Goal: Task Accomplishment & Management: Complete application form

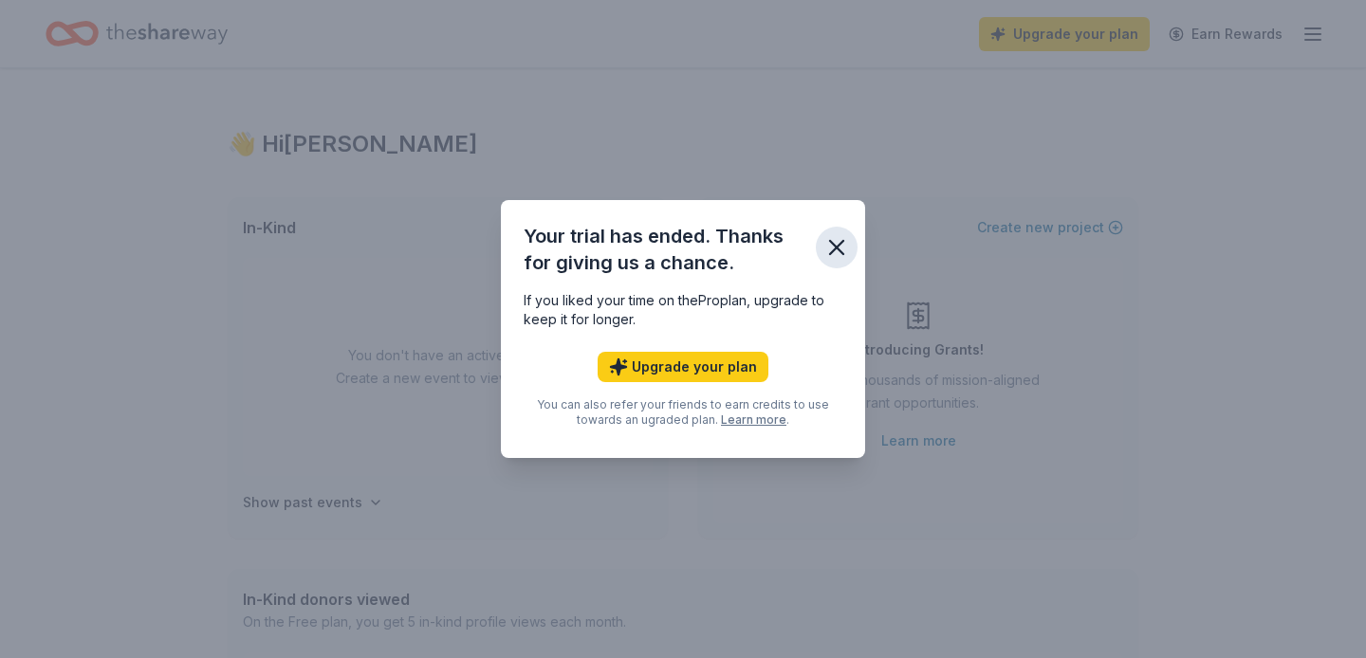
click at [839, 238] on icon "button" at bounding box center [836, 247] width 27 height 27
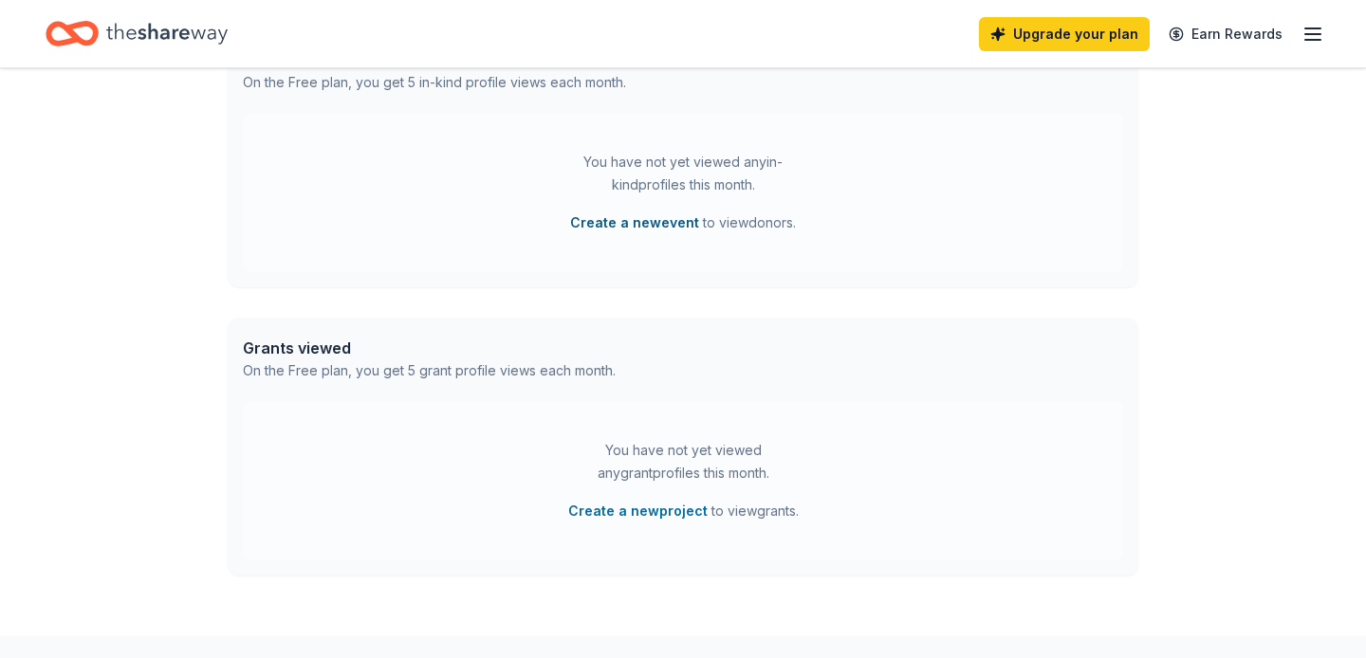
scroll to position [525, 0]
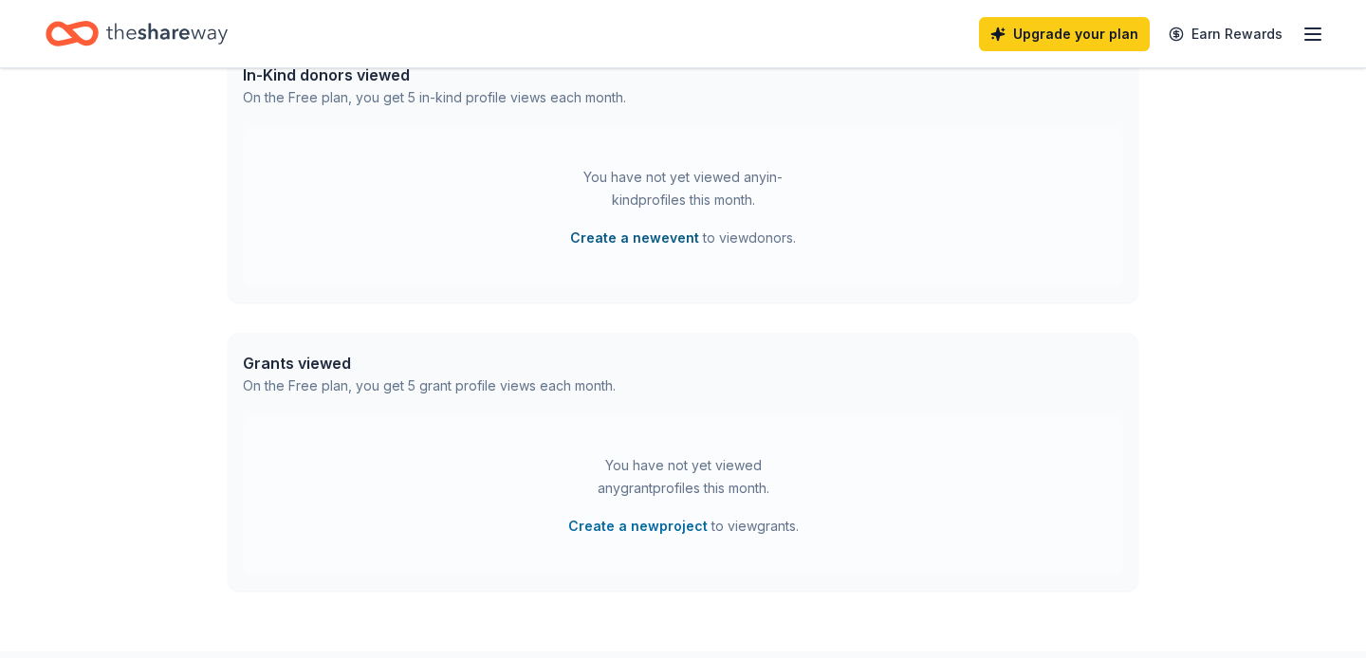
click at [622, 236] on button "Create a new event" at bounding box center [634, 238] width 129 height 23
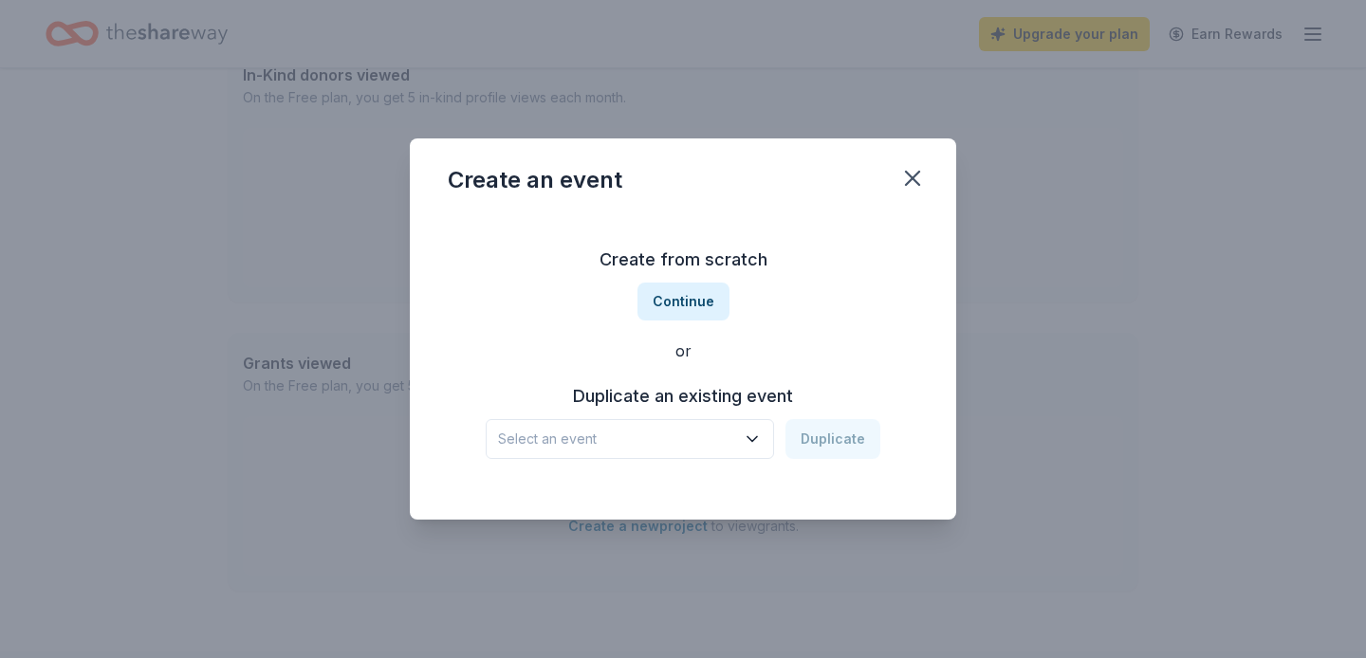
click at [669, 445] on span "Select an event" at bounding box center [616, 439] width 237 height 23
click at [637, 503] on div "Victory Lap Oct 10, 2024 · IL" at bounding box center [631, 501] width 283 height 61
click at [823, 428] on button "Duplicate" at bounding box center [832, 439] width 95 height 40
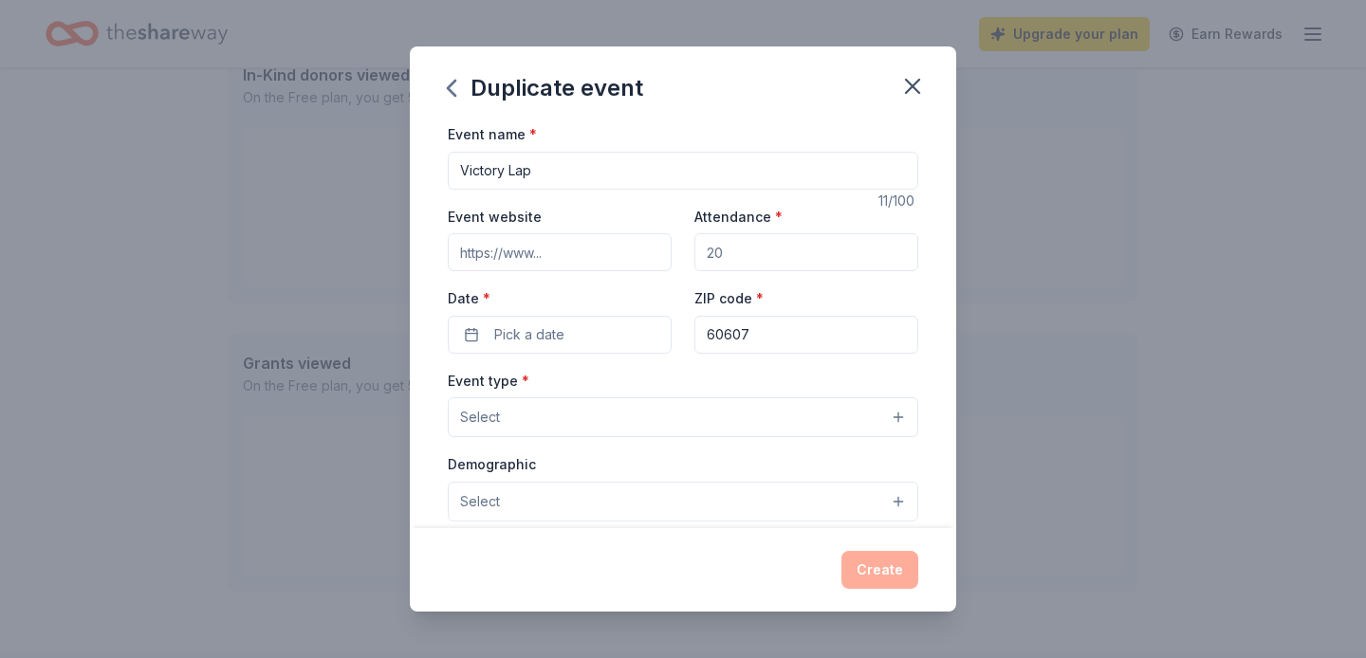
click at [495, 258] on input "Event website" at bounding box center [560, 252] width 224 height 38
click at [761, 261] on input "Attendance *" at bounding box center [806, 252] width 224 height 38
type input "225"
click at [567, 332] on button "Pick a date" at bounding box center [560, 335] width 224 height 38
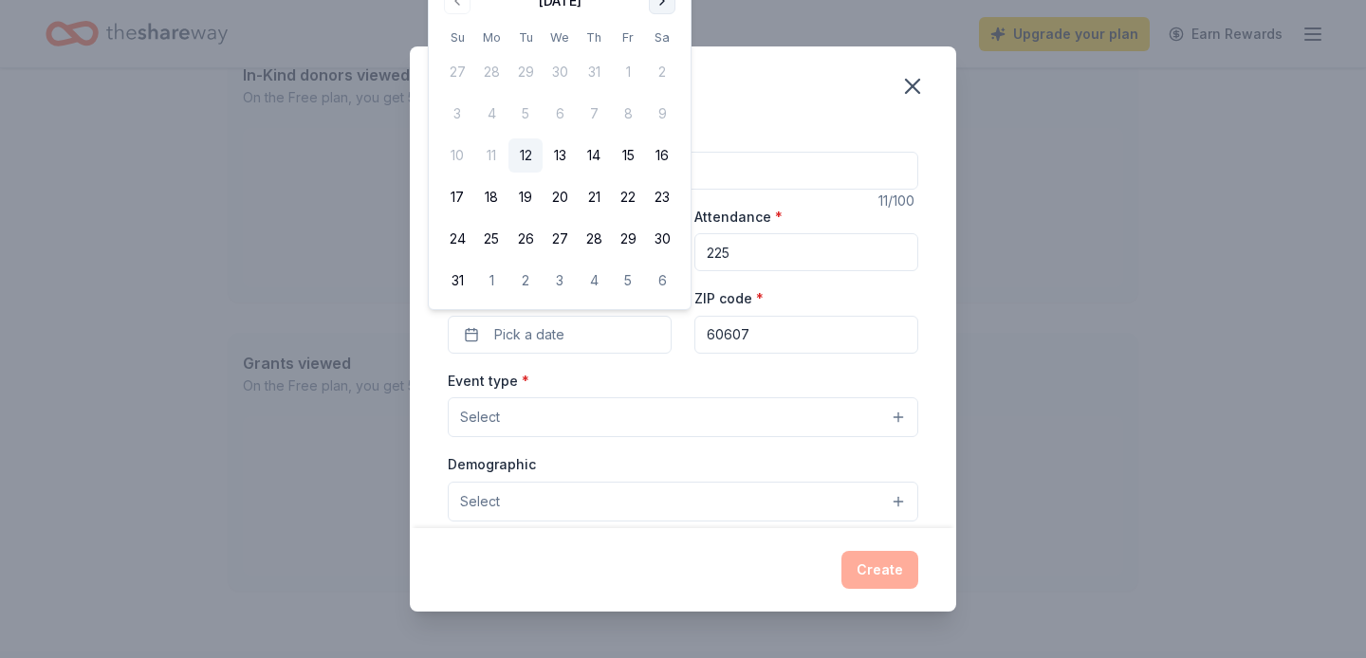
click at [667, 9] on button "Go to next month" at bounding box center [662, 1] width 27 height 27
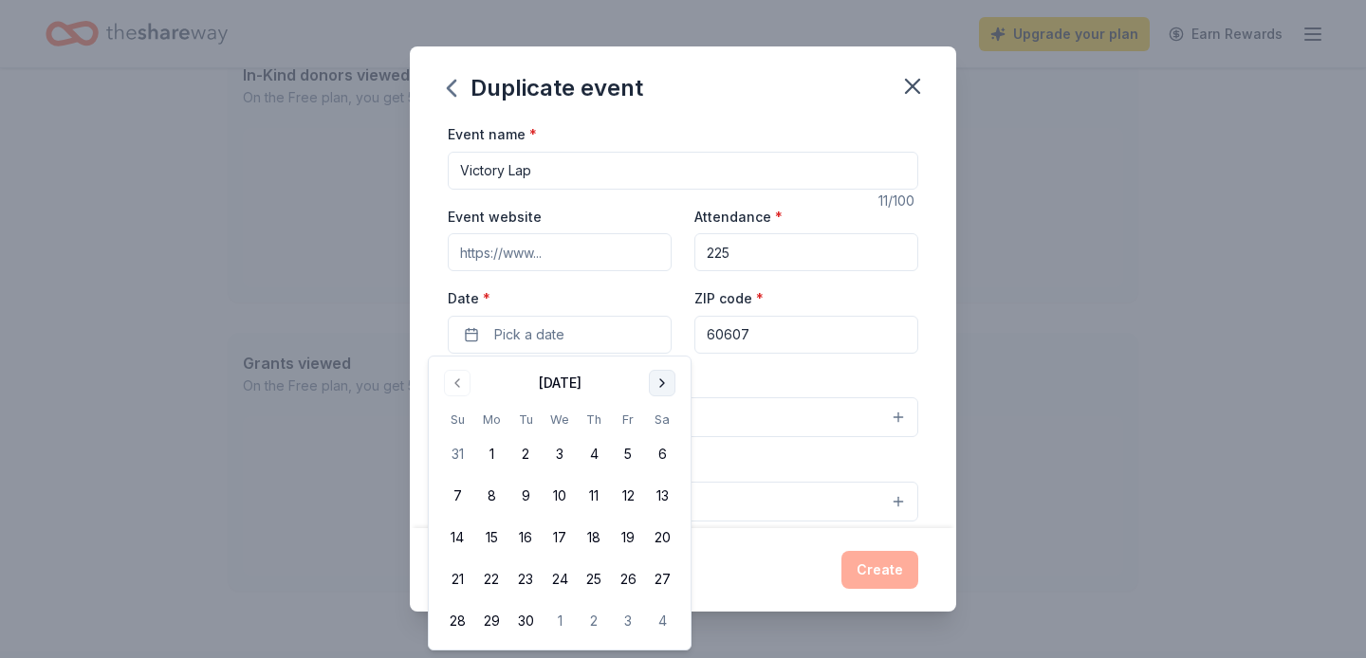
click at [663, 379] on button "Go to next month" at bounding box center [662, 383] width 27 height 27
click at [593, 494] on button "9" at bounding box center [594, 496] width 34 height 34
click at [809, 380] on div "Event type * Select" at bounding box center [683, 403] width 470 height 69
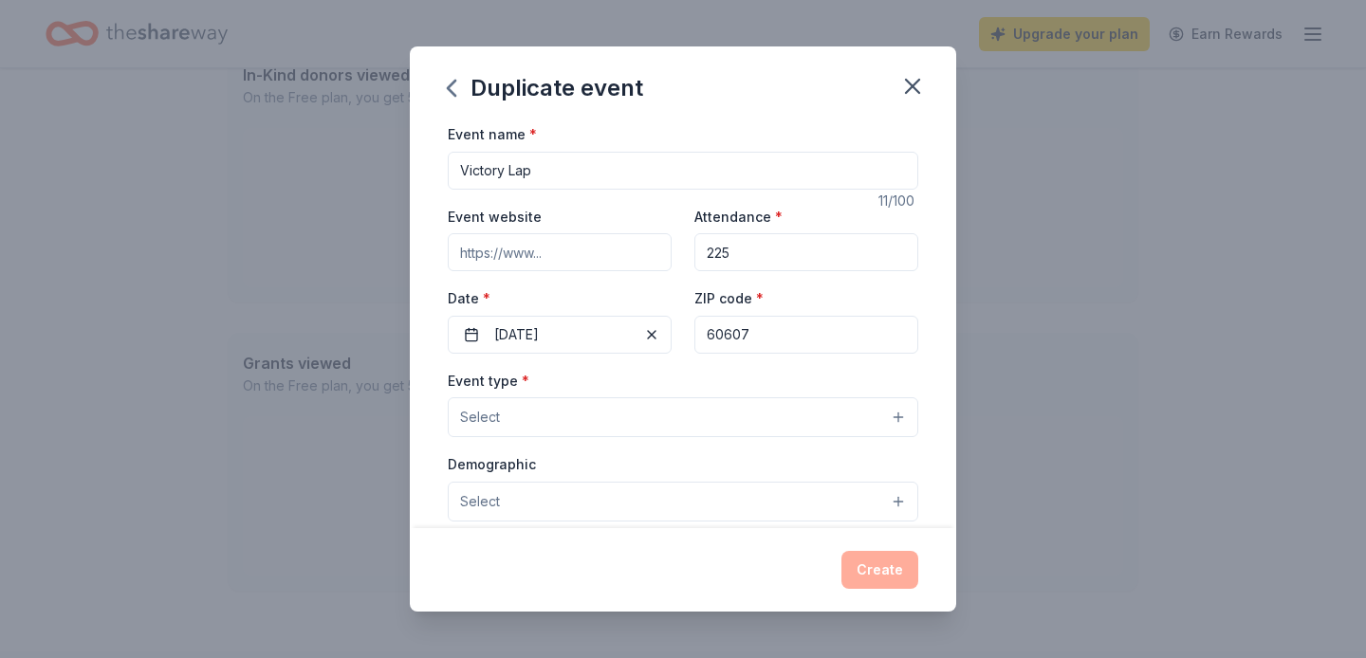
click at [622, 415] on button "Select" at bounding box center [683, 417] width 470 height 40
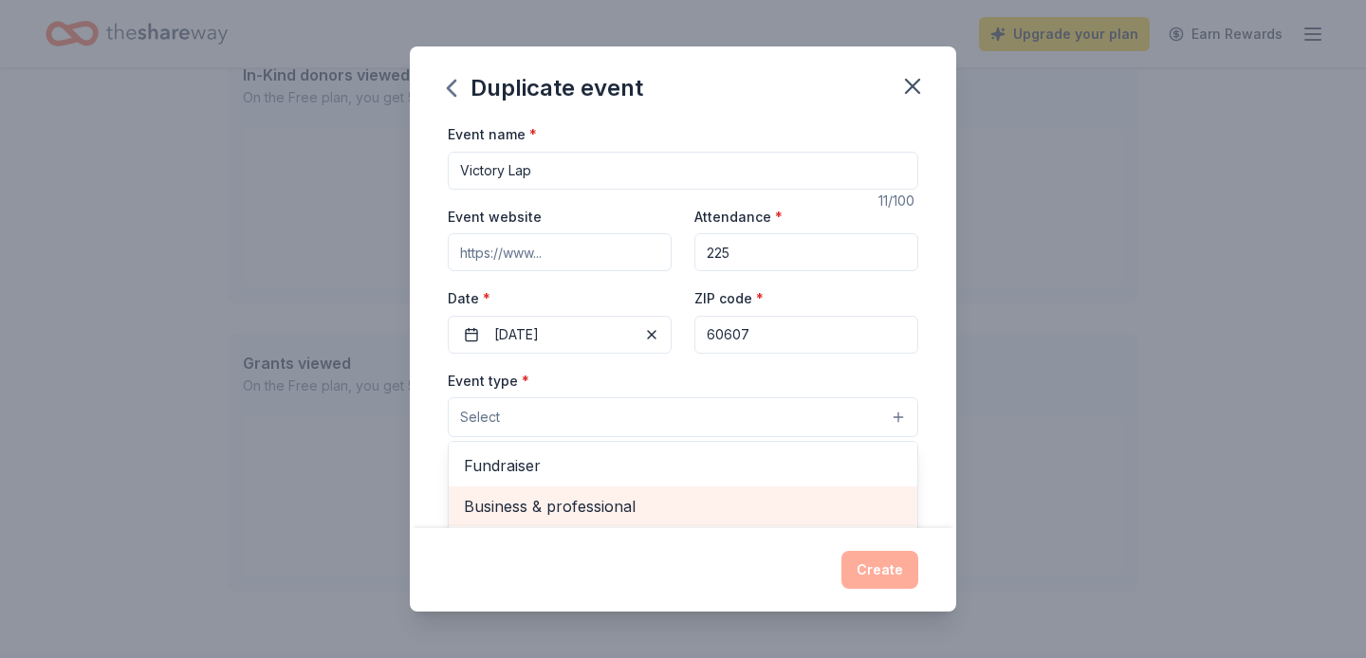
click at [595, 474] on span "Fundraiser" at bounding box center [683, 465] width 438 height 25
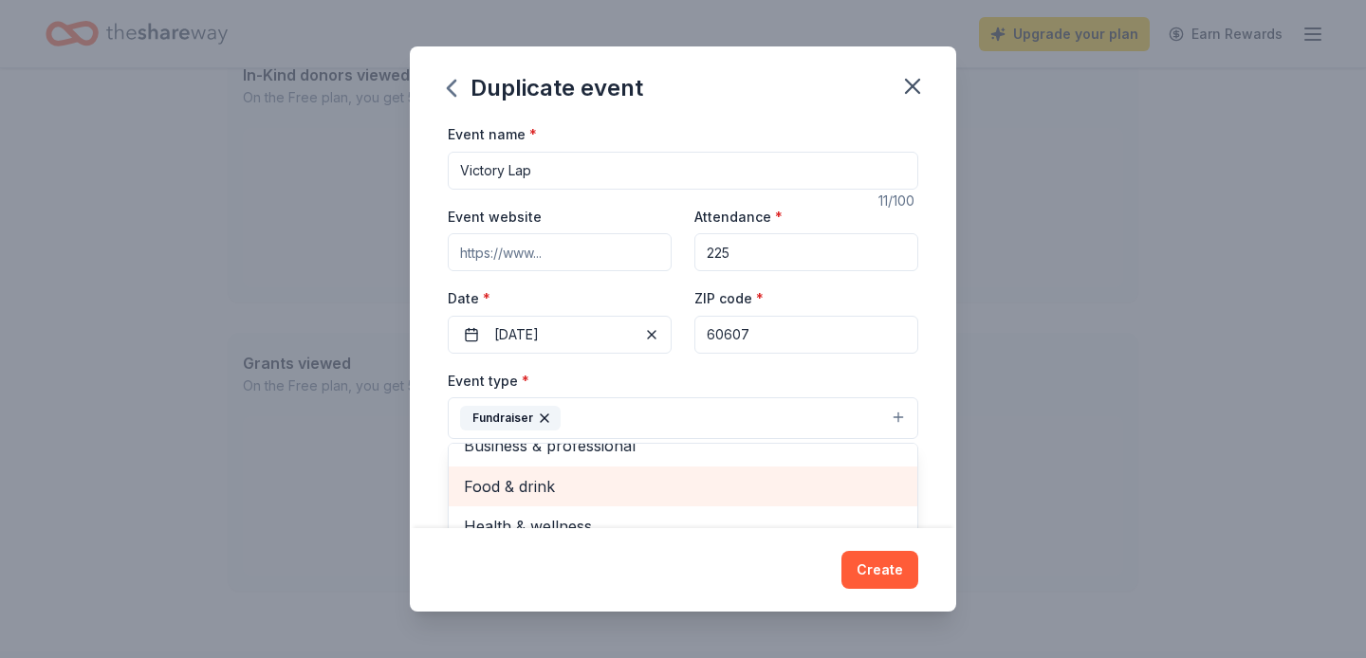
scroll to position [21, 0]
click at [620, 388] on div "Event type * Fundraiser Business & professional Food & drink Health & wellness …" at bounding box center [683, 404] width 470 height 71
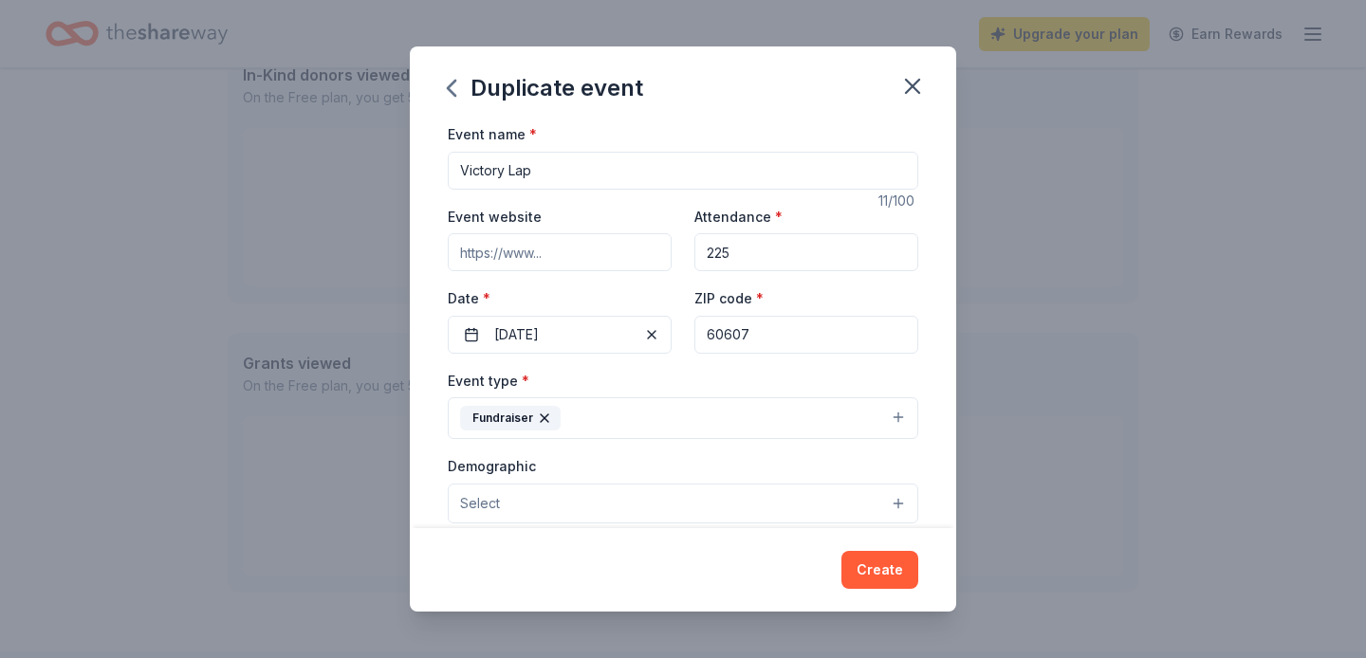
scroll to position [129, 0]
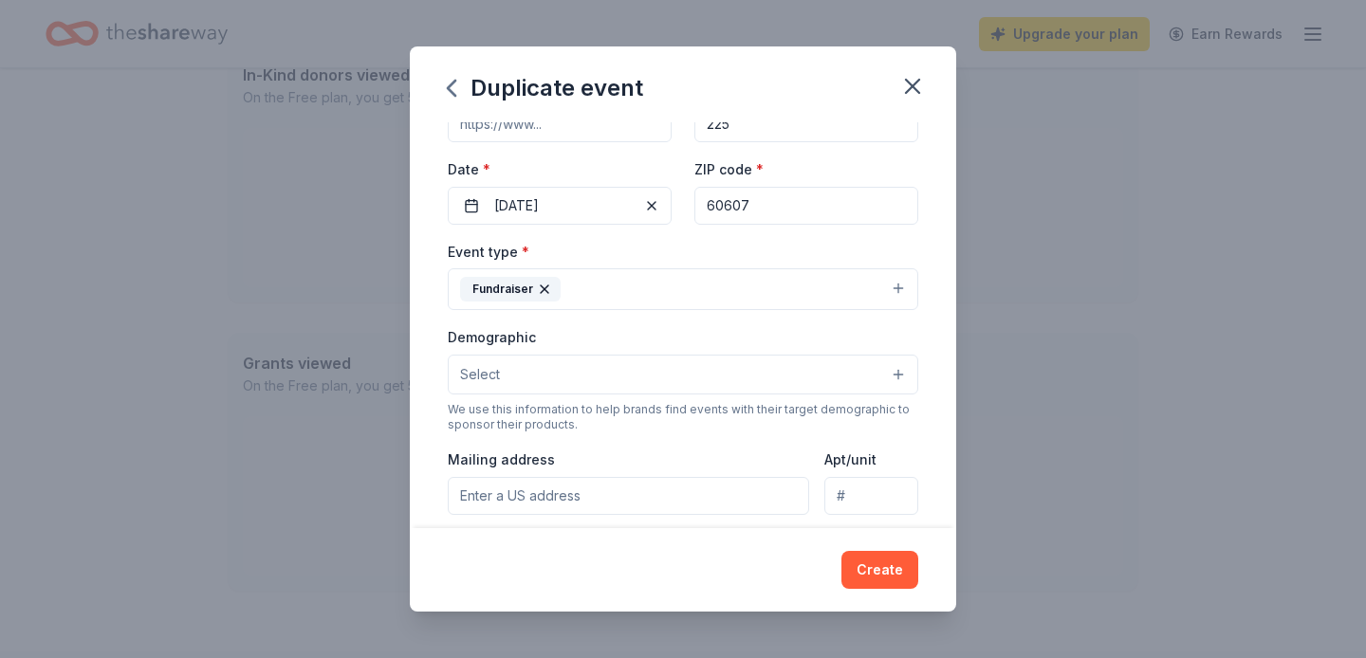
click at [540, 377] on button "Select" at bounding box center [683, 375] width 470 height 40
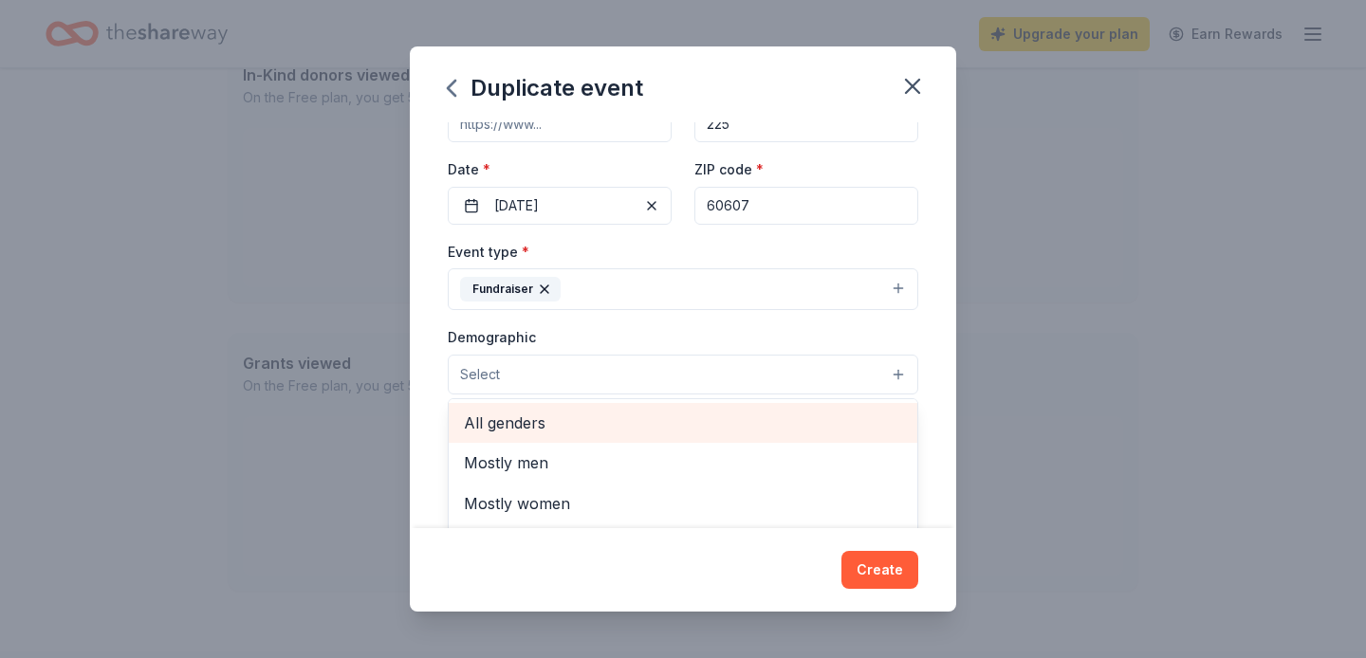
click at [536, 413] on span "All genders" at bounding box center [683, 423] width 438 height 25
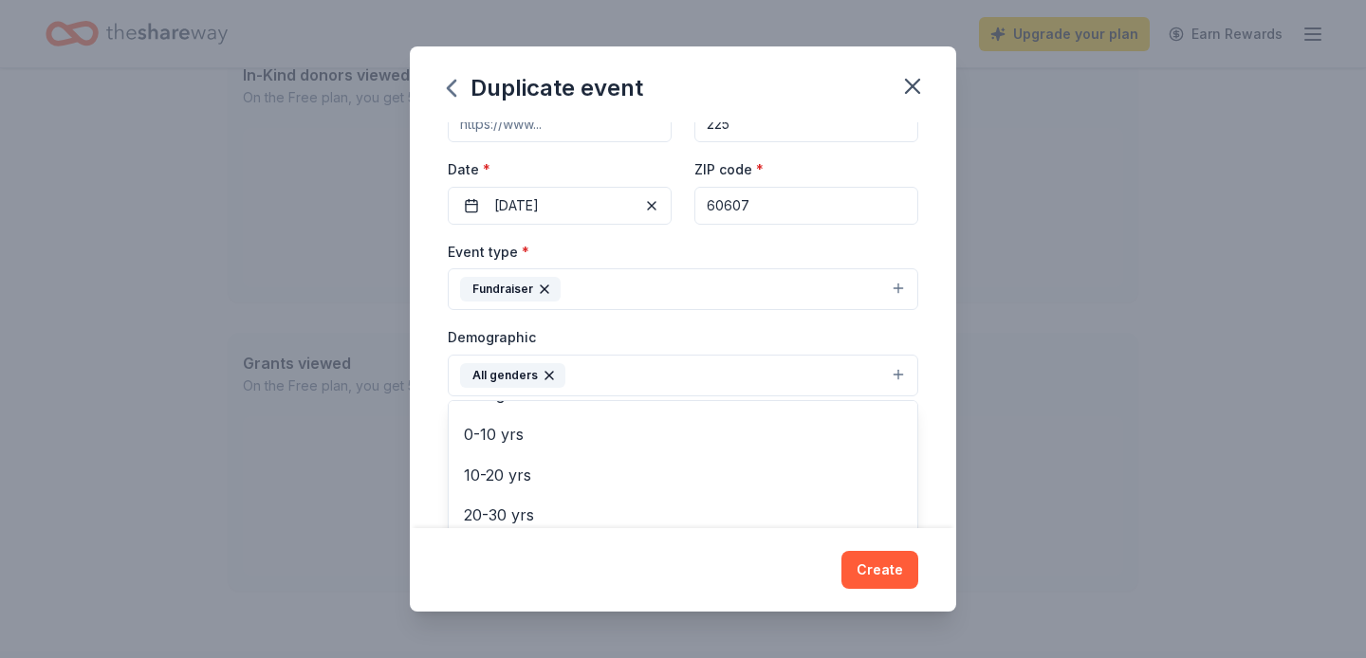
scroll to position [125, 0]
click at [445, 416] on div "Event name * Victory Lap 11 /100 Event website Attendance * 225 Date * 10/09/20…" at bounding box center [683, 325] width 546 height 406
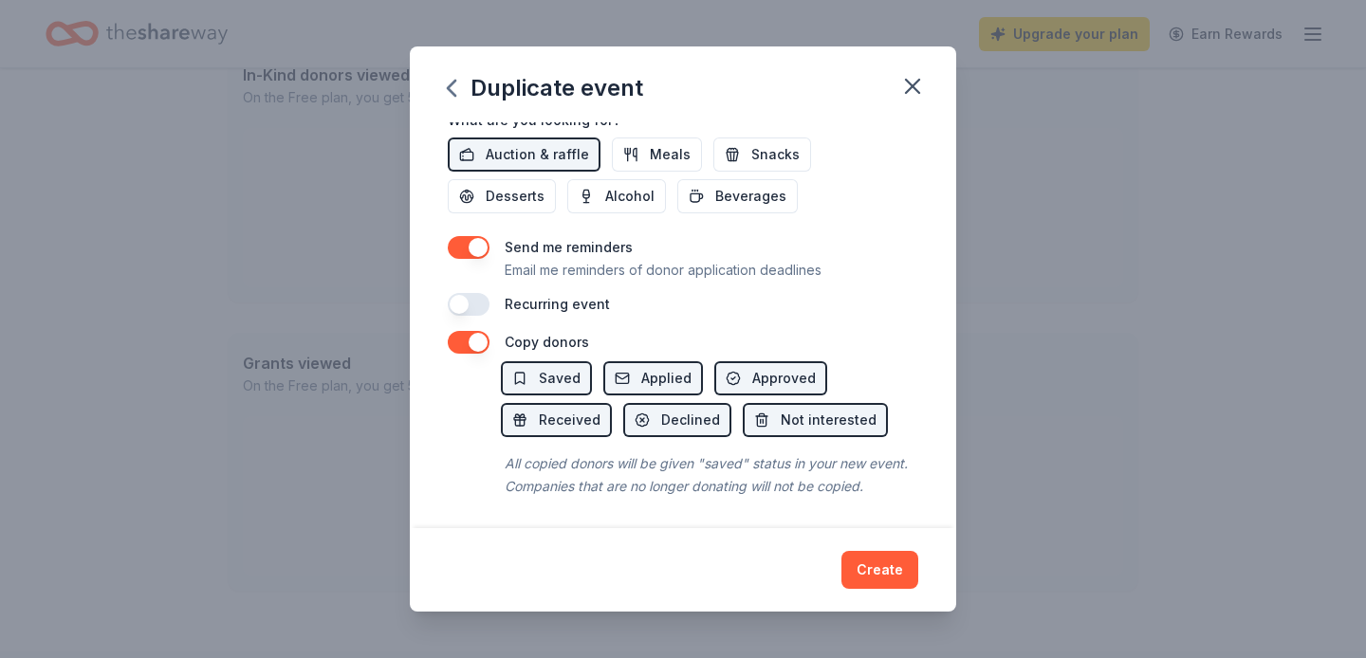
scroll to position [686, 0]
click at [869, 565] on button "Create" at bounding box center [879, 570] width 77 height 38
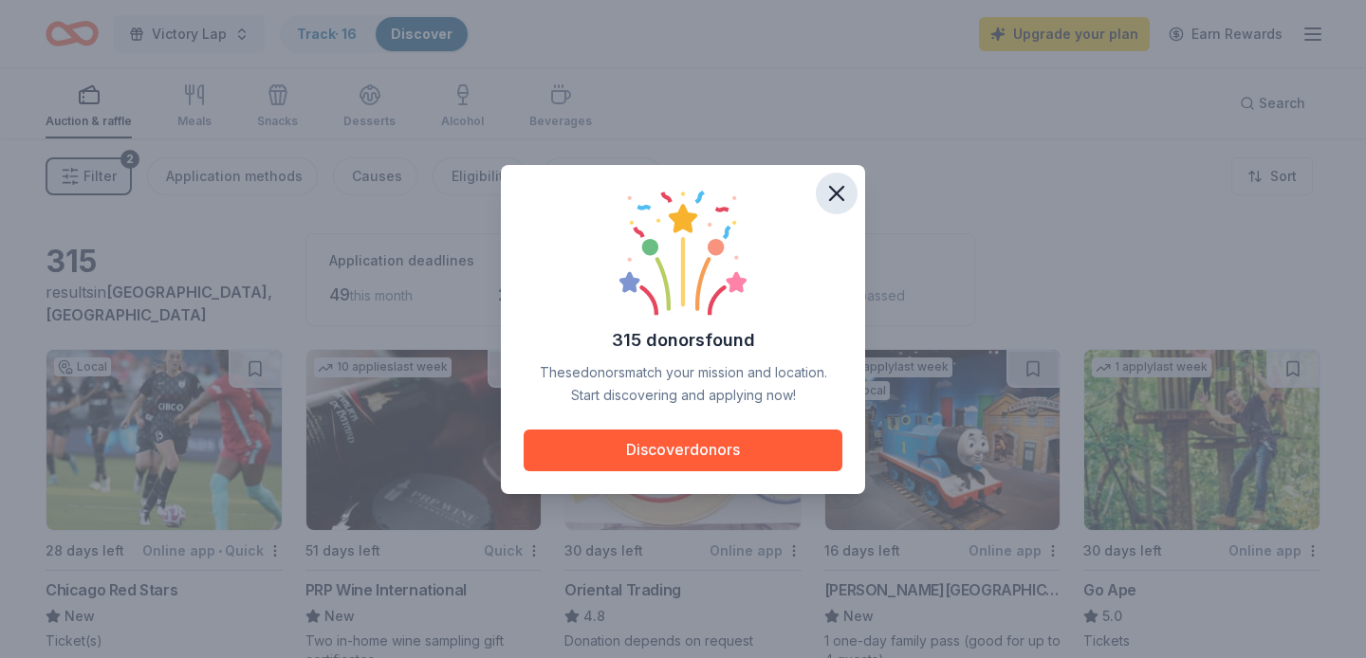
click at [841, 189] on icon "button" at bounding box center [836, 193] width 13 height 13
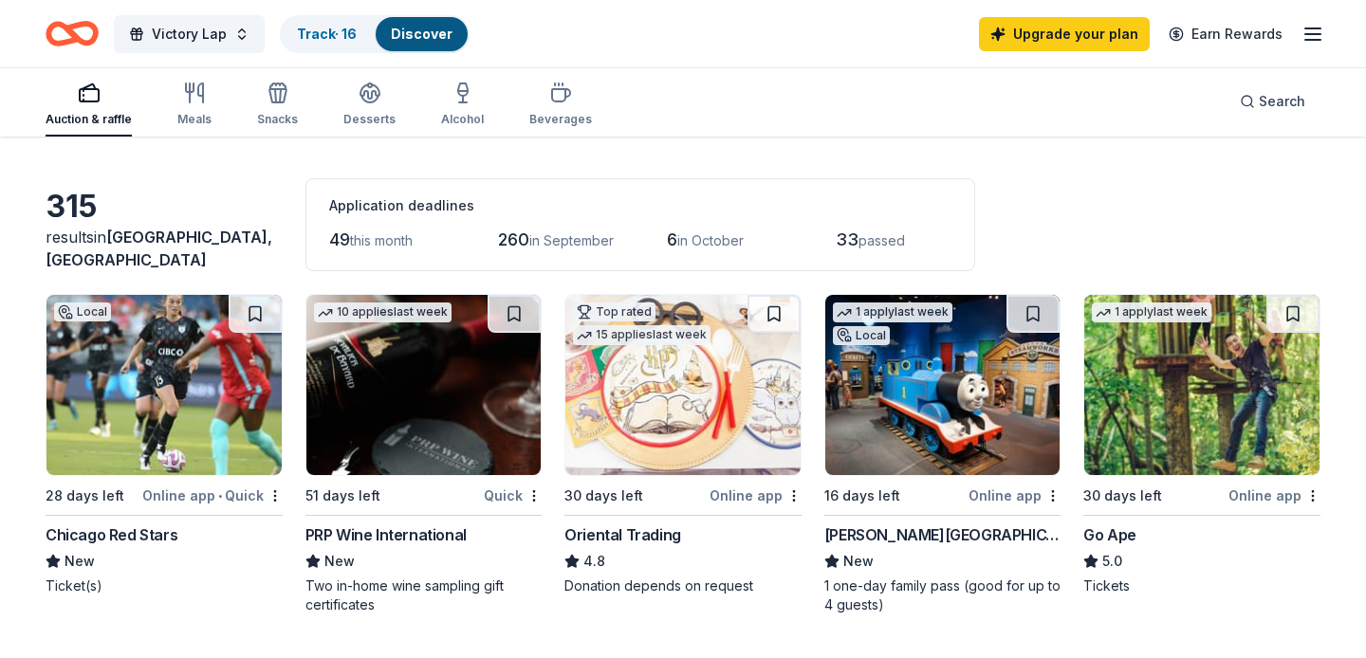
scroll to position [65, 0]
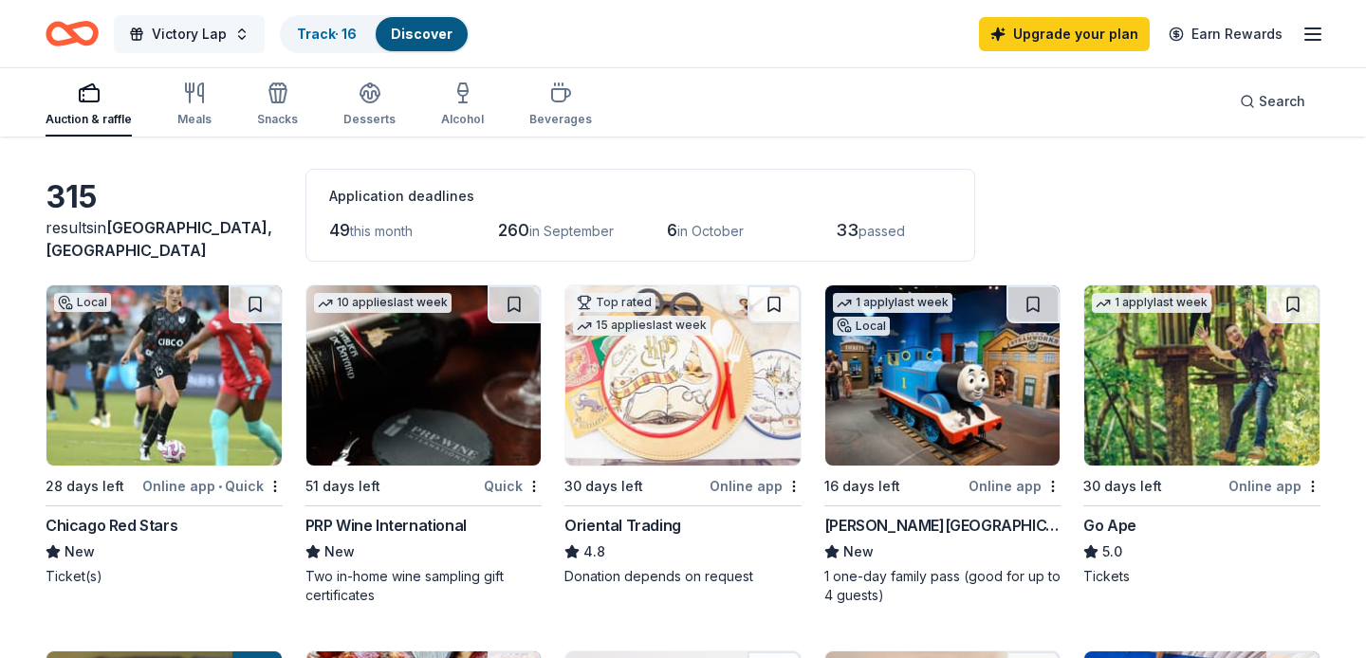
click at [176, 34] on span "Victory Lap" at bounding box center [189, 34] width 75 height 23
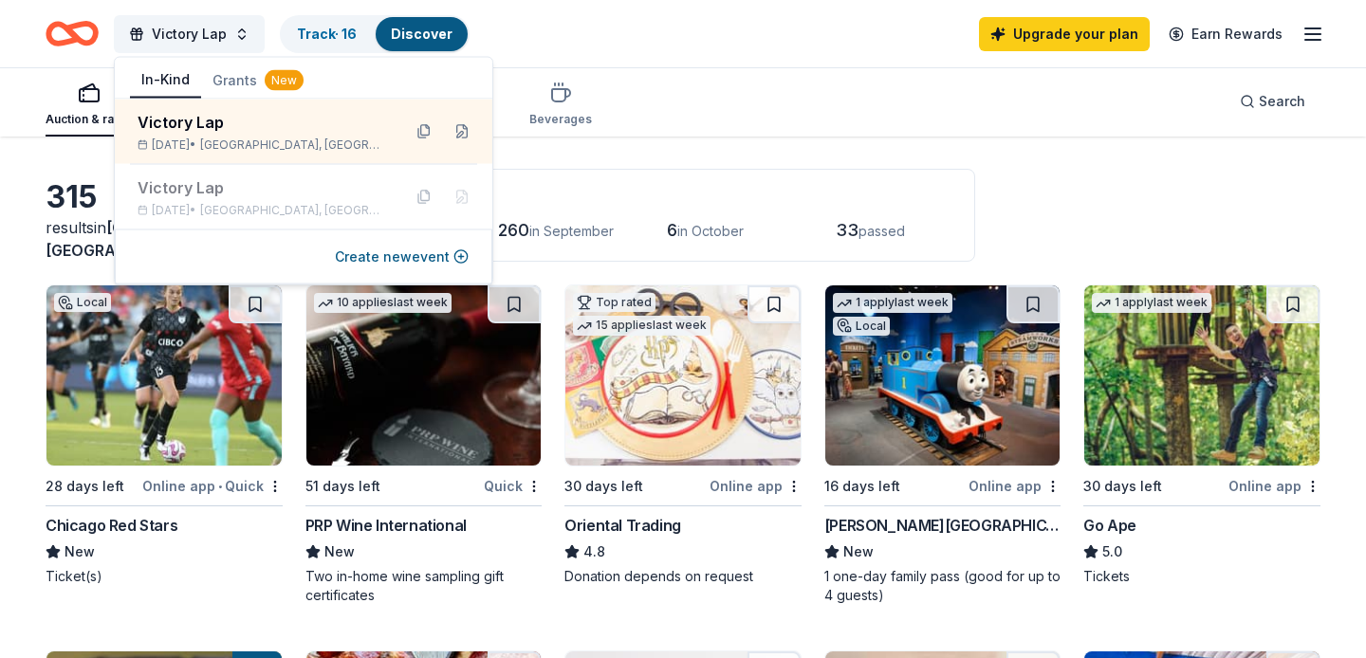
click at [719, 112] on div "Auction & raffle Meals Snacks Desserts Alcohol Beverages Search" at bounding box center [683, 101] width 1275 height 70
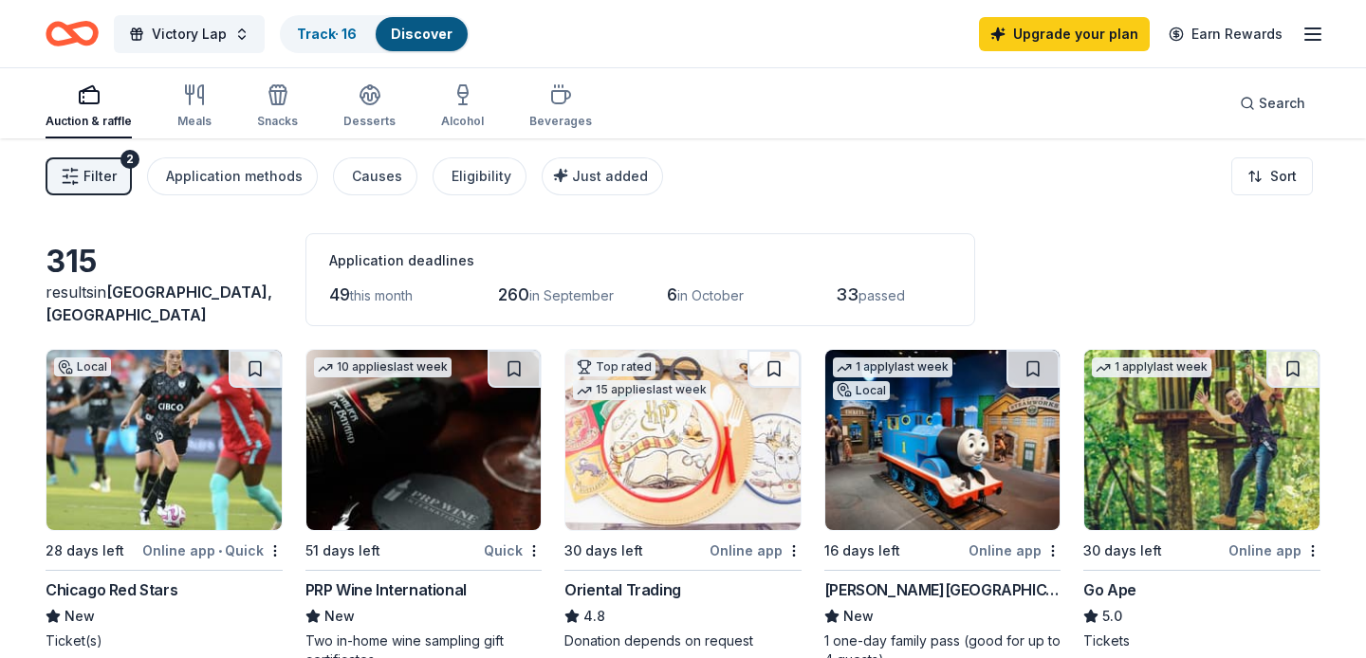
scroll to position [0, 0]
click at [328, 39] on link "Track · 16" at bounding box center [327, 34] width 60 height 16
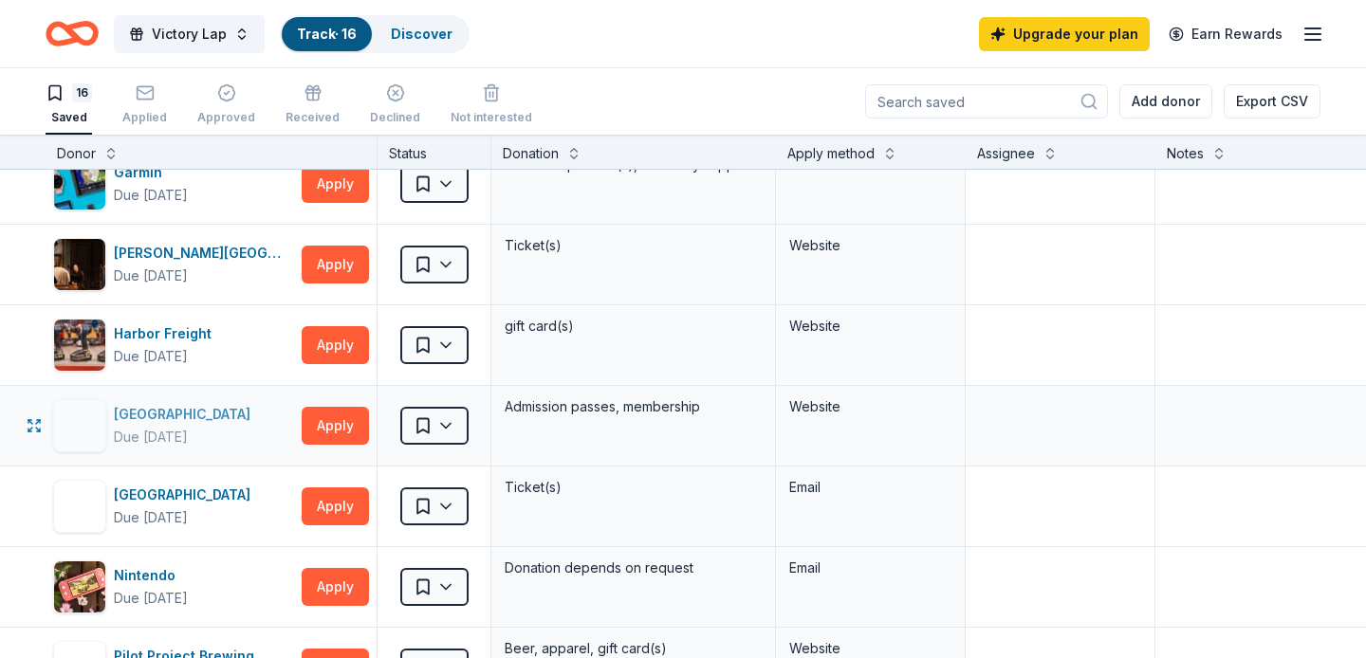
scroll to position [243, 0]
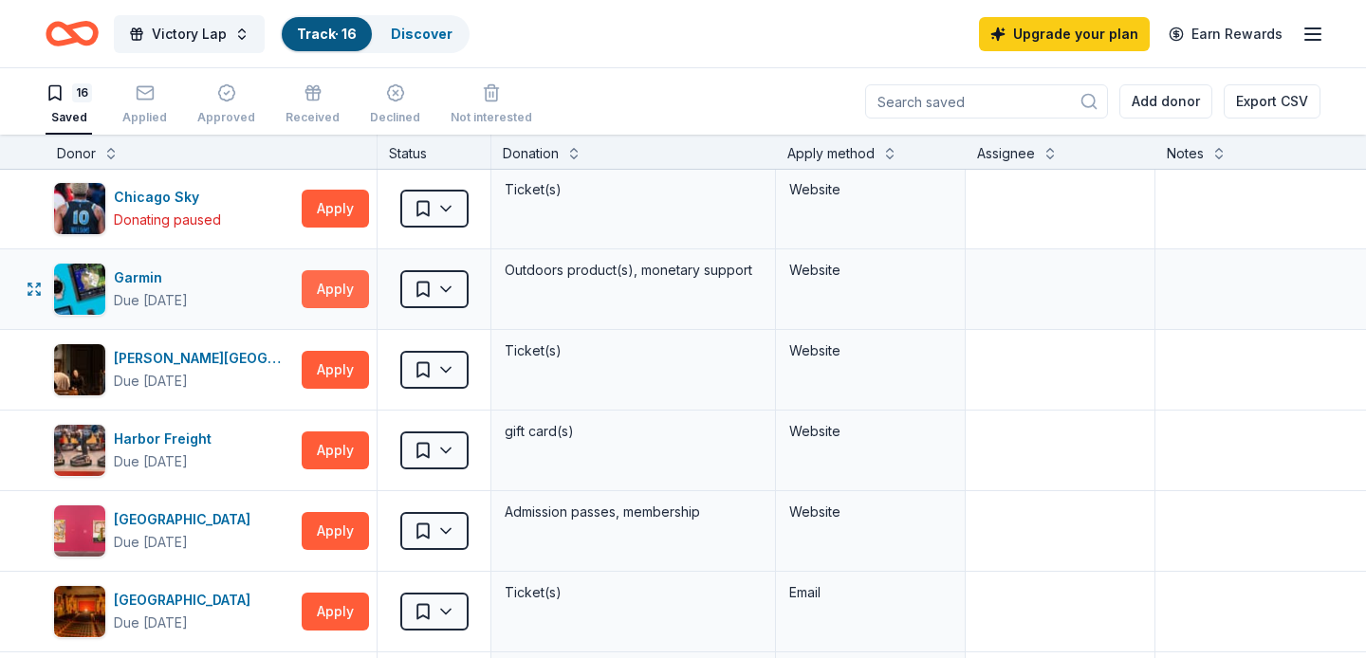
click at [322, 287] on button "Apply" at bounding box center [335, 289] width 67 height 38
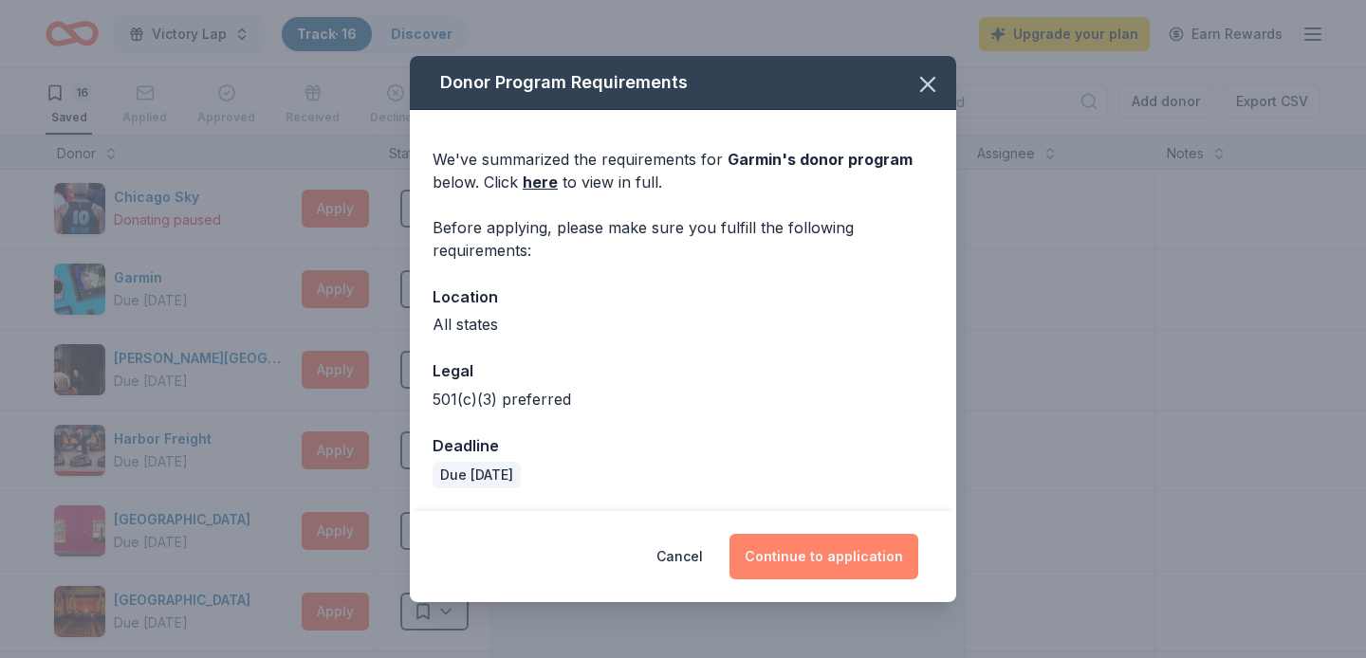
click at [797, 565] on button "Continue to application" at bounding box center [823, 557] width 189 height 46
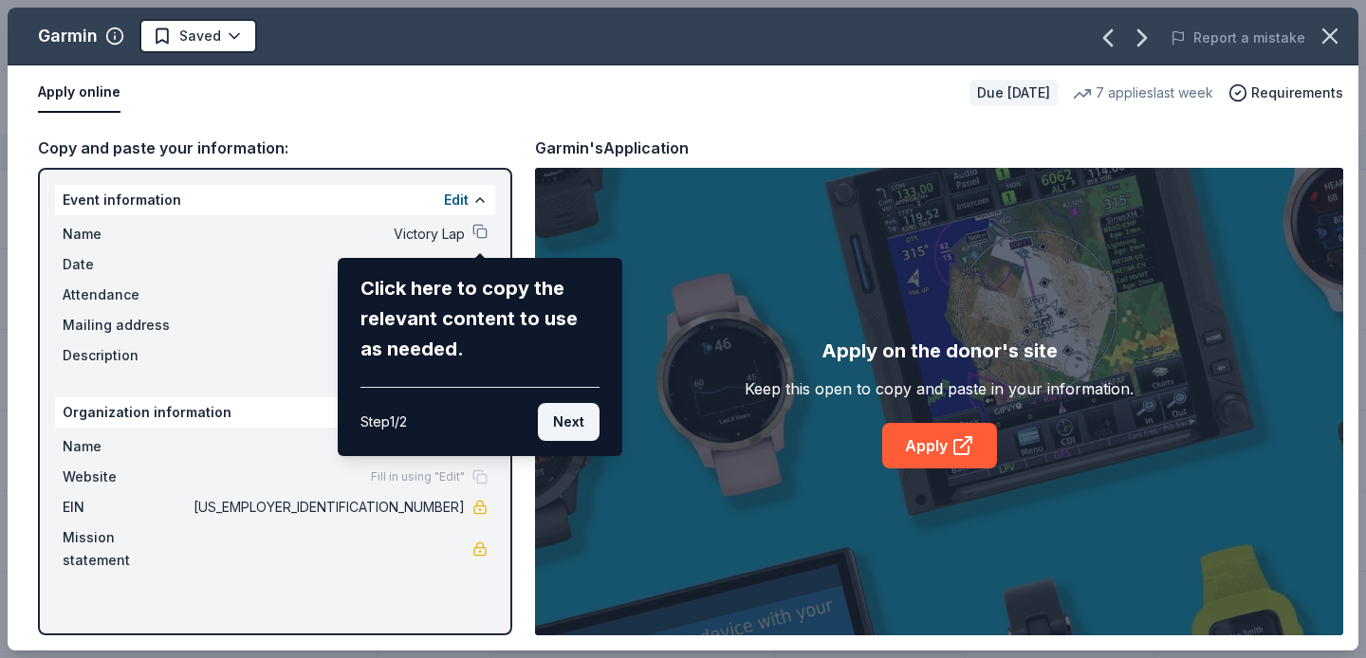
click at [581, 417] on button "Next" at bounding box center [569, 422] width 62 height 38
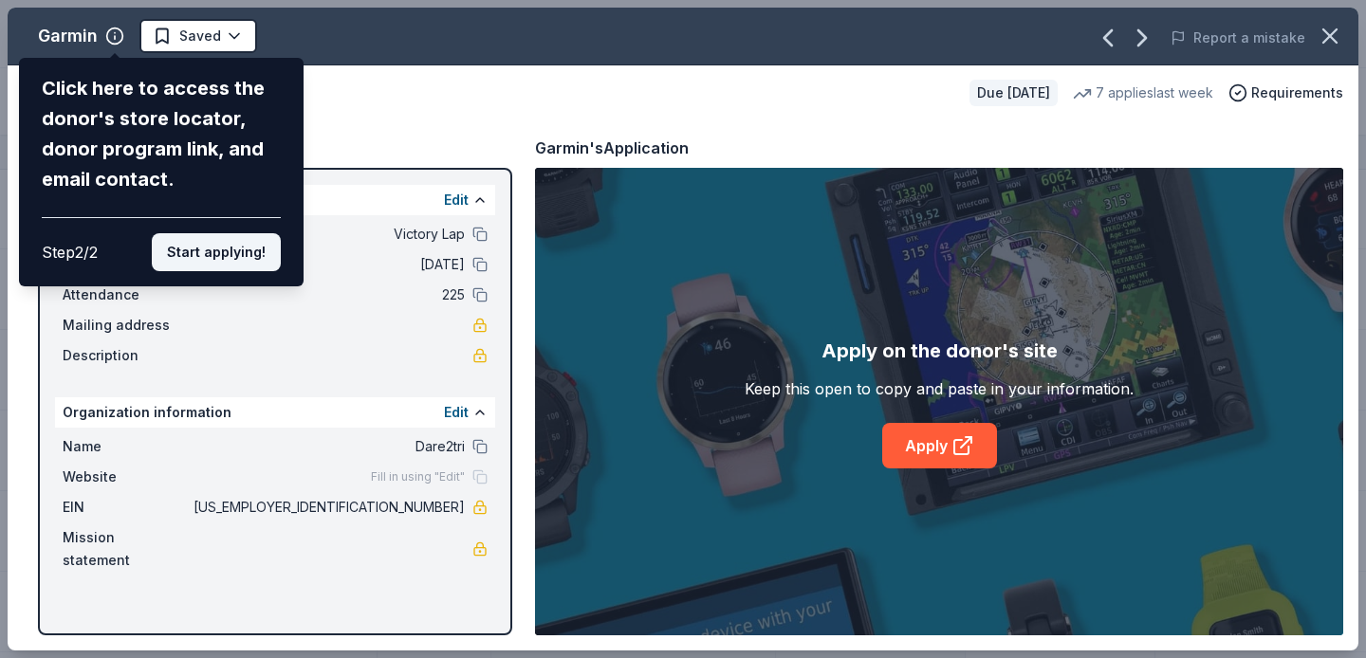
click at [244, 233] on button "Start applying!" at bounding box center [216, 252] width 129 height 38
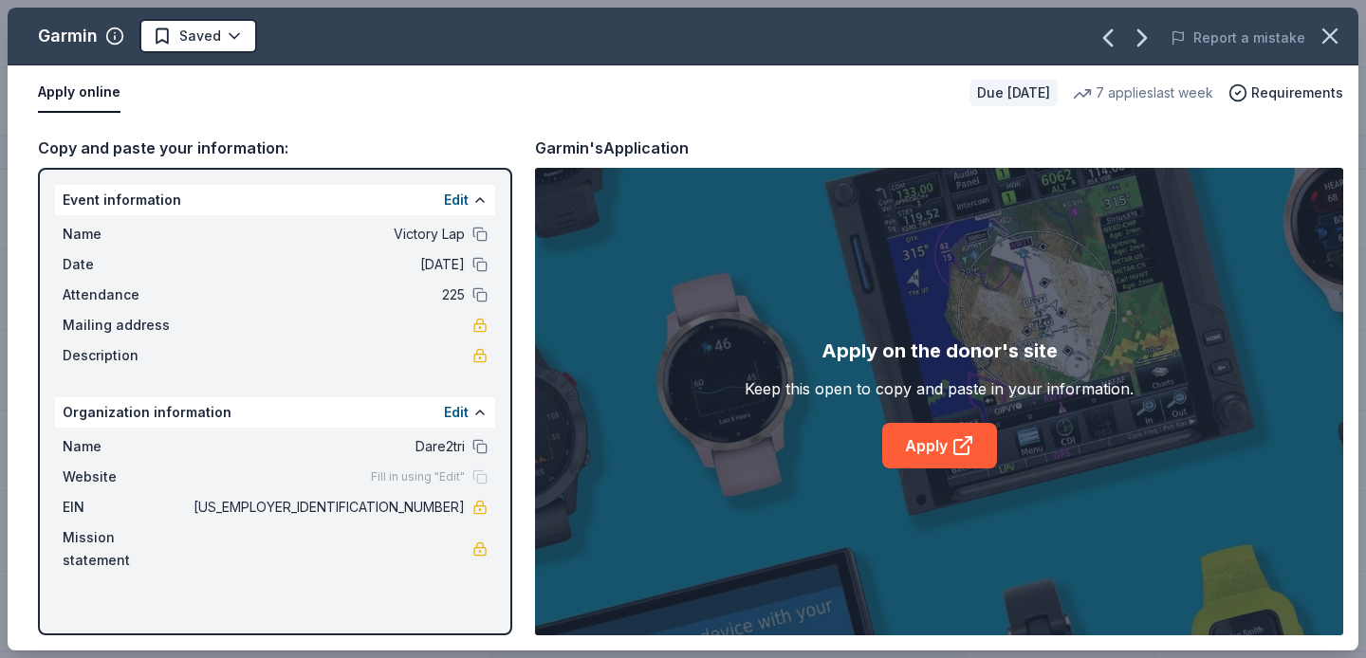
click at [940, 438] on div "Garmin Saved Report a mistake Apply online Due in 28 days 7 applies last week R…" at bounding box center [683, 329] width 1351 height 643
click at [940, 450] on link "Apply" at bounding box center [939, 446] width 115 height 46
click at [1324, 39] on icon "button" at bounding box center [1330, 36] width 27 height 27
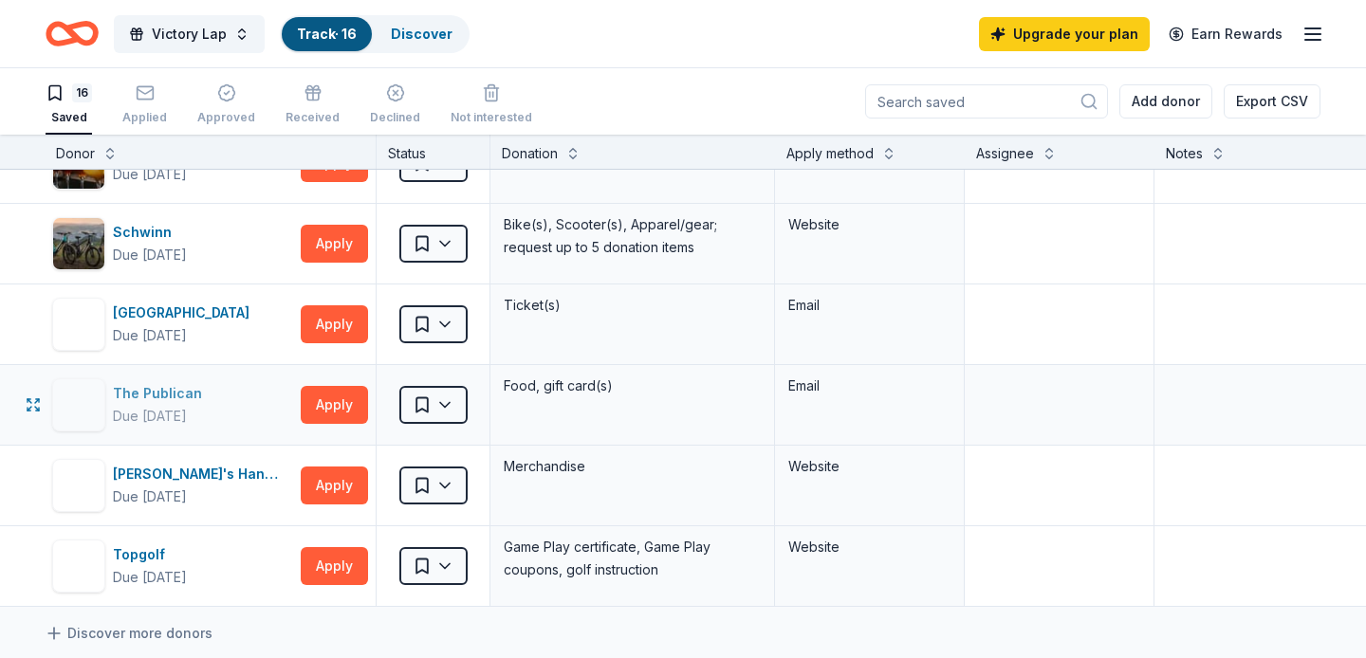
scroll to position [897, 1]
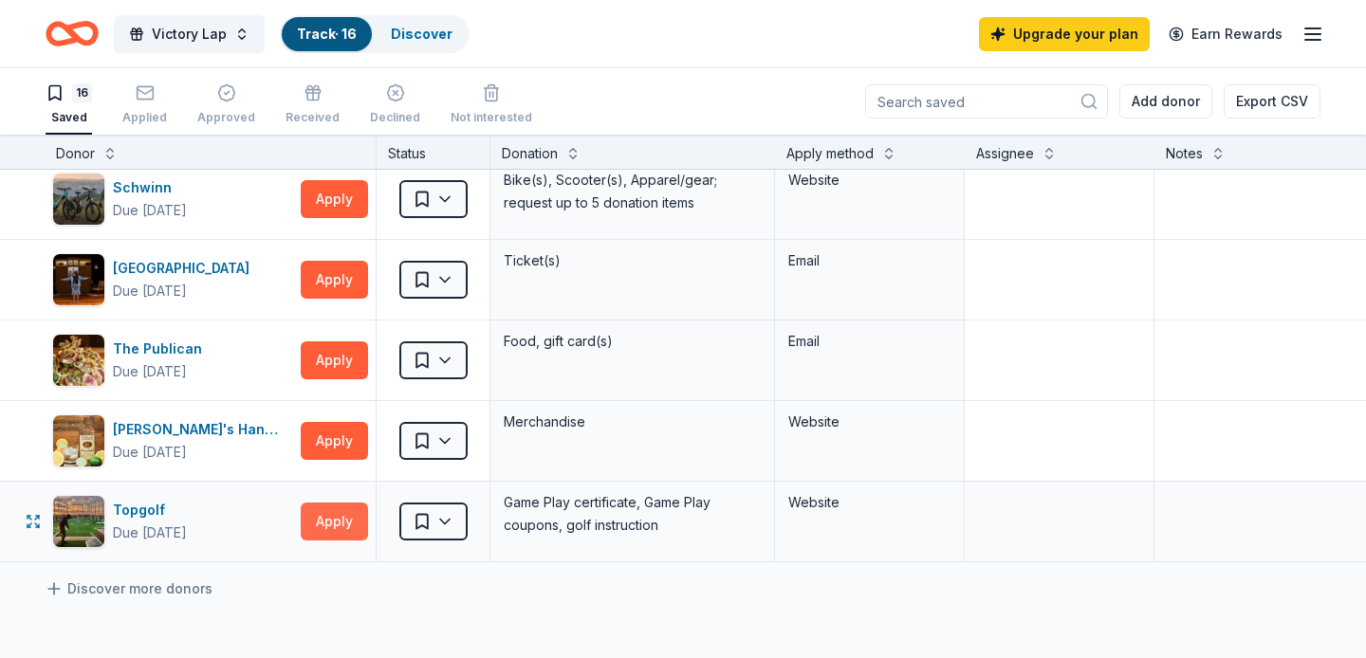
click at [313, 511] on button "Apply" at bounding box center [334, 522] width 67 height 38
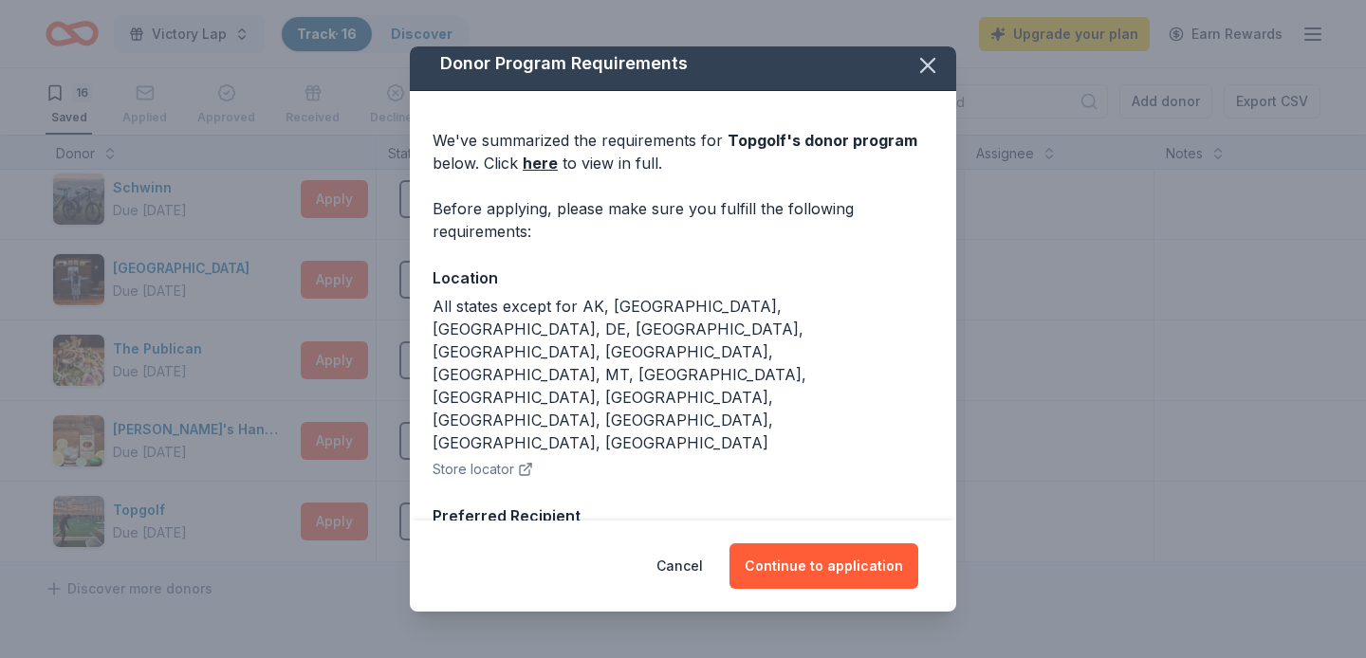
scroll to position [10, 0]
click at [534, 164] on link "here" at bounding box center [540, 162] width 35 height 23
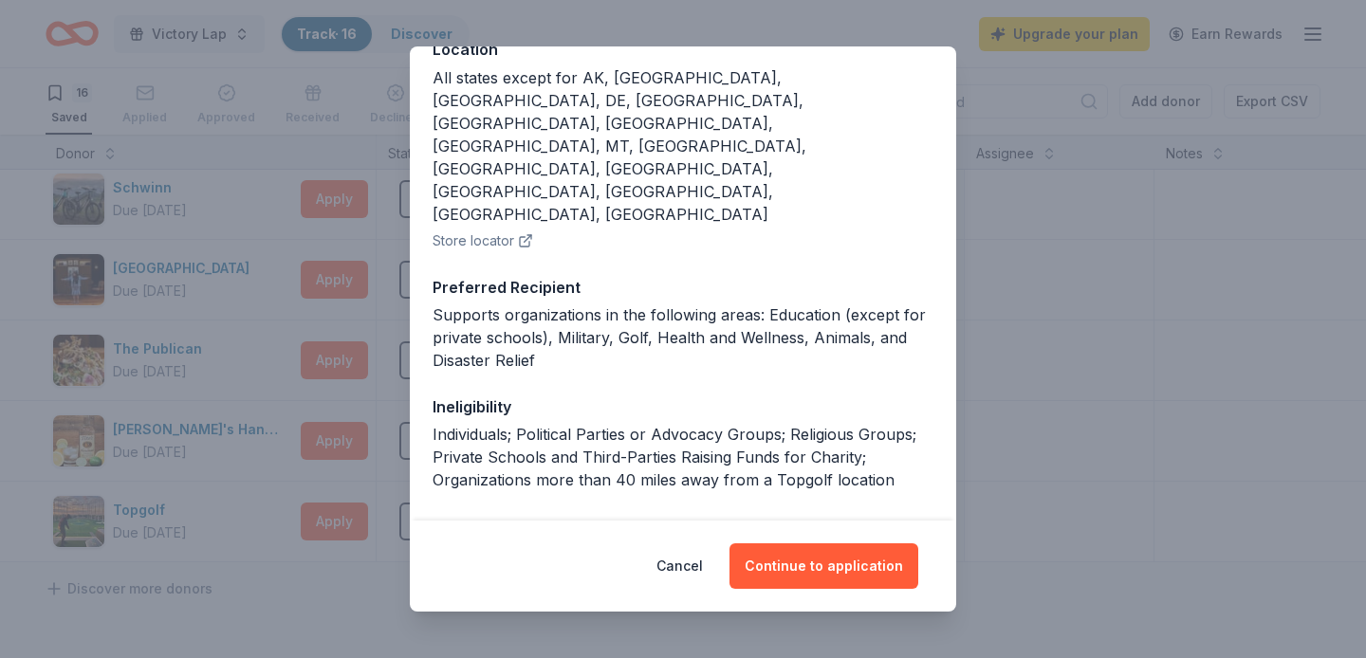
scroll to position [254, 0]
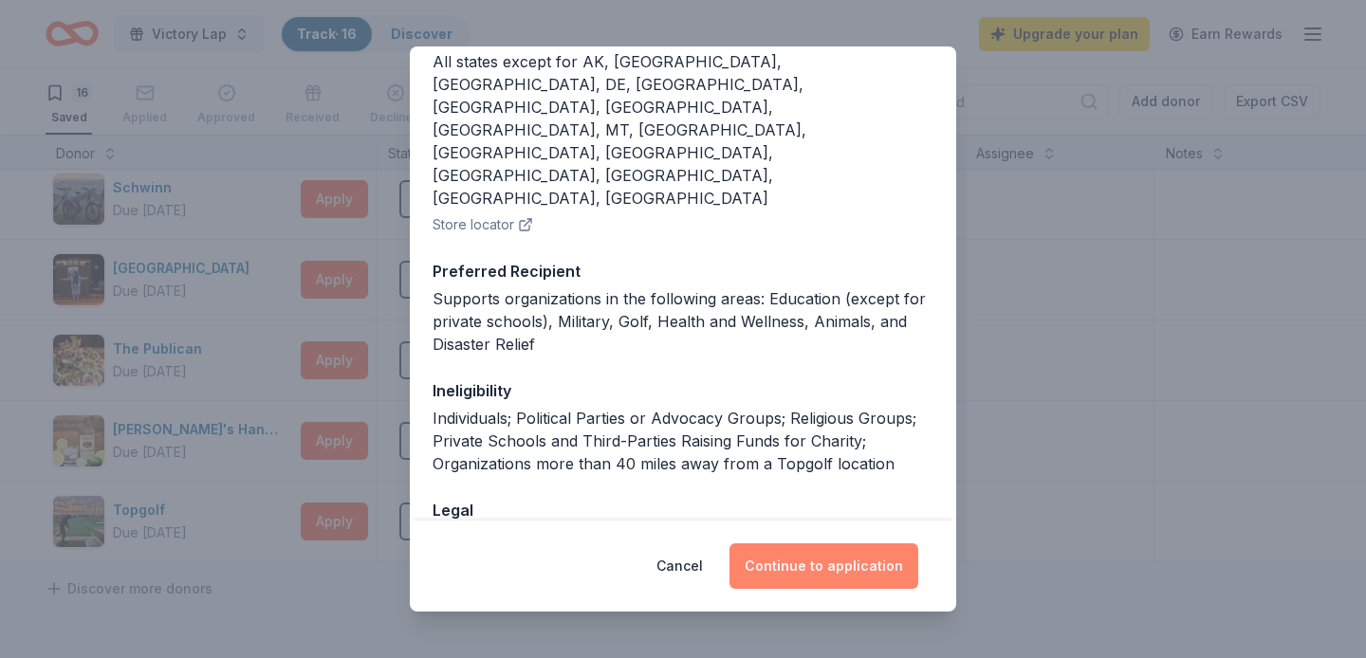
click at [818, 550] on button "Continue to application" at bounding box center [823, 567] width 189 height 46
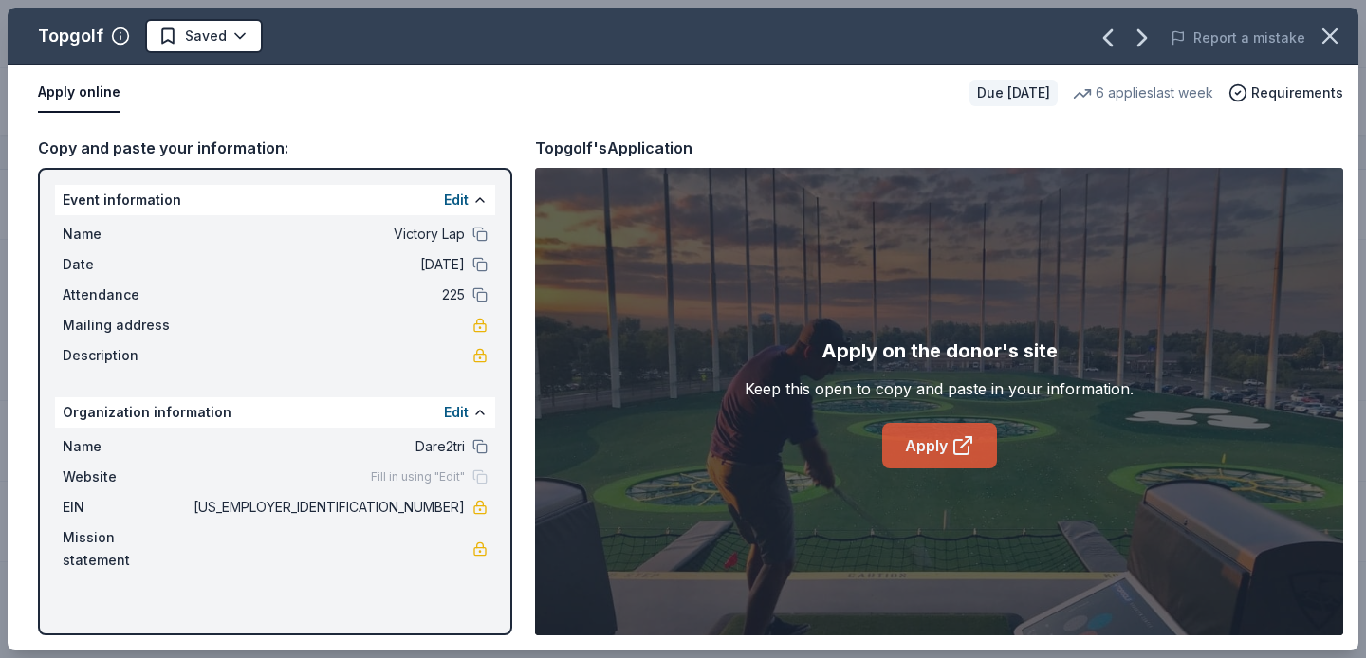
click at [965, 451] on icon at bounding box center [962, 445] width 23 height 23
click at [1327, 32] on icon "button" at bounding box center [1329, 35] width 13 height 13
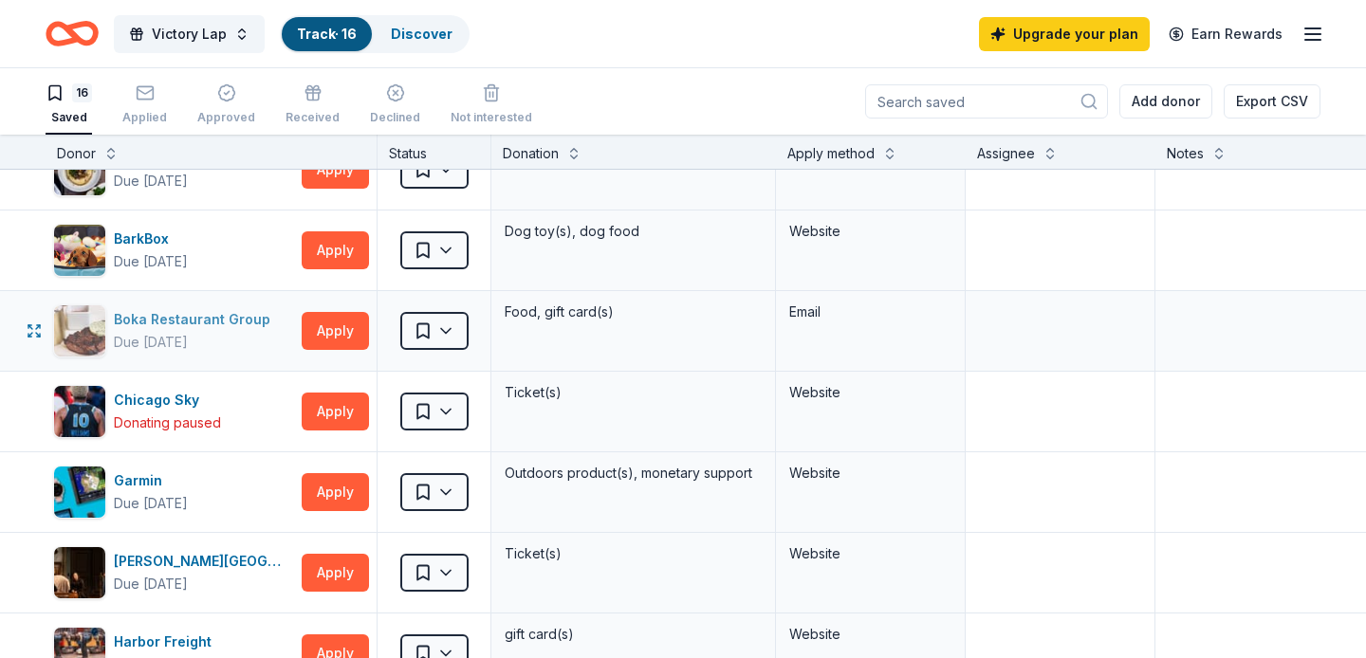
scroll to position [38, 0]
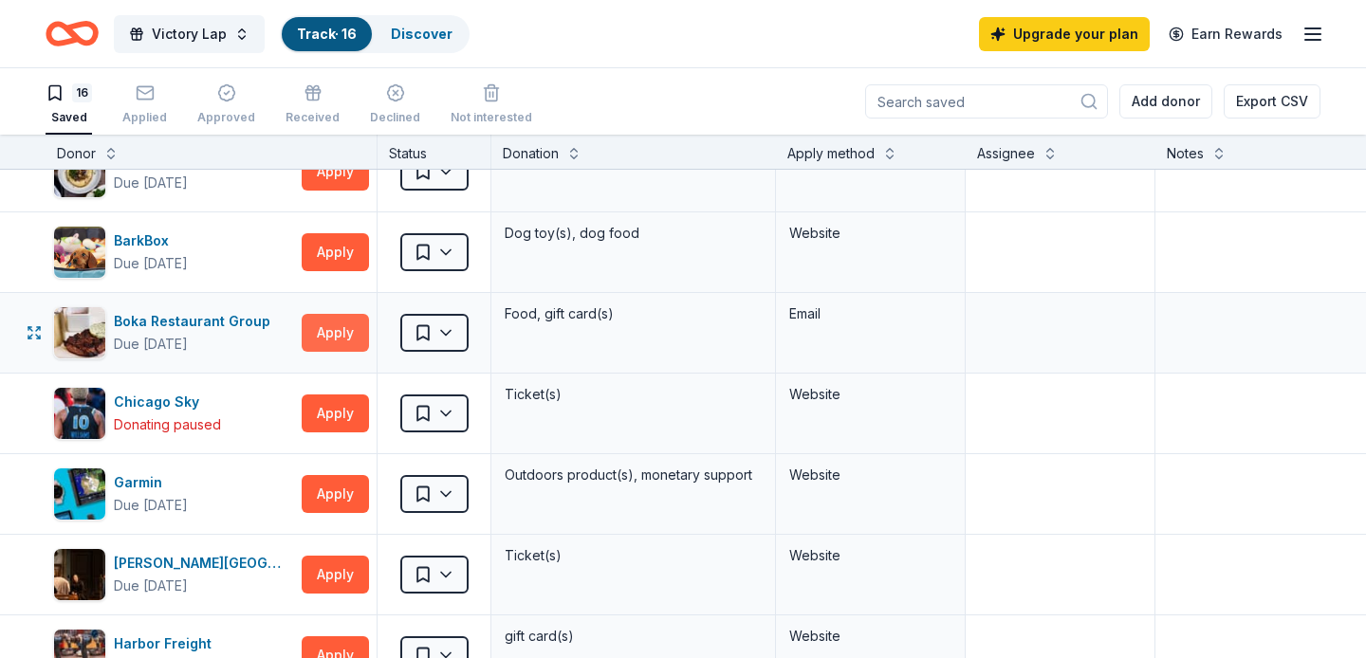
click at [315, 325] on button "Apply" at bounding box center [335, 333] width 67 height 38
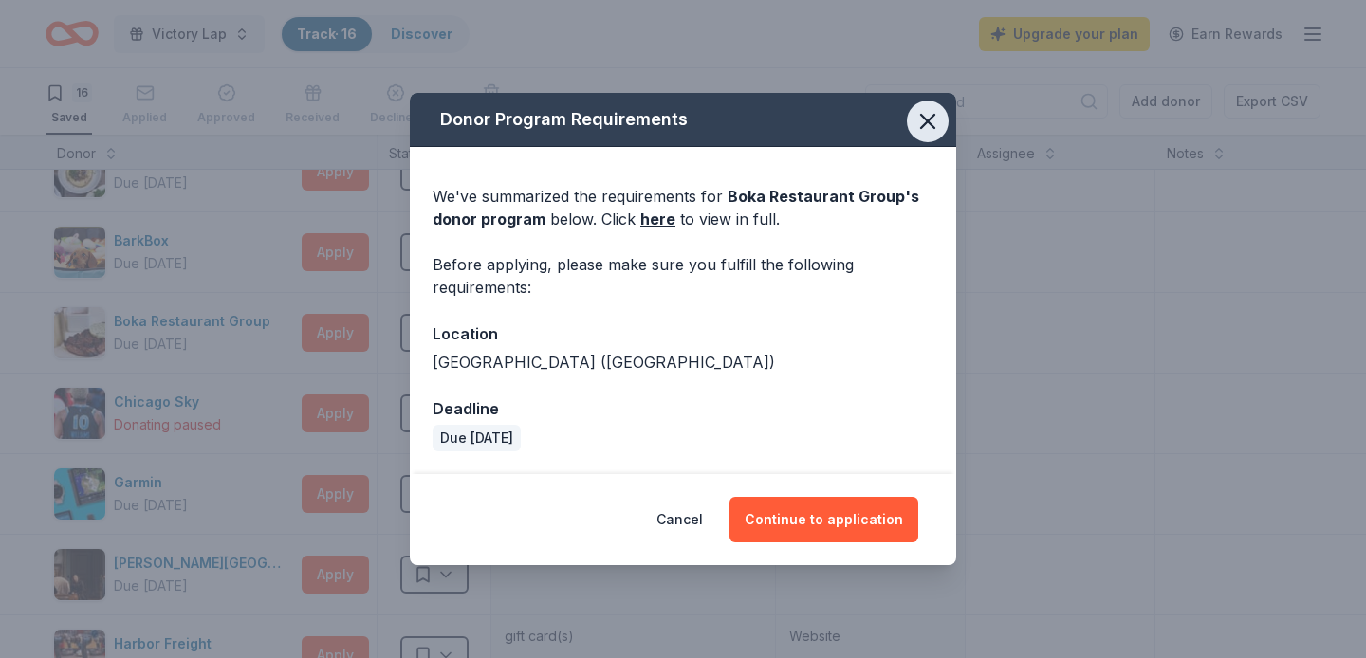
click at [933, 127] on icon "button" at bounding box center [927, 121] width 13 height 13
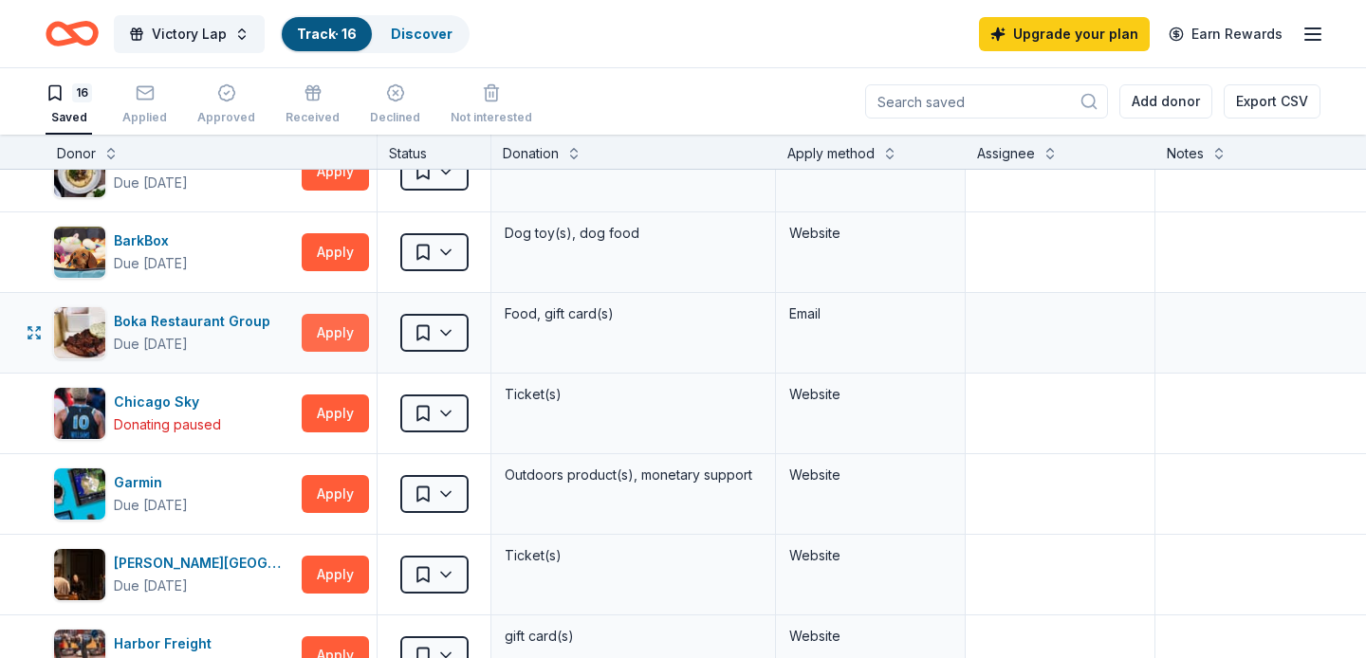
click at [342, 323] on button "Apply" at bounding box center [335, 333] width 67 height 38
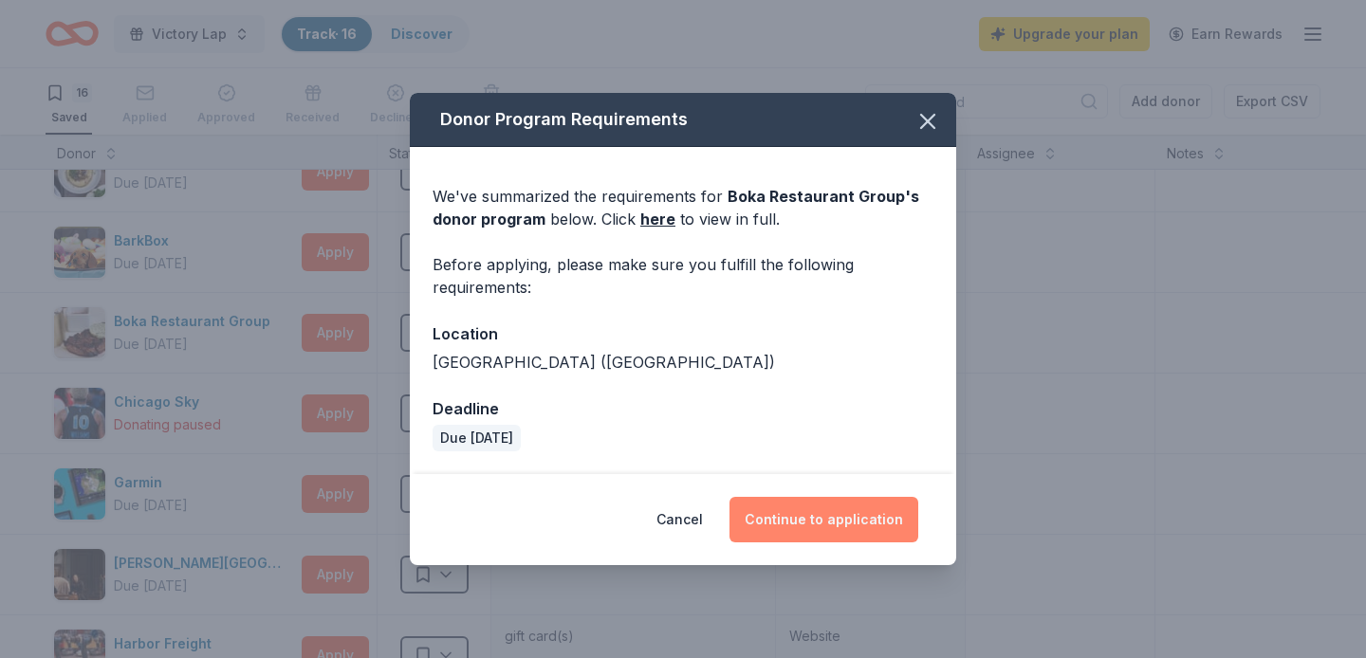
click at [799, 518] on button "Continue to application" at bounding box center [823, 520] width 189 height 46
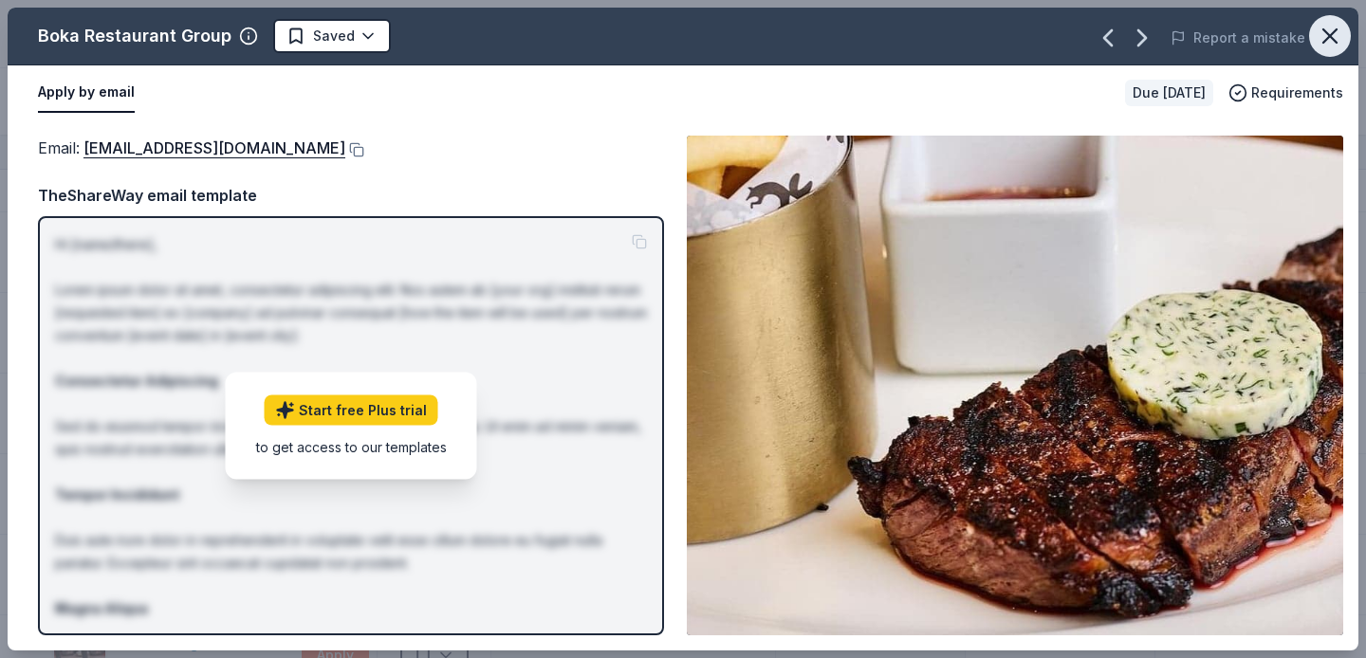
click at [1338, 34] on icon "button" at bounding box center [1330, 36] width 27 height 27
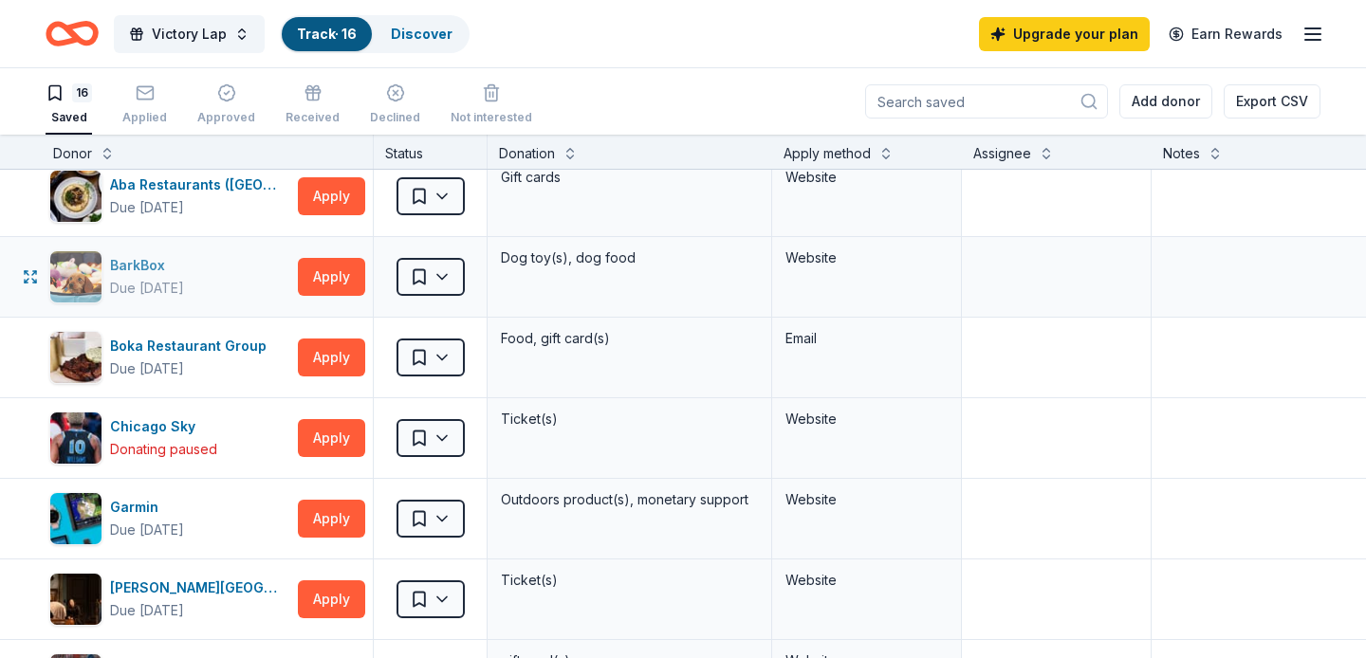
scroll to position [13, 5]
click at [124, 111] on div "Applied" at bounding box center [144, 117] width 45 height 15
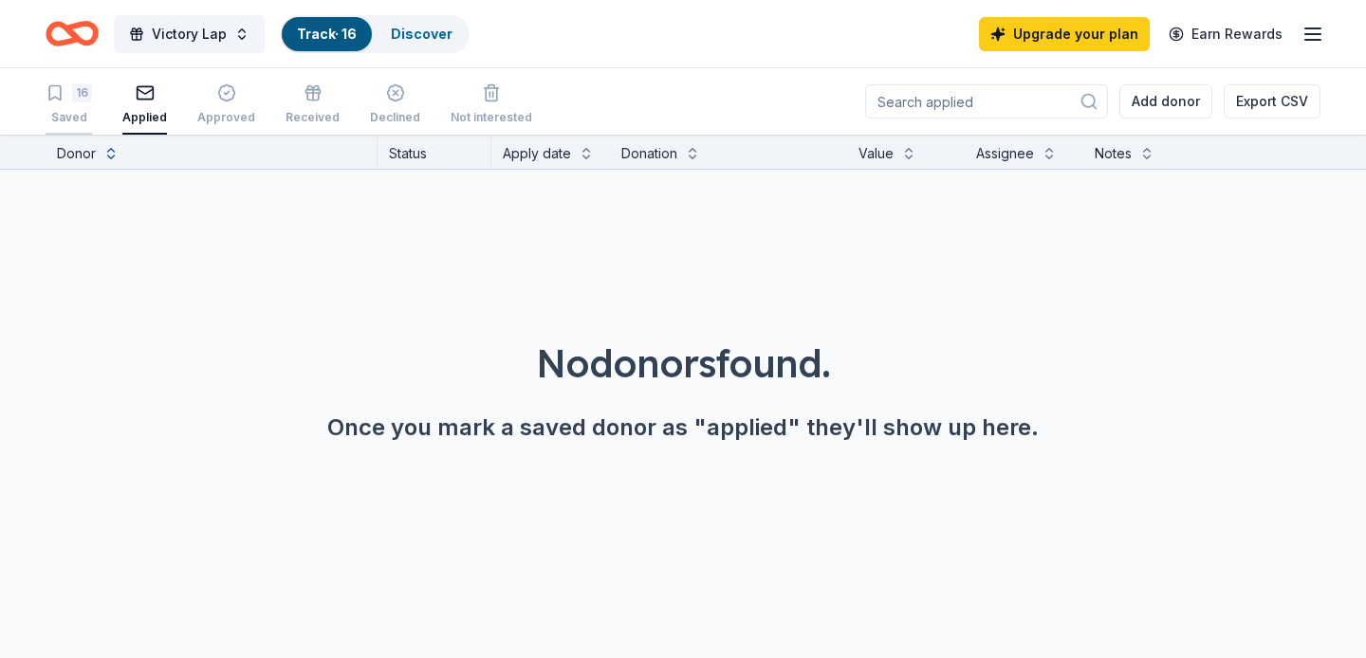
click at [80, 110] on div "Saved" at bounding box center [69, 117] width 46 height 15
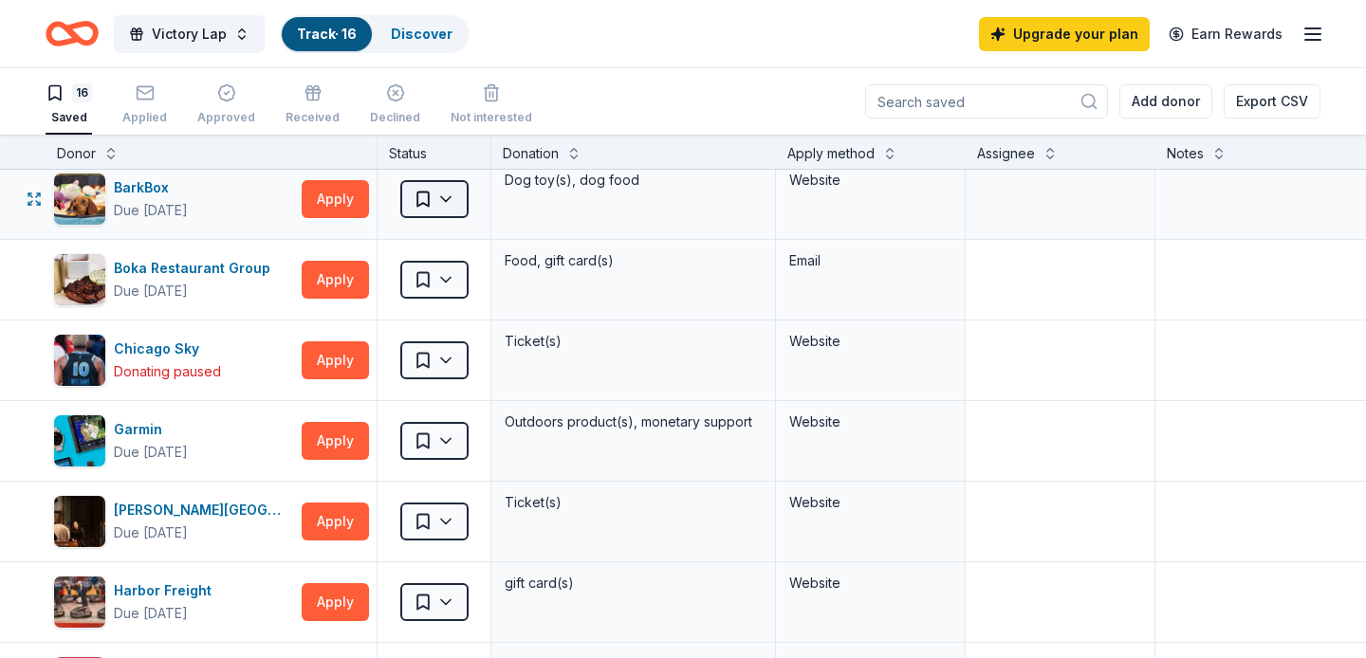
scroll to position [92, 0]
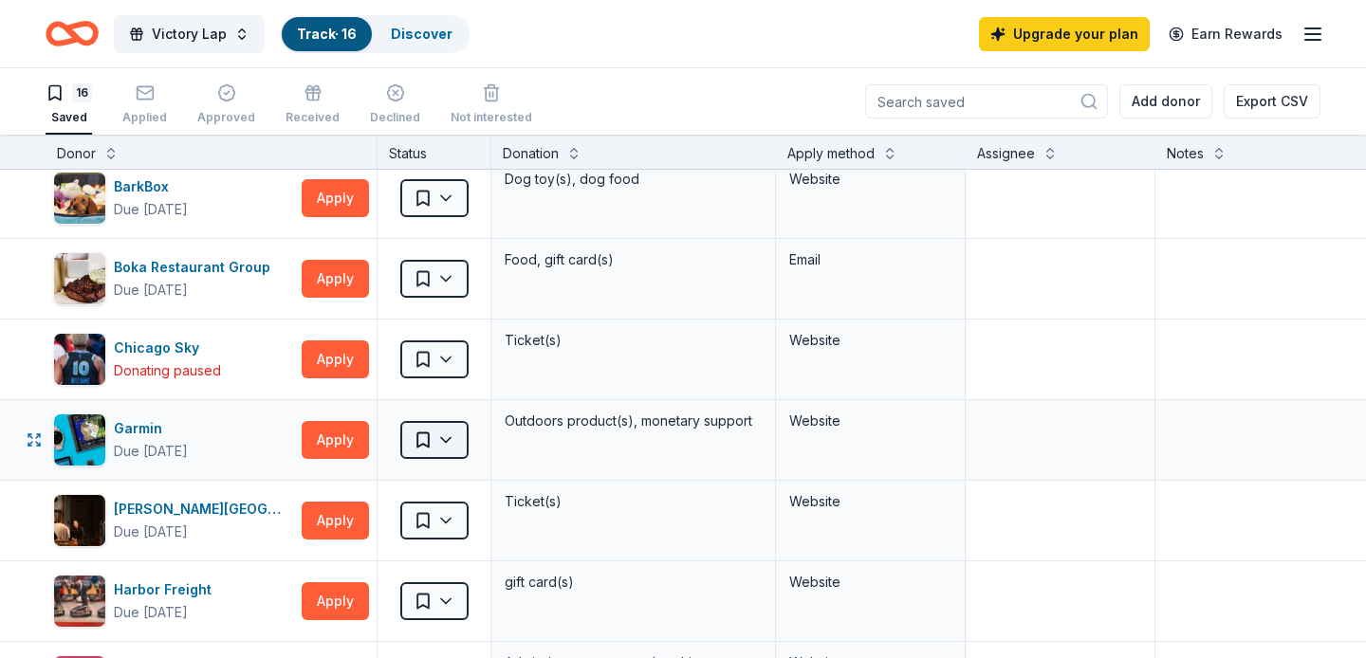
click at [420, 446] on html "Victory Lap Track · 16 Discover Upgrade your plan Earn Rewards 16 Saved Applied…" at bounding box center [683, 329] width 1366 height 658
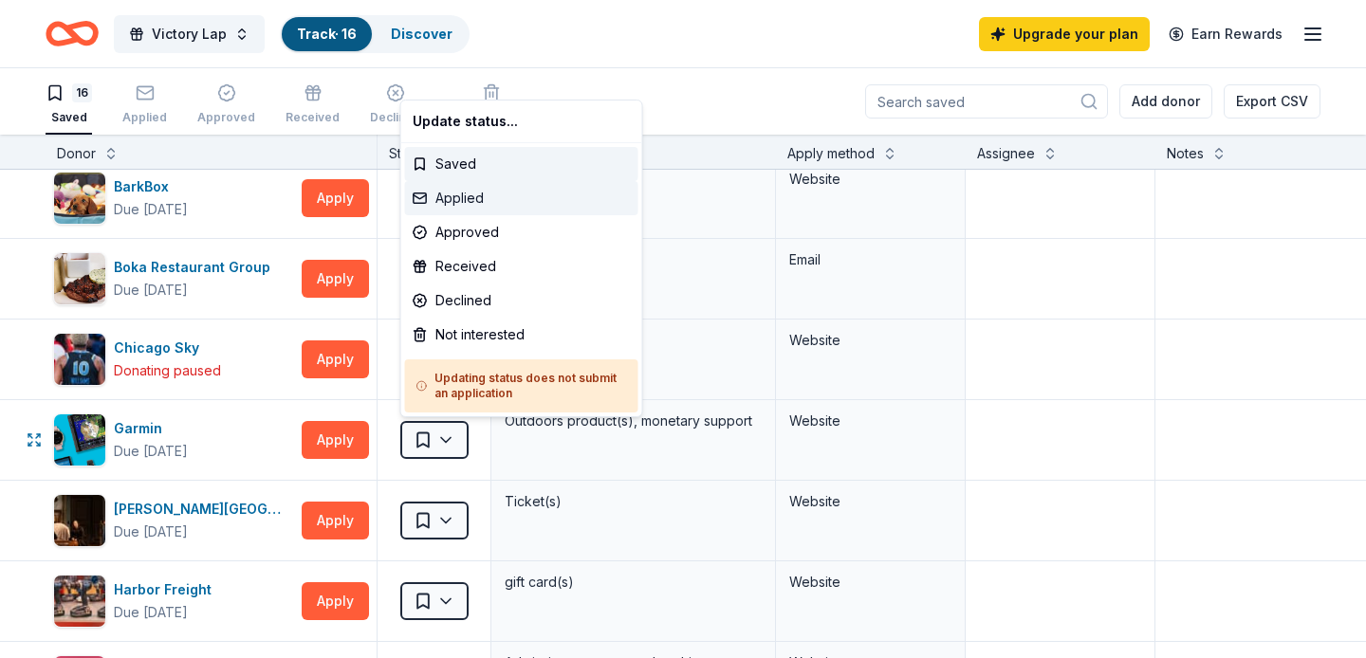
click at [464, 189] on div "Applied" at bounding box center [521, 198] width 233 height 34
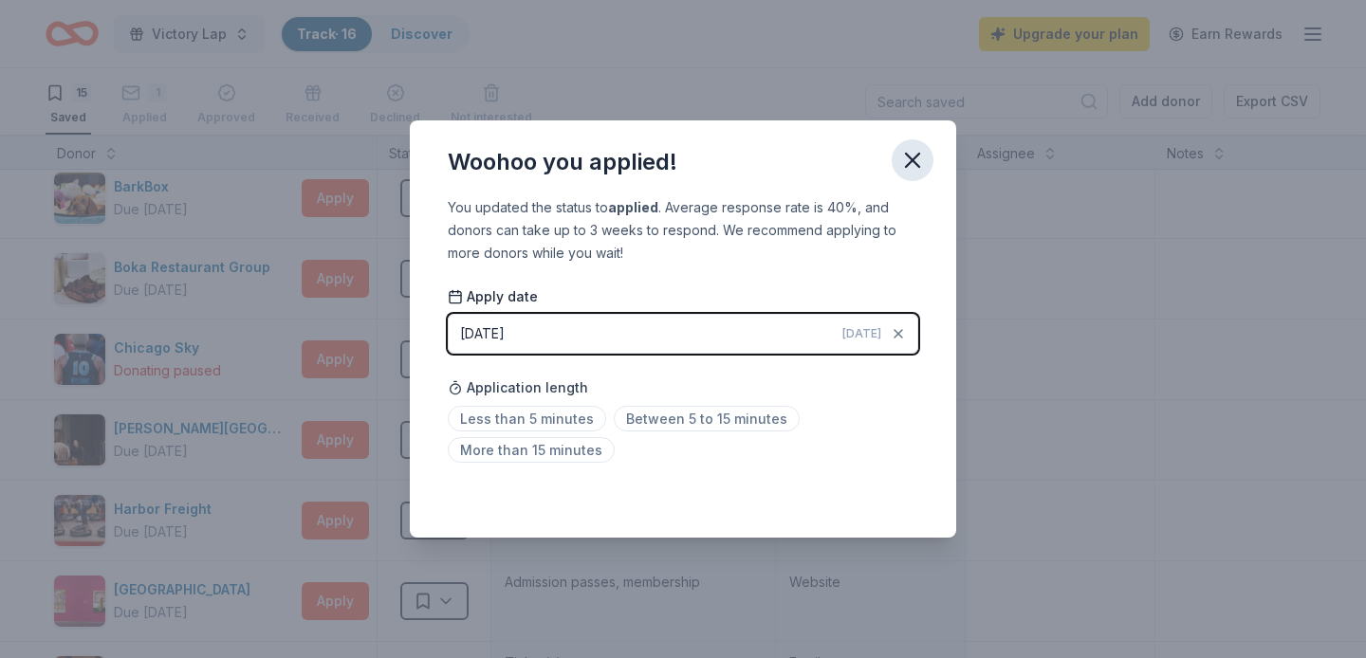
click at [907, 149] on icon "button" at bounding box center [912, 160] width 27 height 27
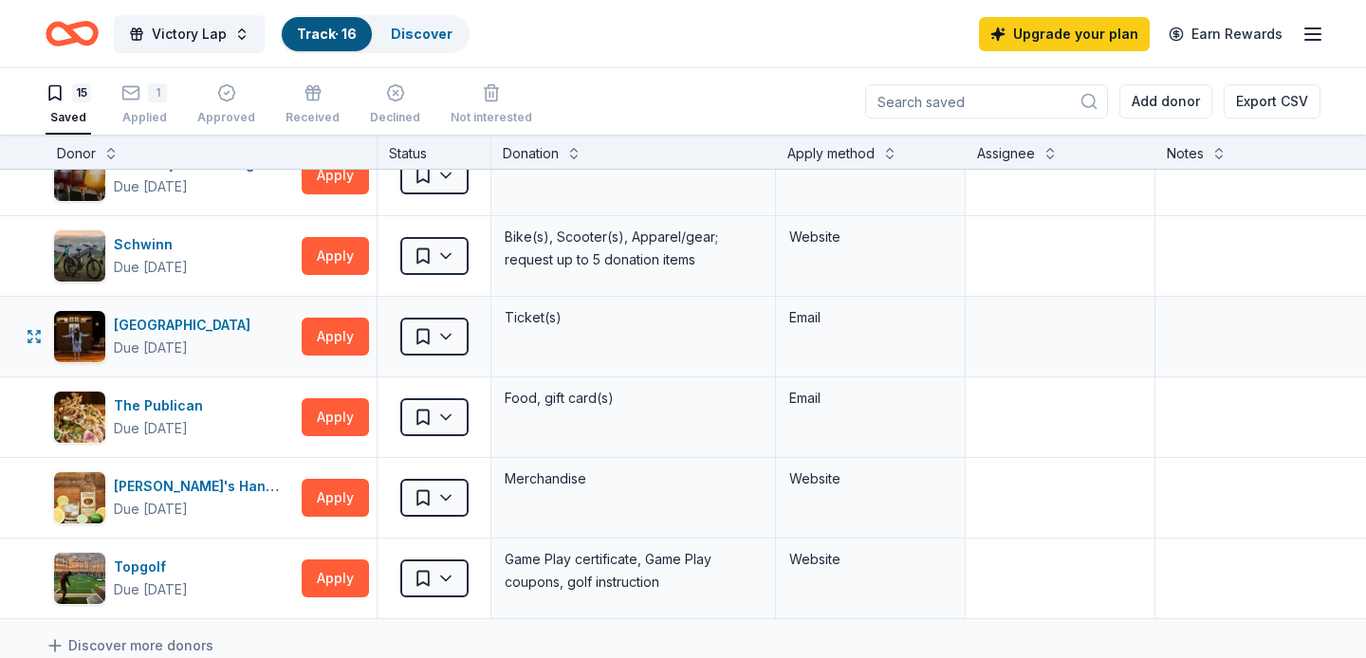
scroll to position [762, 0]
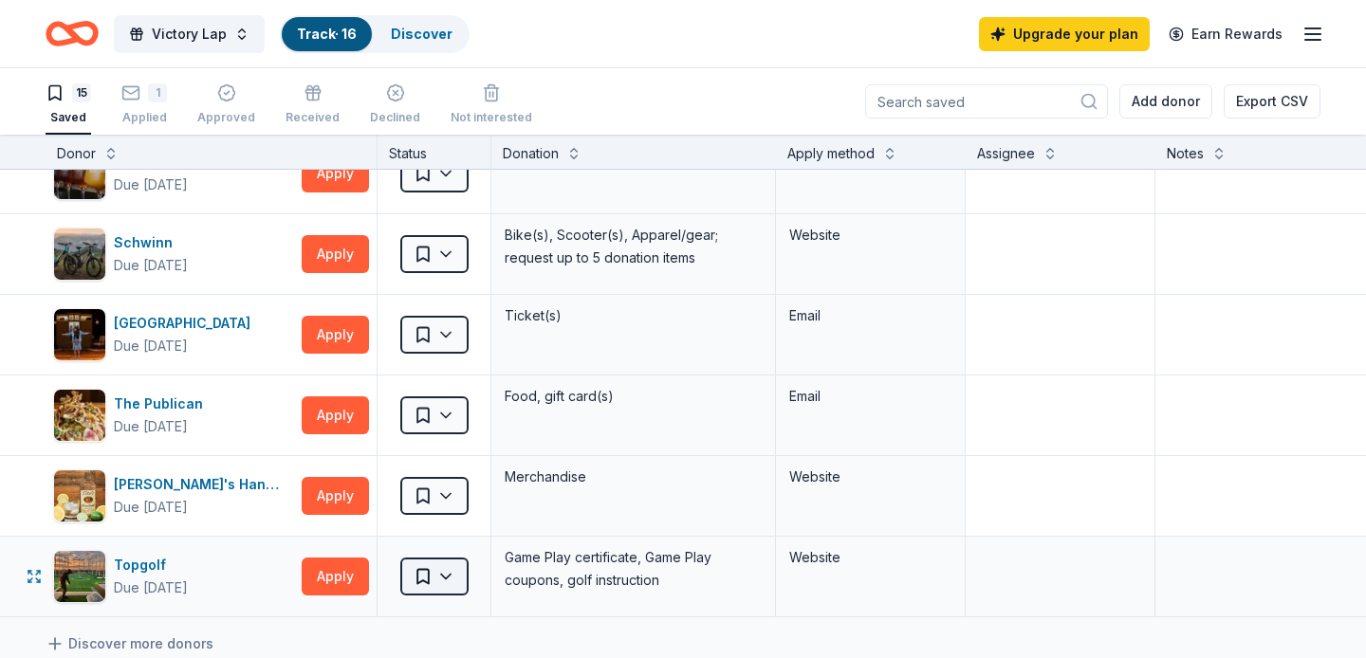
click at [421, 577] on html "Victory Lap Track · 16 Discover Upgrade your plan Earn Rewards 15 Saved 1 Appli…" at bounding box center [683, 329] width 1366 height 658
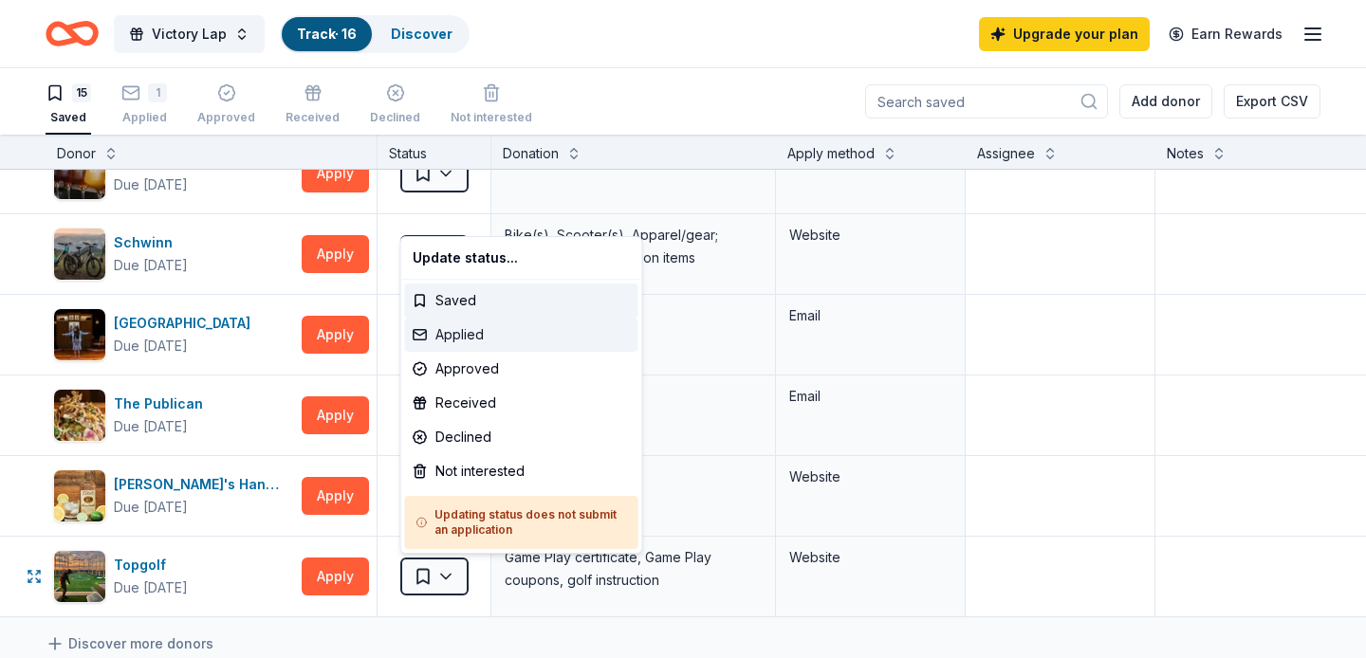
click at [456, 322] on div "Applied" at bounding box center [521, 335] width 233 height 34
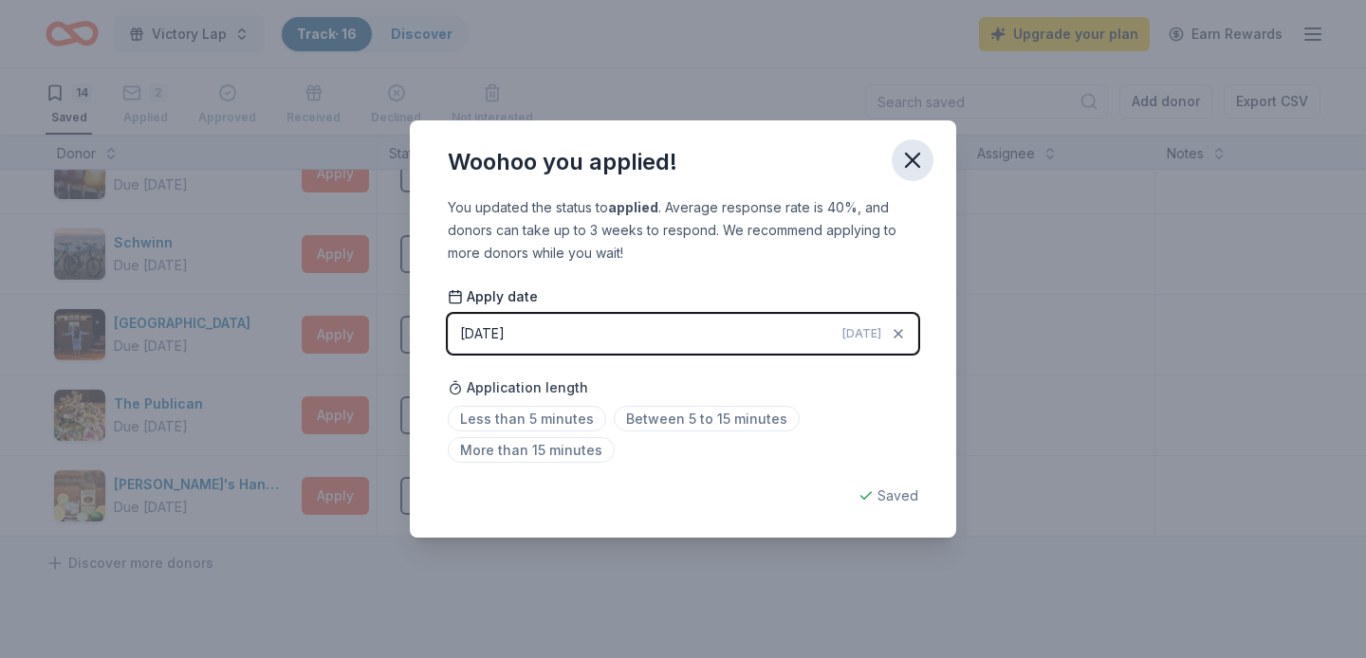
click at [904, 149] on icon "button" at bounding box center [912, 160] width 27 height 27
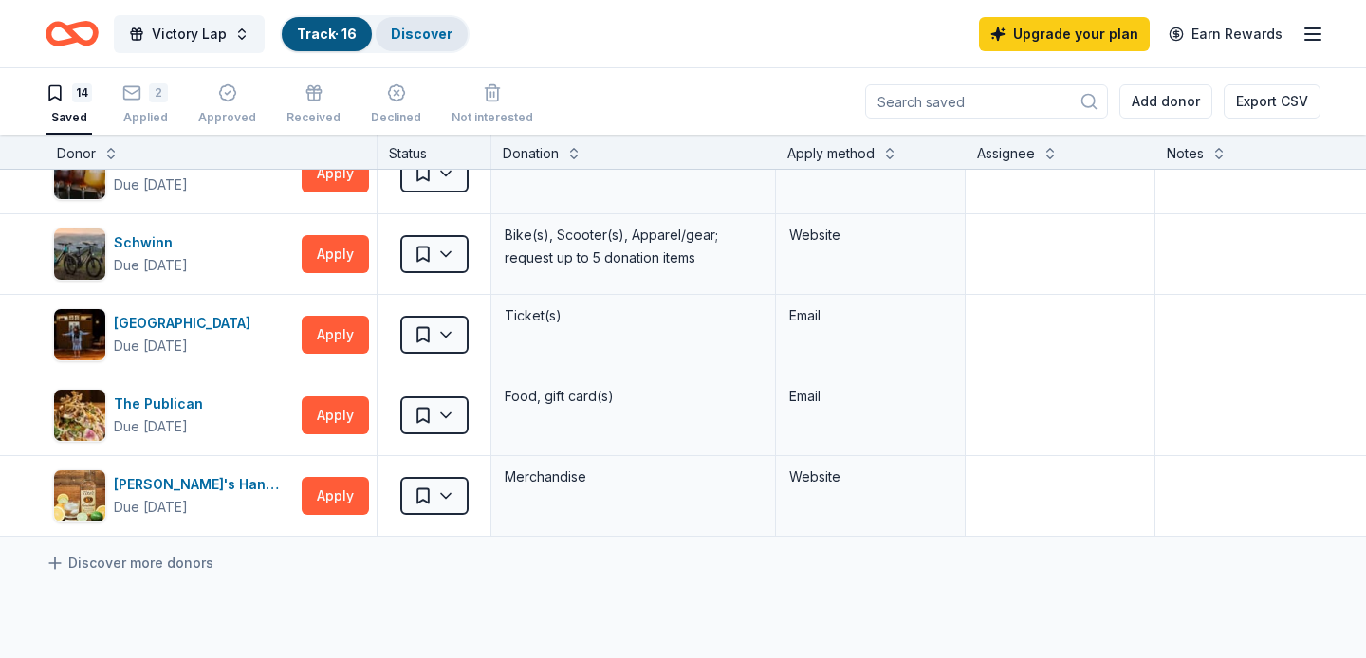
click at [422, 27] on link "Discover" at bounding box center [422, 34] width 62 height 16
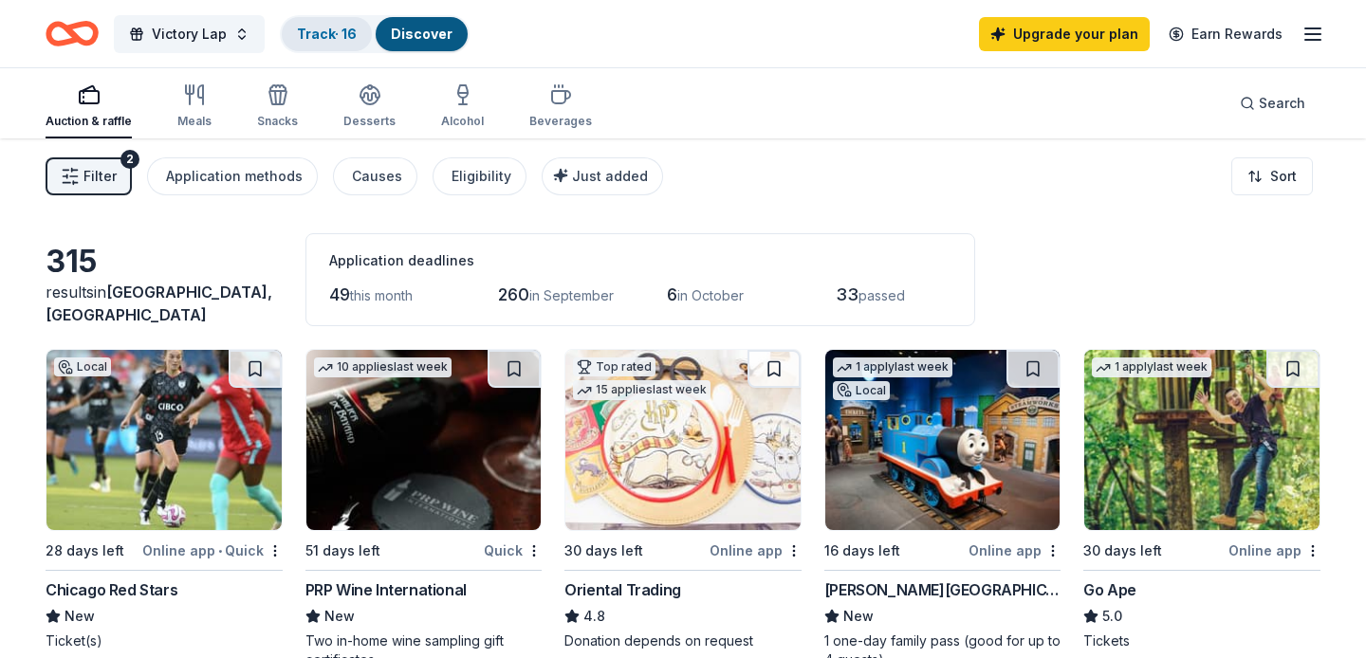
click at [318, 29] on link "Track · 16" at bounding box center [327, 34] width 60 height 16
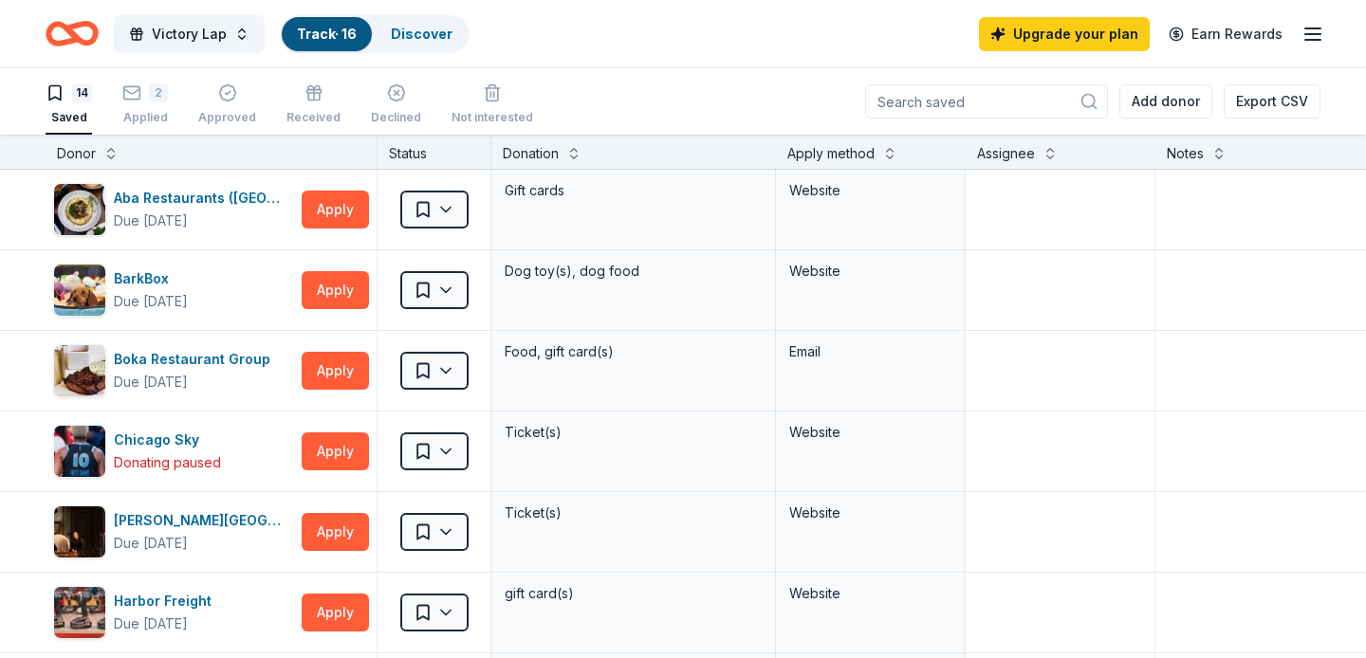
click at [354, 33] on link "Track · 16" at bounding box center [327, 34] width 60 height 16
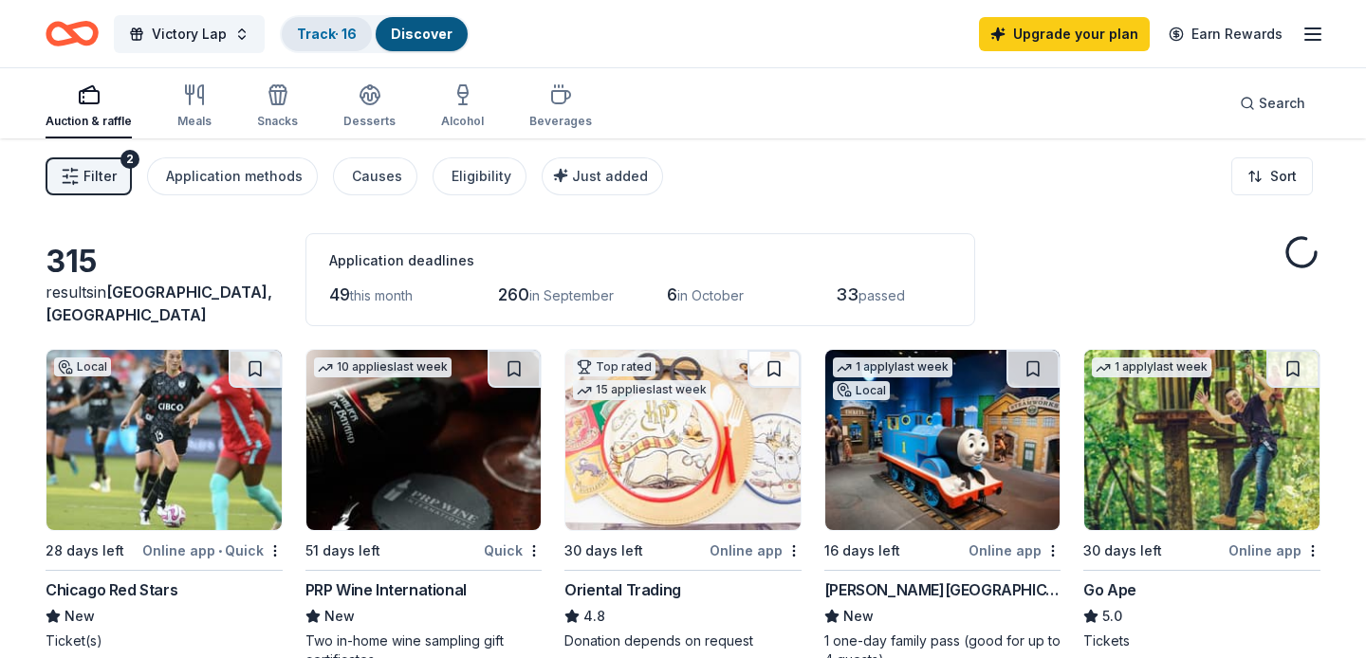
click at [331, 22] on div "Track · 16" at bounding box center [327, 34] width 90 height 34
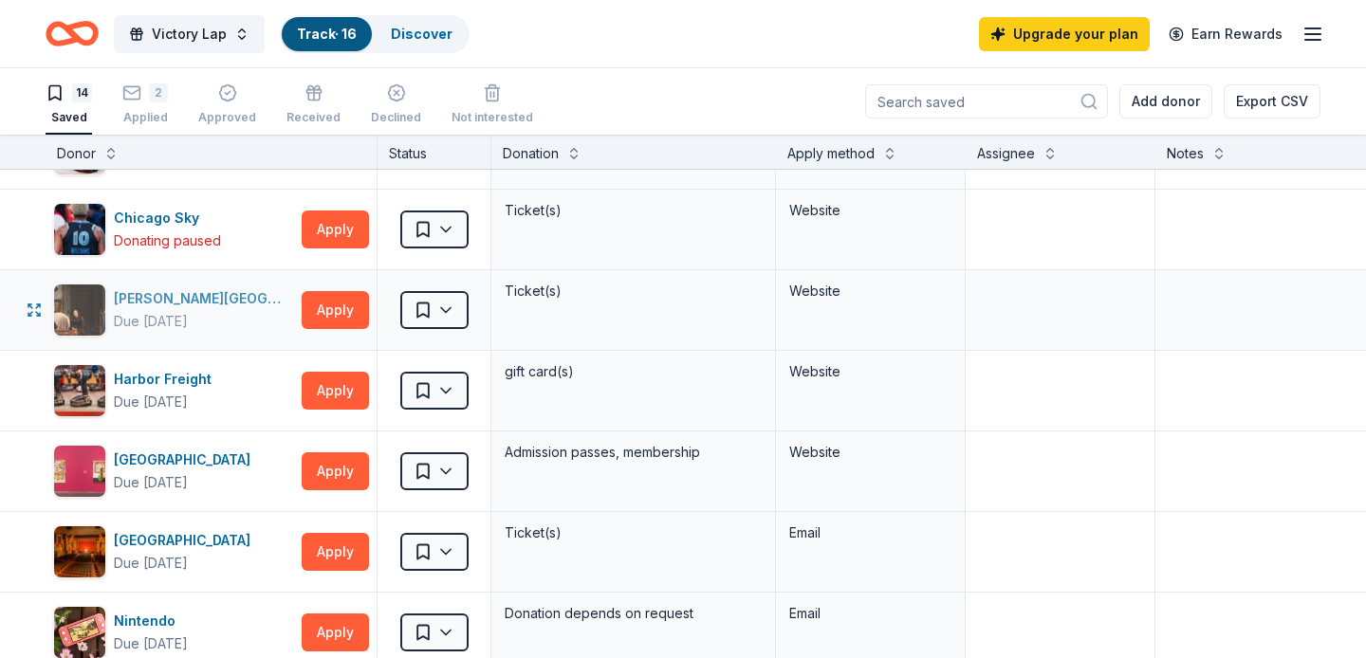
scroll to position [267, 0]
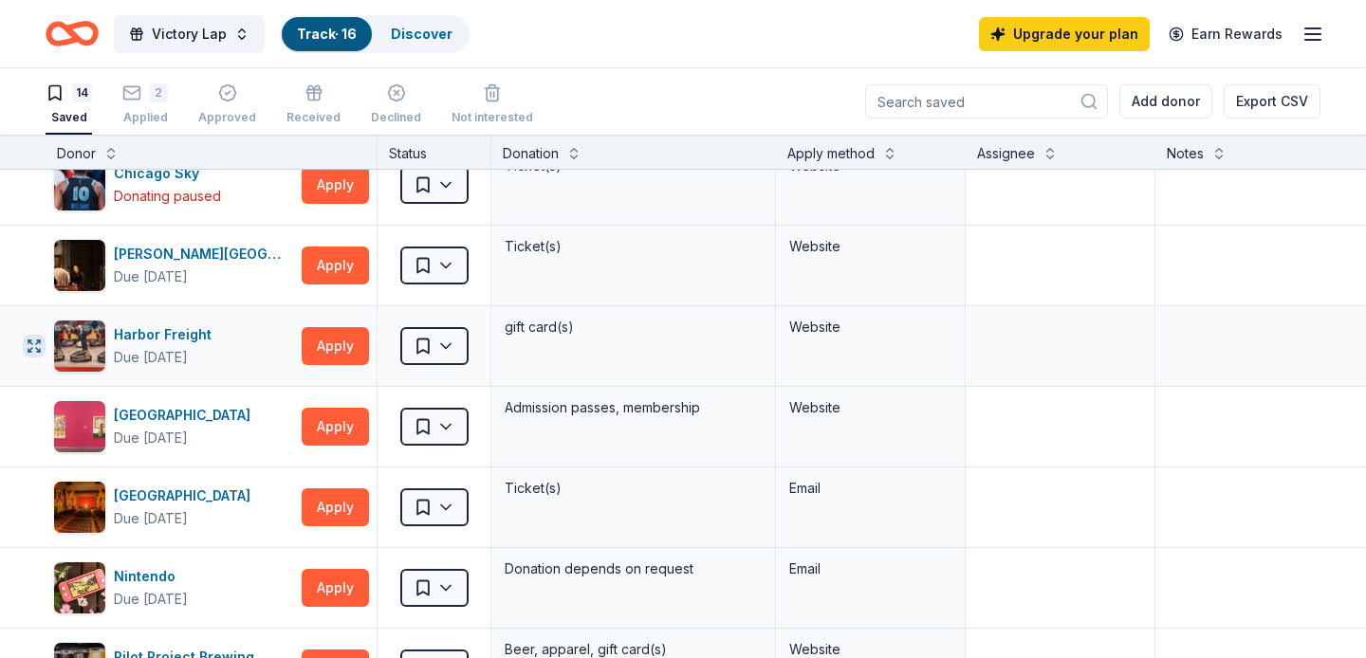
click at [35, 341] on icon "button" at bounding box center [34, 346] width 15 height 15
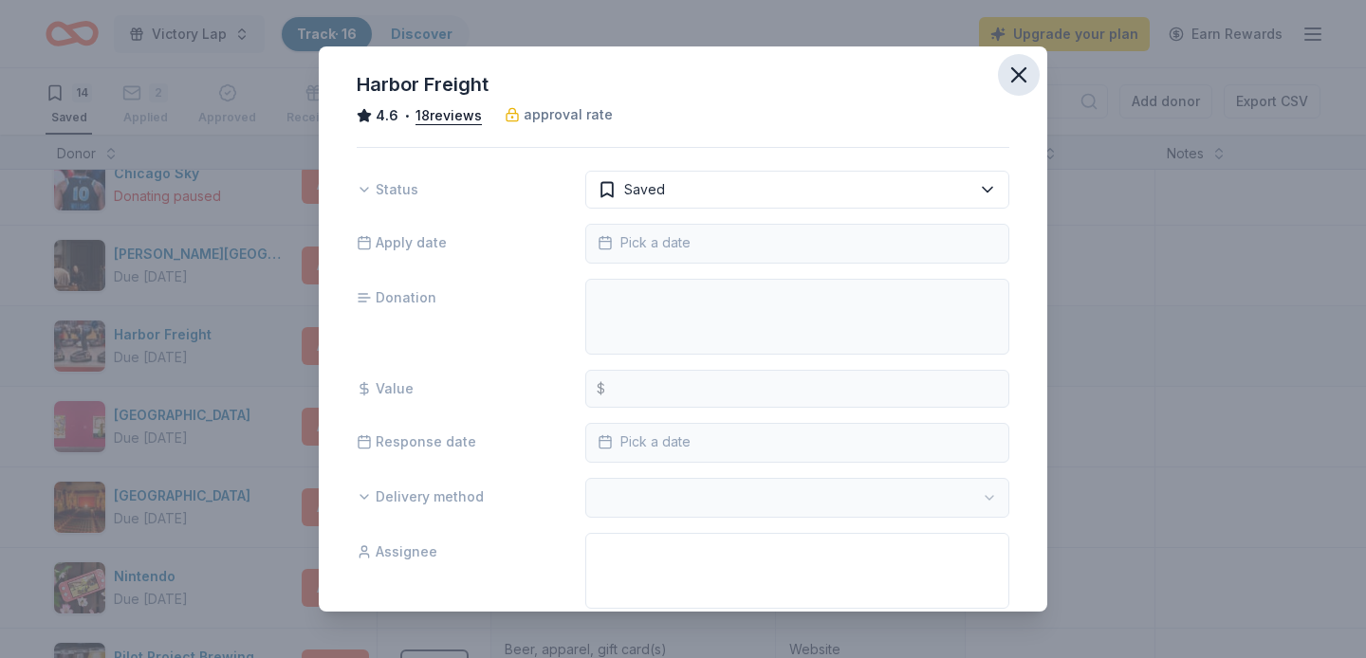
click at [1017, 73] on icon "button" at bounding box center [1018, 74] width 13 height 13
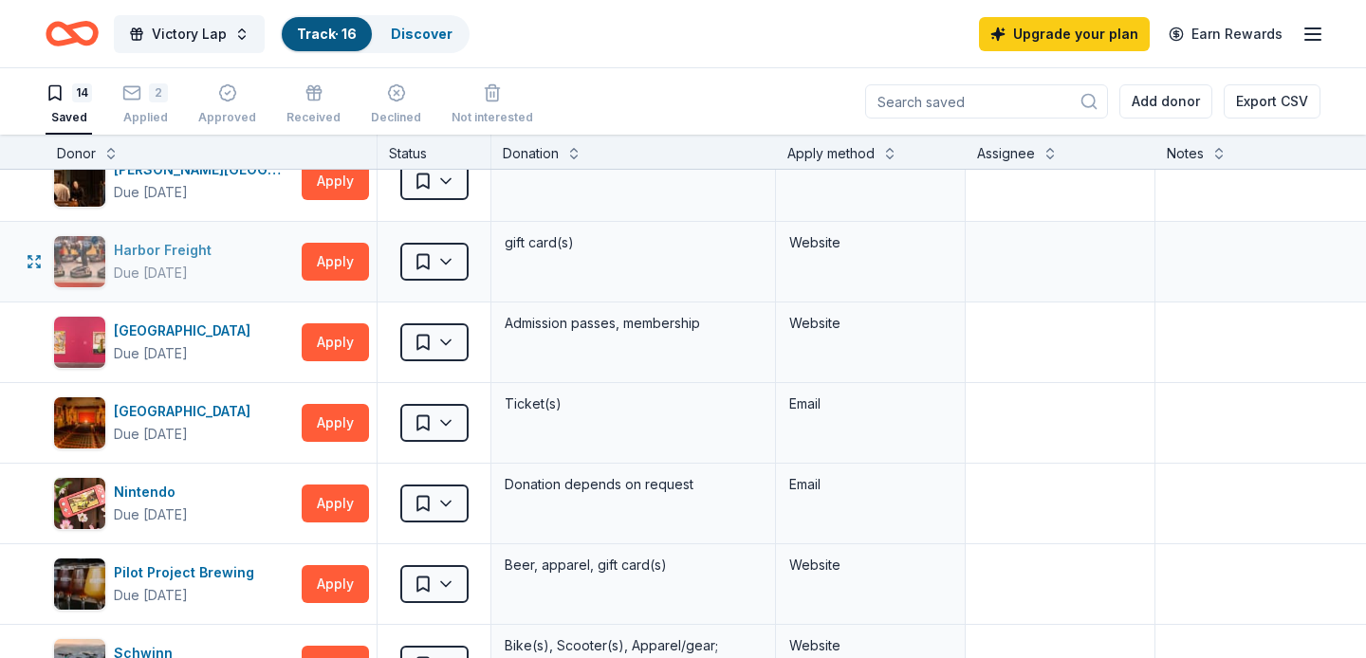
scroll to position [361, 0]
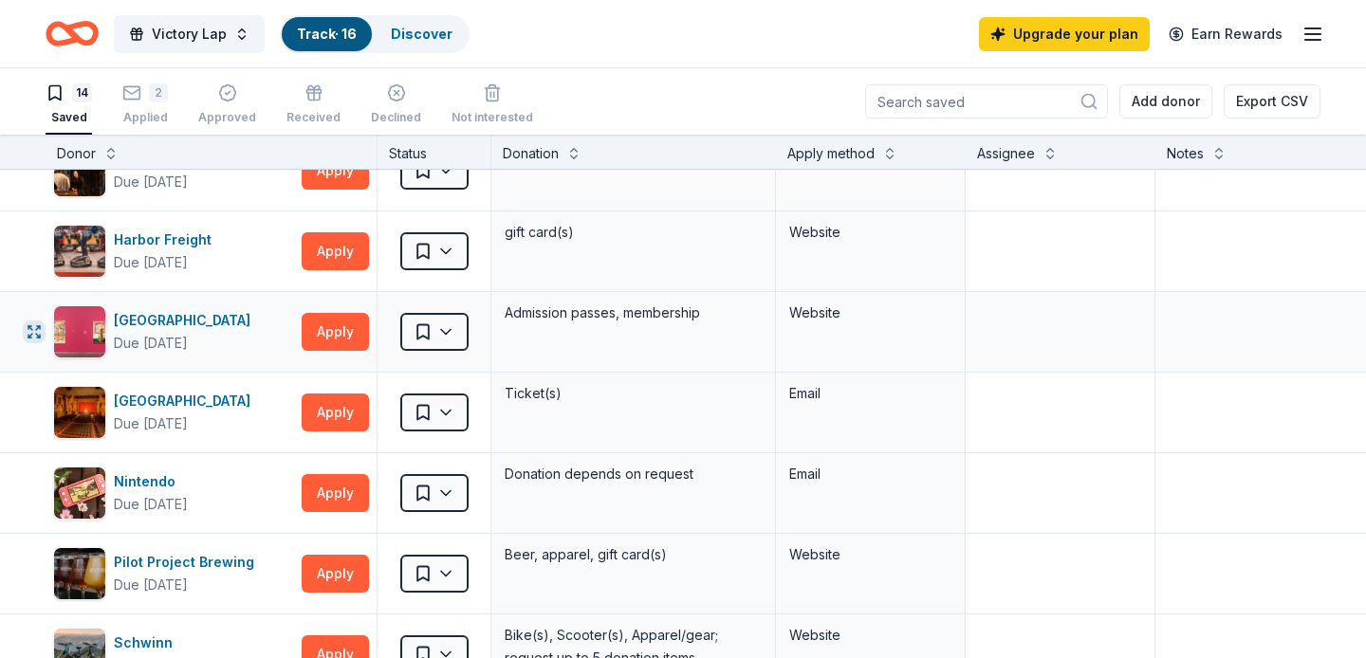
click at [29, 335] on icon "button" at bounding box center [34, 331] width 15 height 15
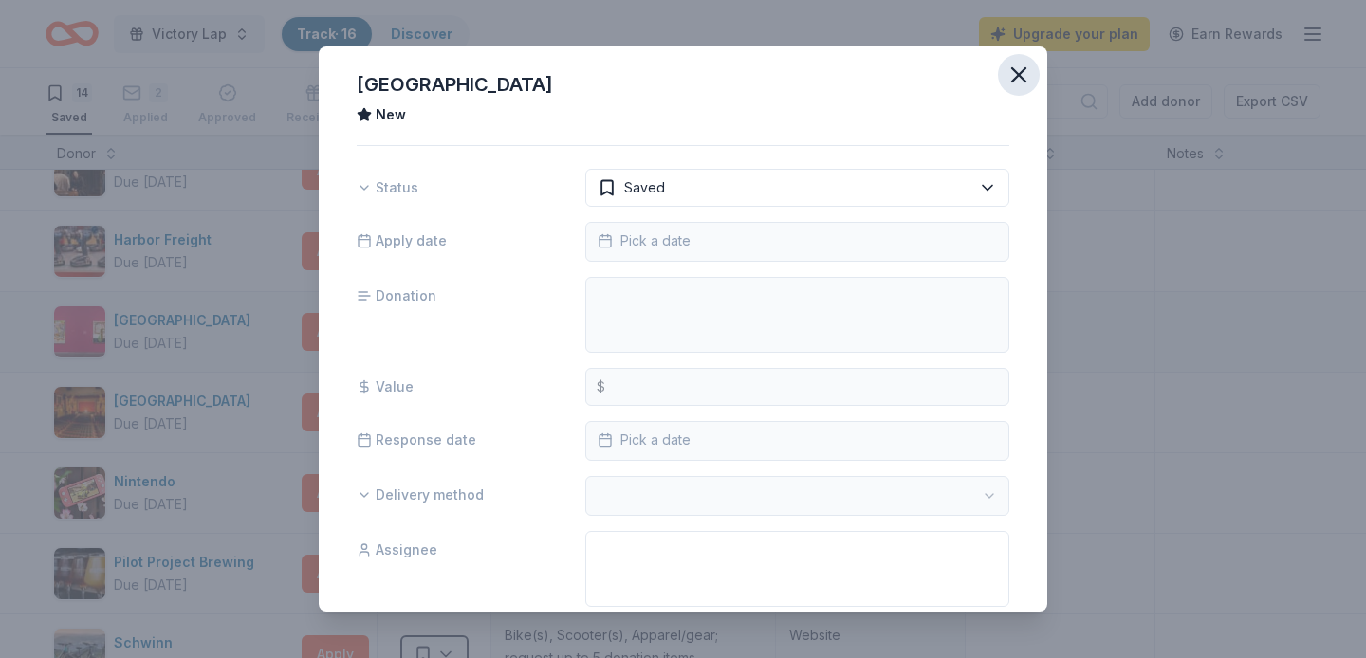
click at [1008, 68] on icon "button" at bounding box center [1018, 75] width 27 height 27
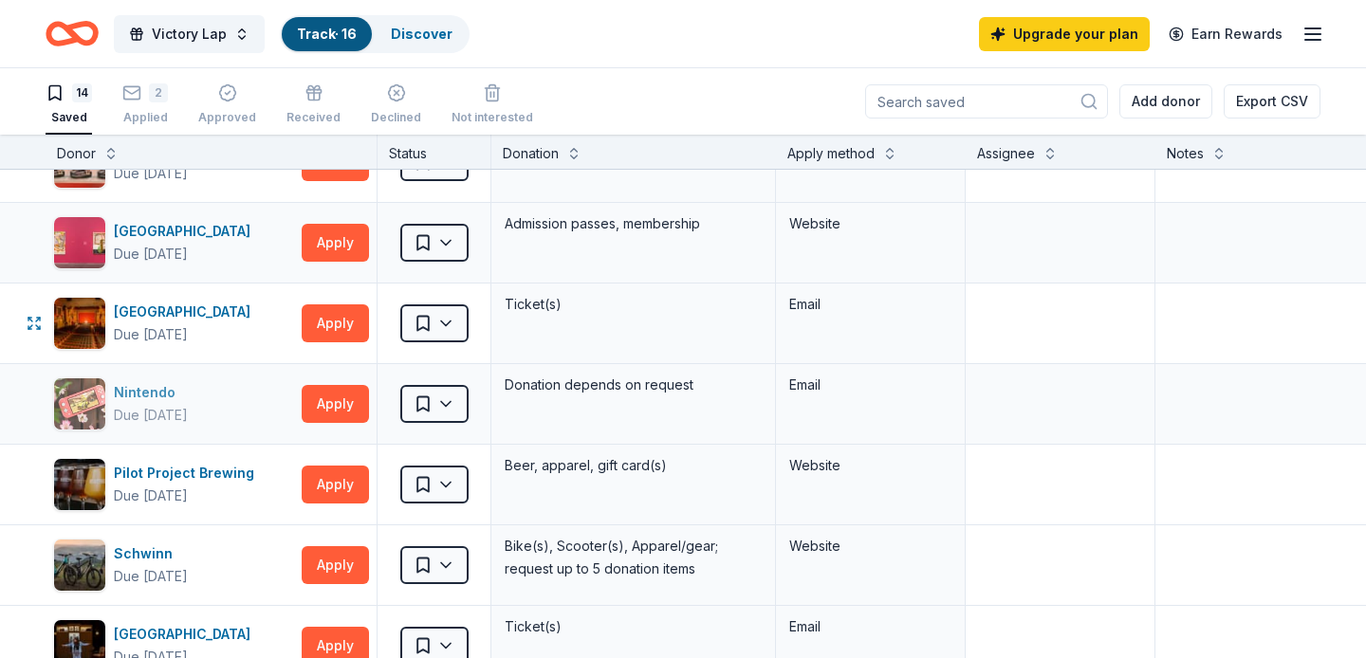
scroll to position [448, 0]
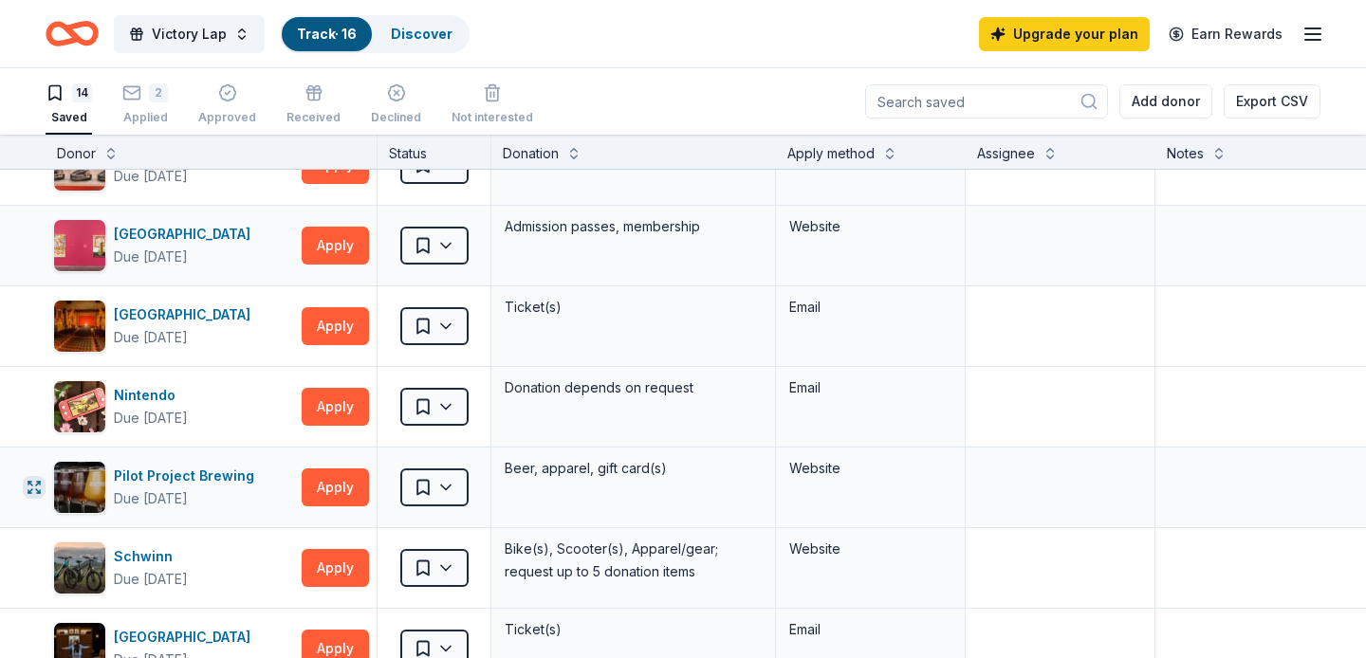
click at [38, 483] on icon "button" at bounding box center [34, 487] width 15 height 15
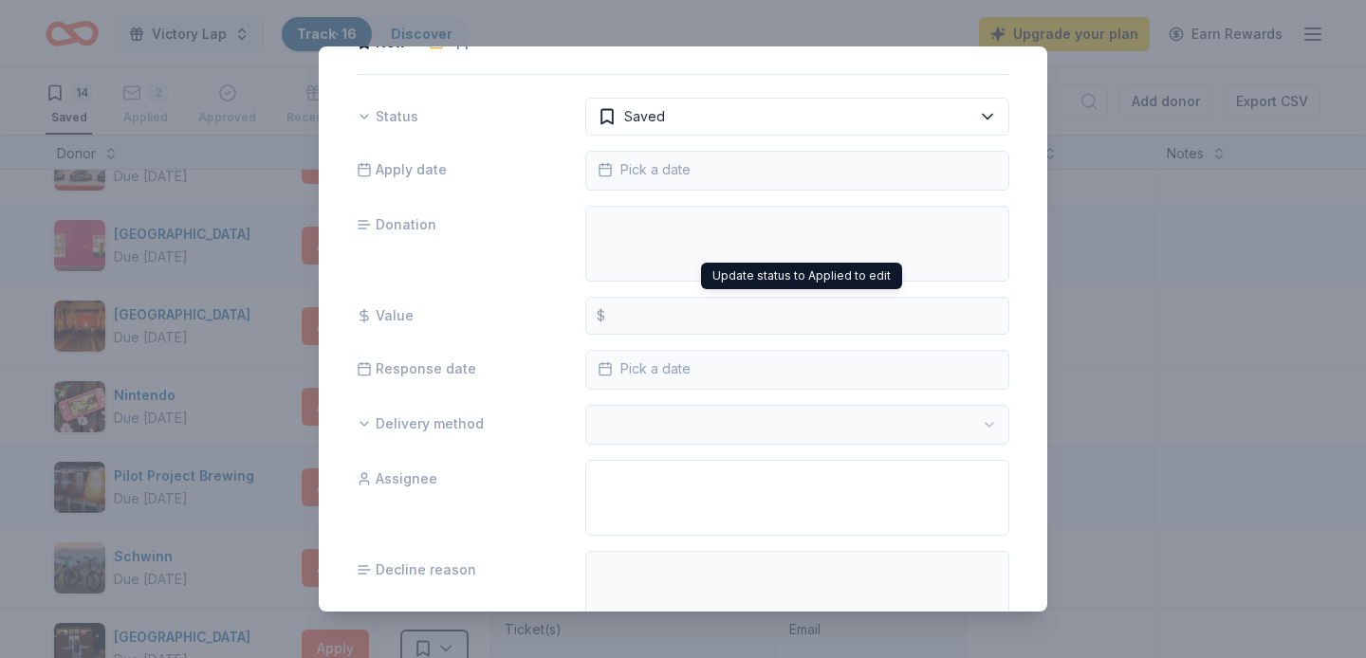
scroll to position [146, 0]
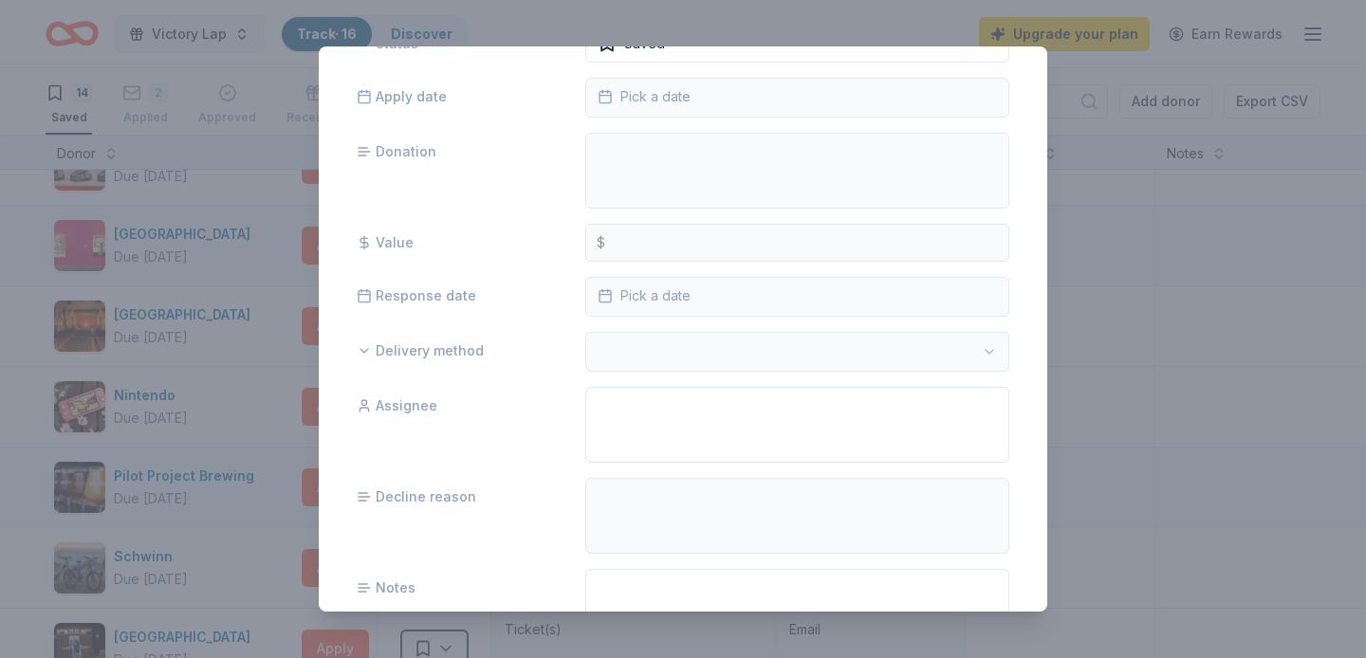
click at [246, 396] on div "Pilot Project Brewing New approval rate Status Saved Apply date Pick a date Don…" at bounding box center [683, 329] width 1366 height 658
click at [249, 396] on div "Pilot Project Brewing New approval rate Status Saved Apply date Pick a date Don…" at bounding box center [683, 329] width 1366 height 658
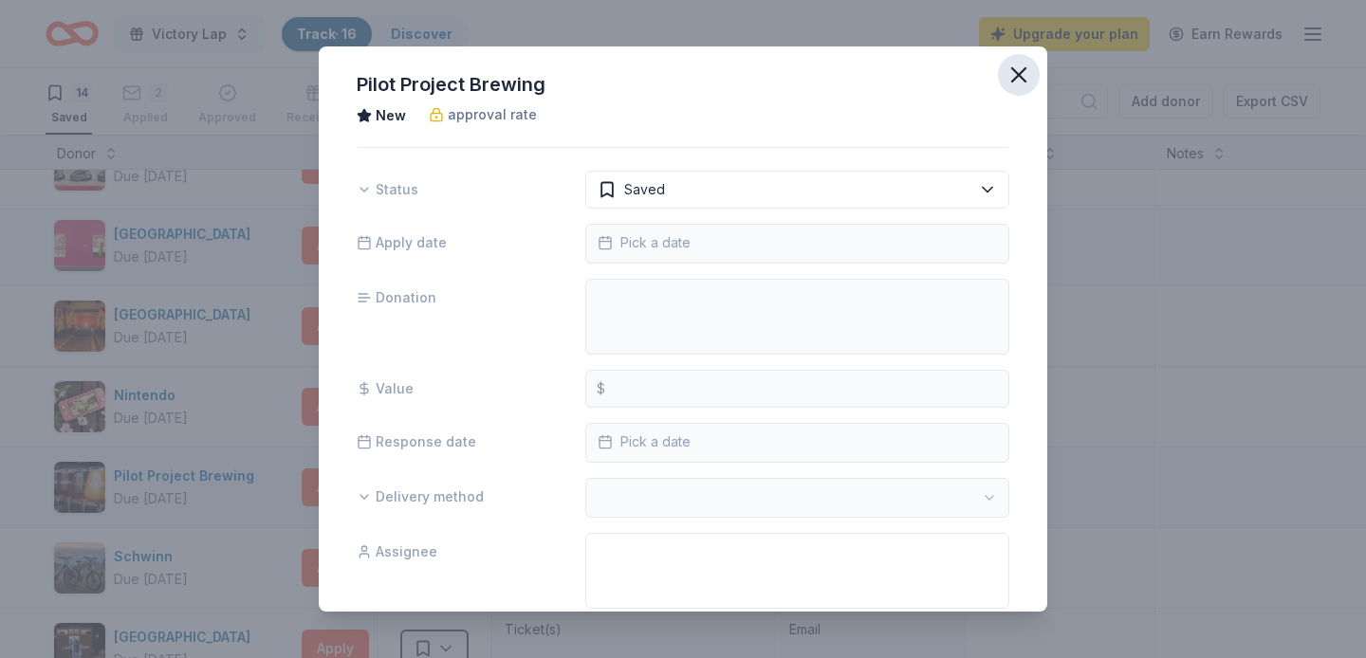
scroll to position [0, 0]
click at [1020, 78] on icon "button" at bounding box center [1018, 75] width 27 height 27
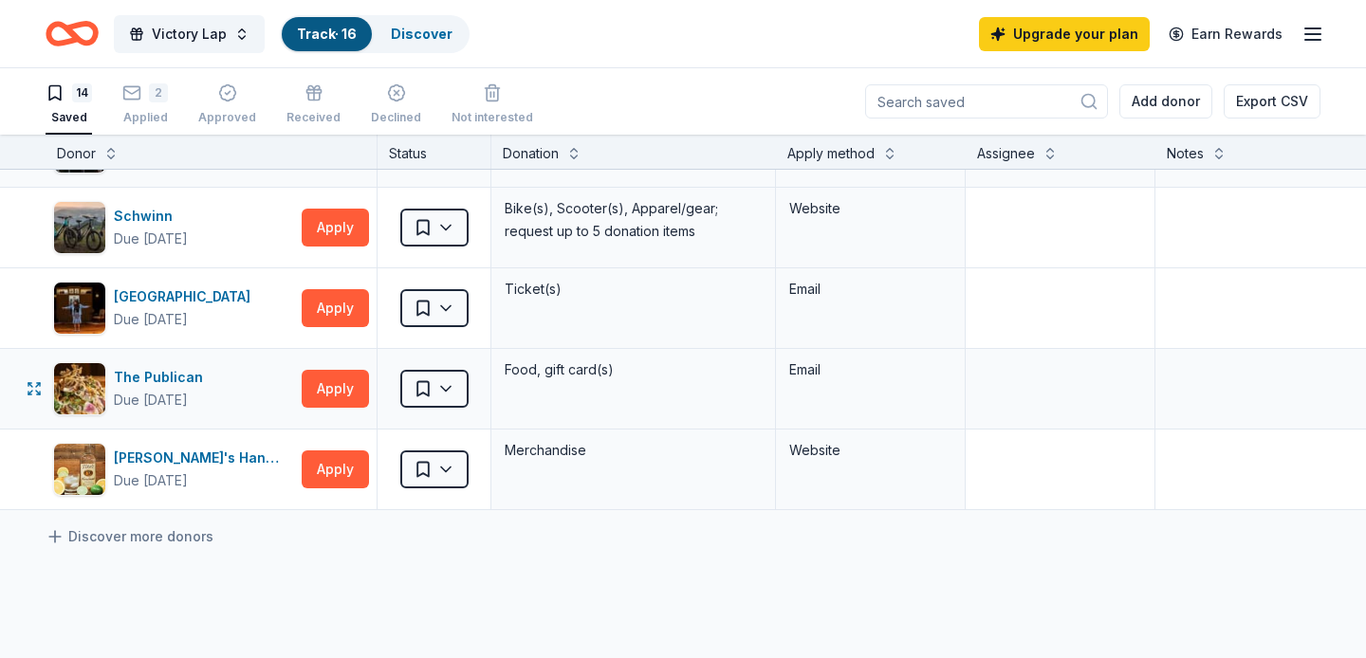
scroll to position [792, 0]
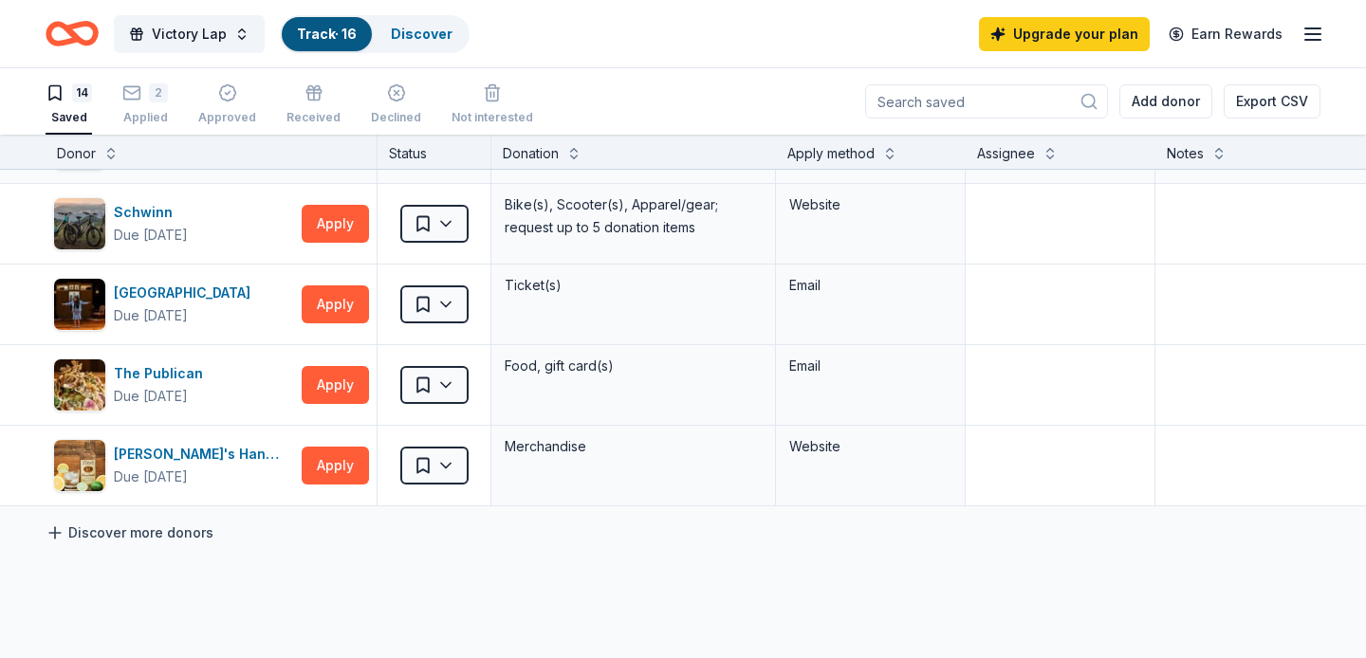
click at [81, 540] on link "Discover more donors" at bounding box center [130, 533] width 168 height 23
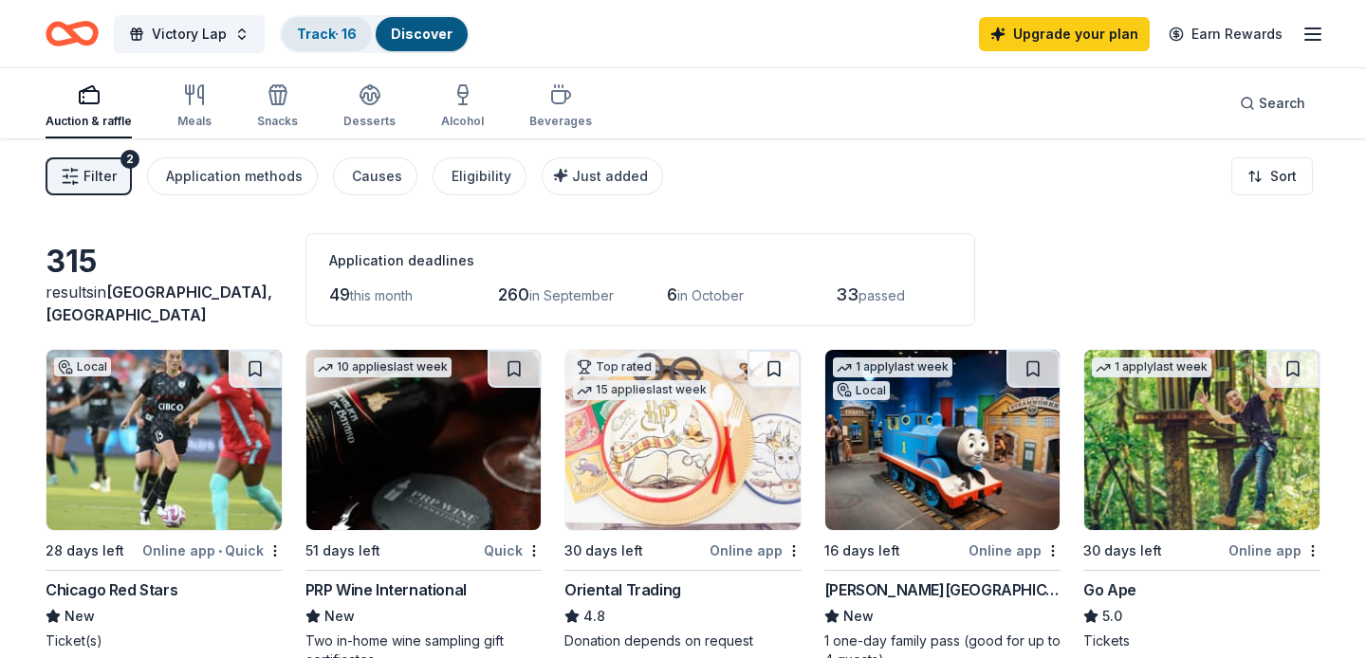
click at [331, 27] on link "Track · 16" at bounding box center [327, 34] width 60 height 16
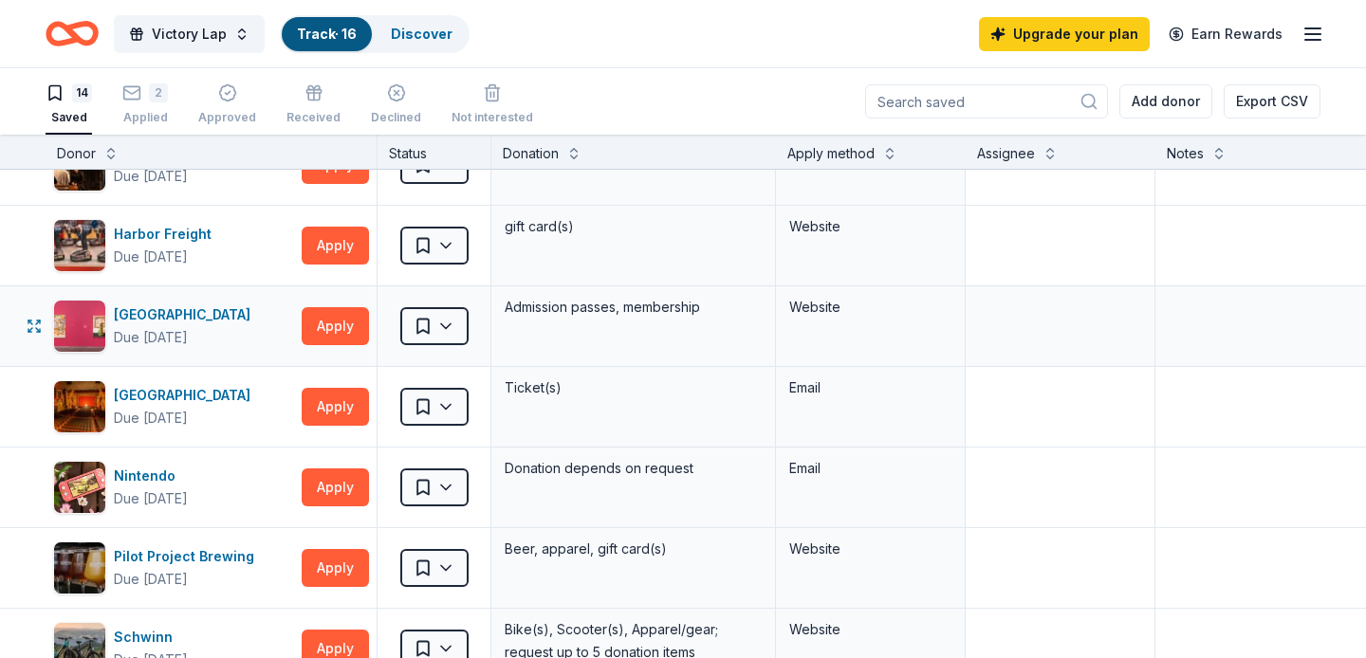
scroll to position [286, 0]
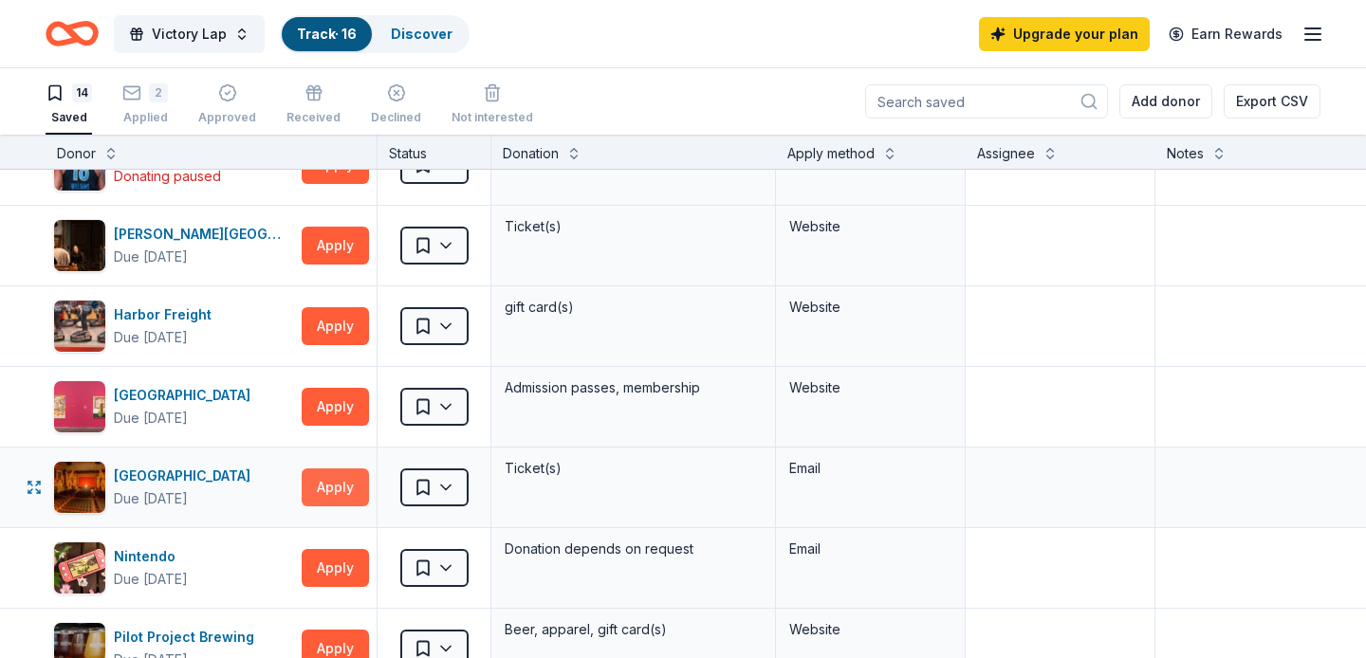
click at [342, 489] on button "Apply" at bounding box center [335, 488] width 67 height 38
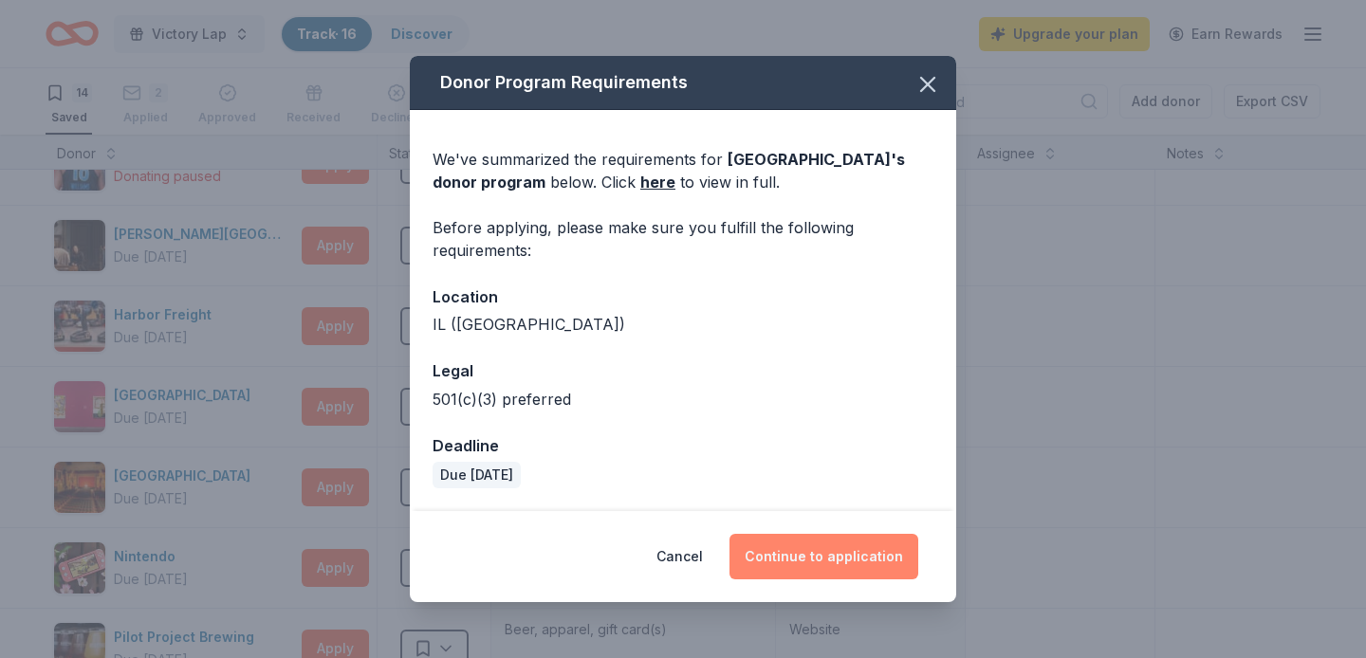
click at [785, 549] on button "Continue to application" at bounding box center [823, 557] width 189 height 46
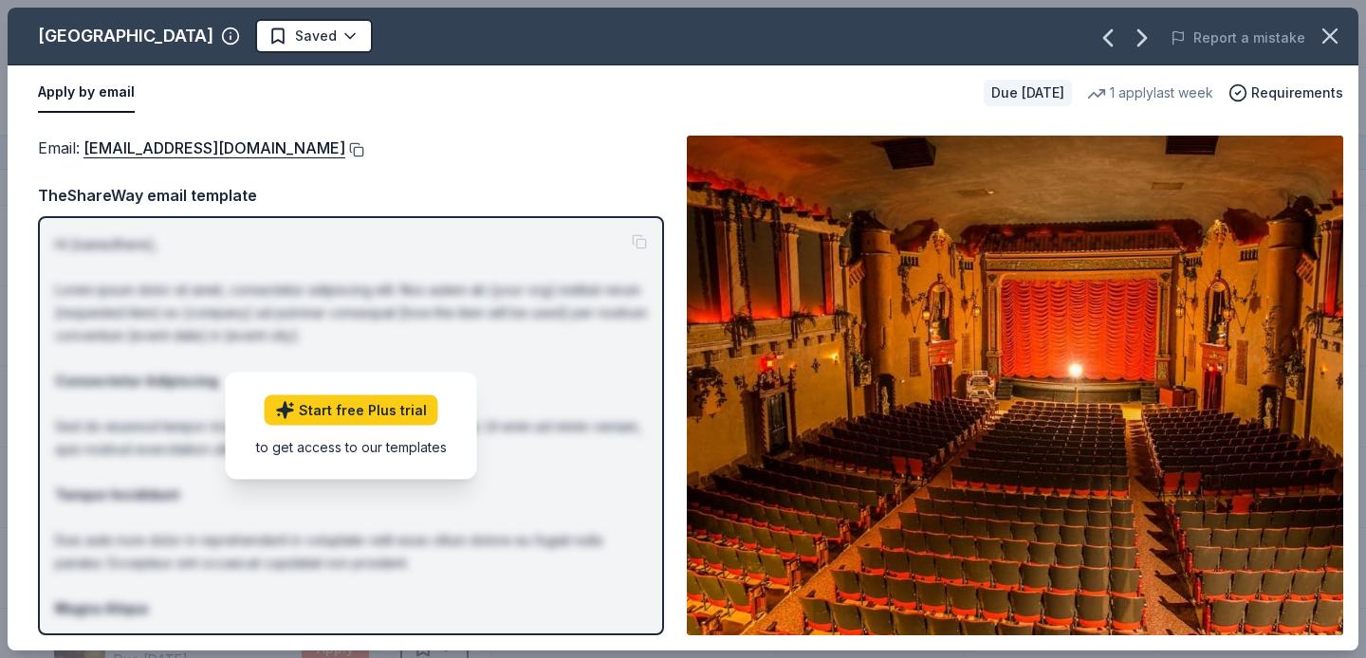
click at [345, 151] on button at bounding box center [354, 149] width 19 height 15
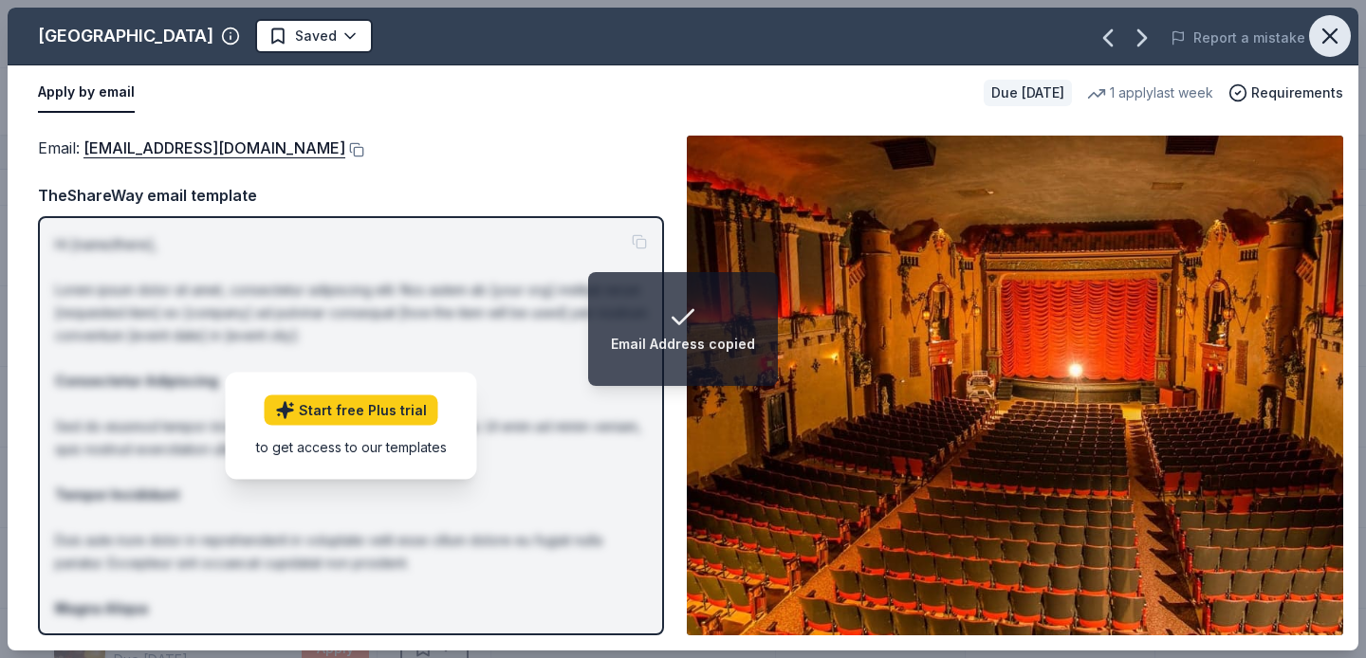
click at [1338, 28] on icon "button" at bounding box center [1330, 36] width 27 height 27
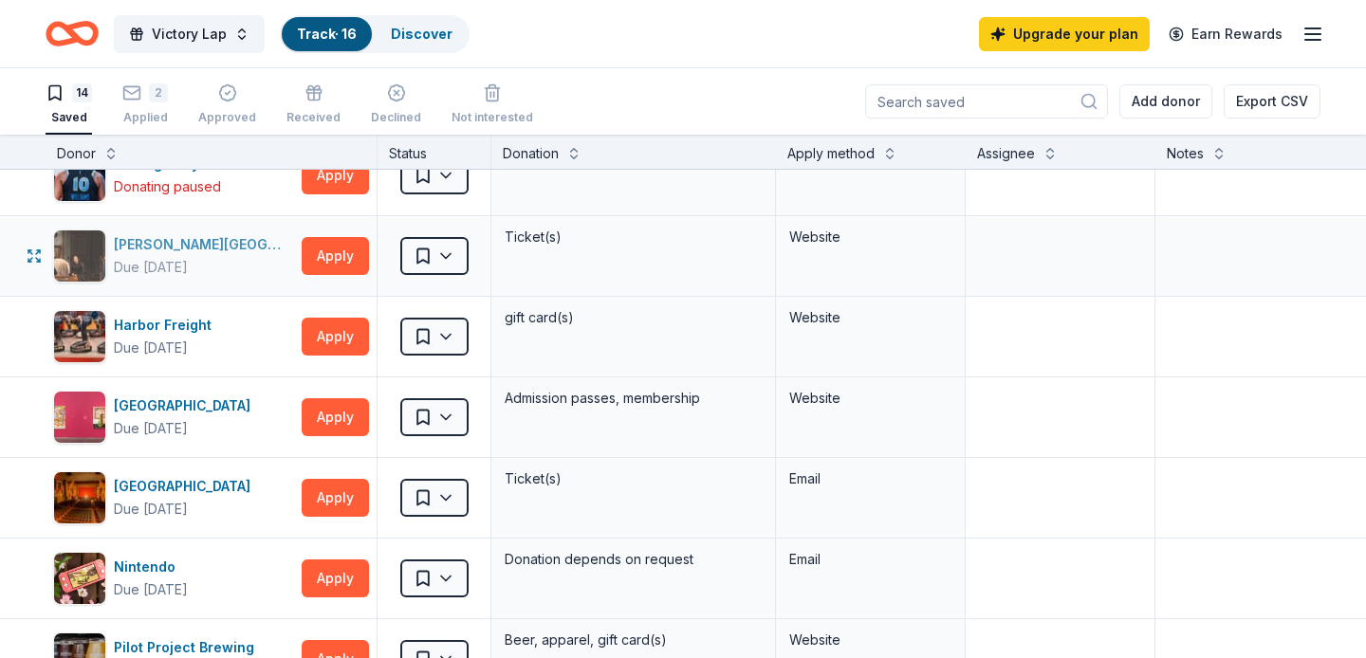
scroll to position [281, 0]
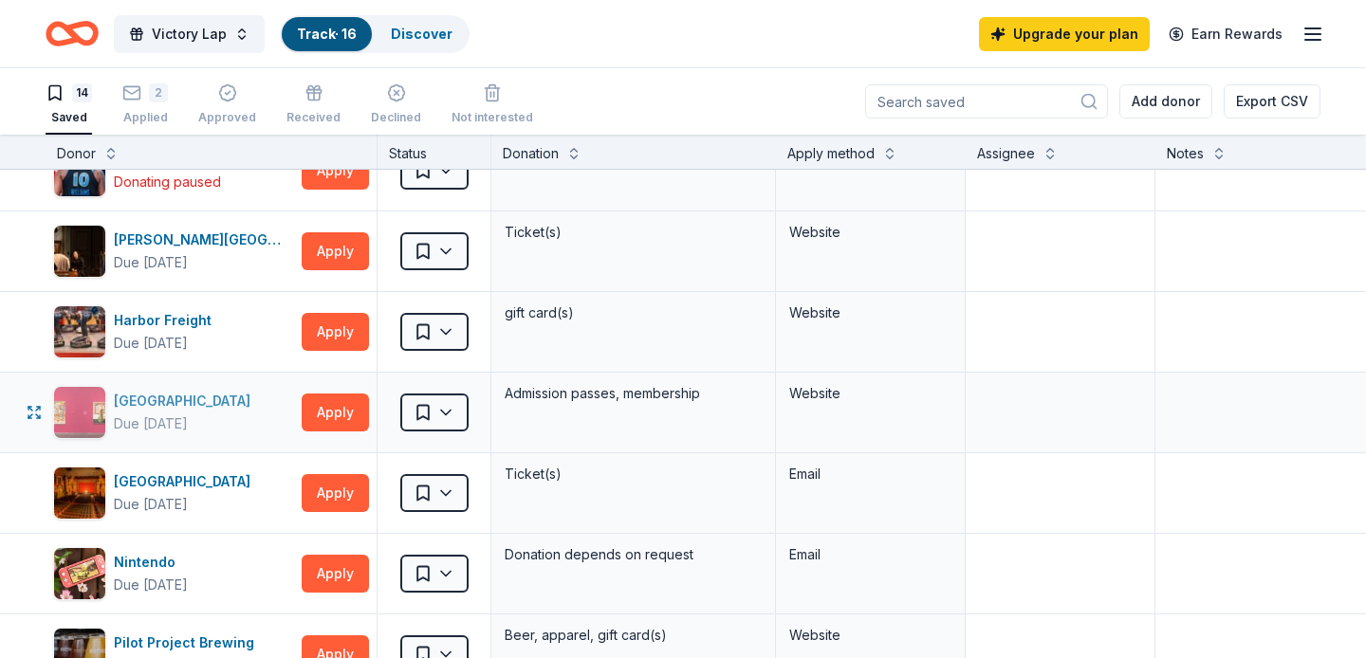
click at [231, 406] on div "[GEOGRAPHIC_DATA]" at bounding box center [186, 401] width 144 height 23
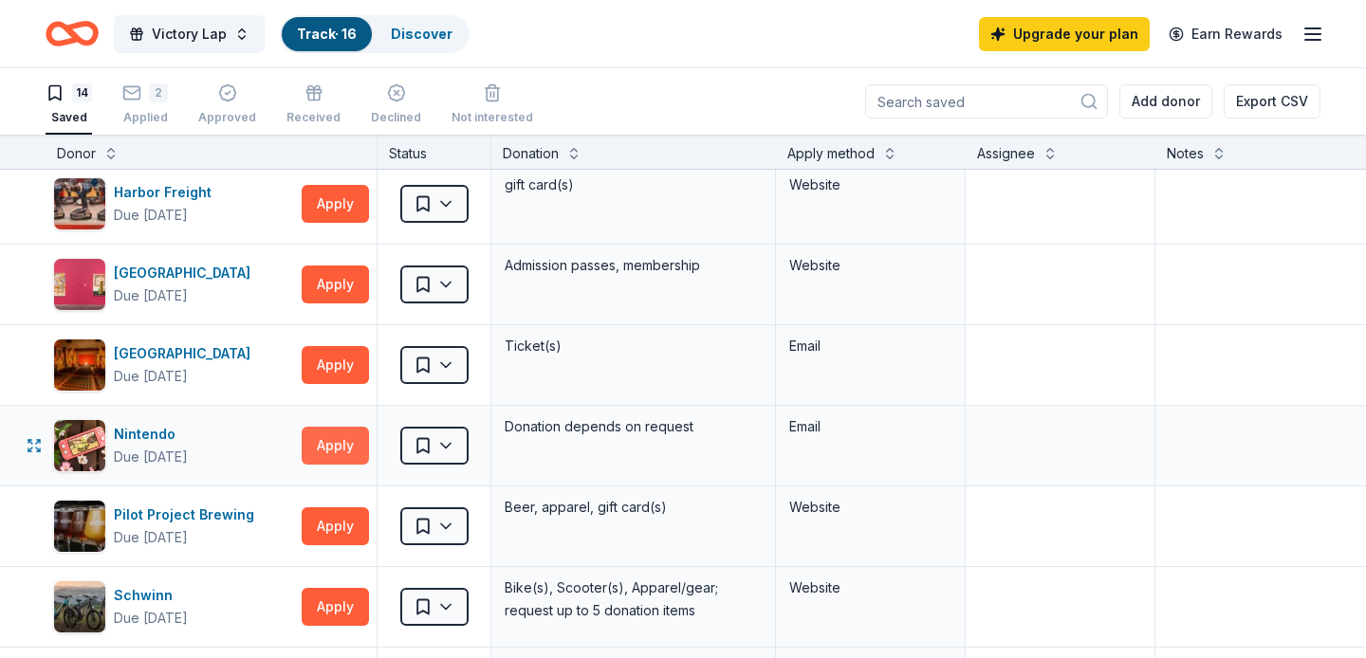
scroll to position [431, 0]
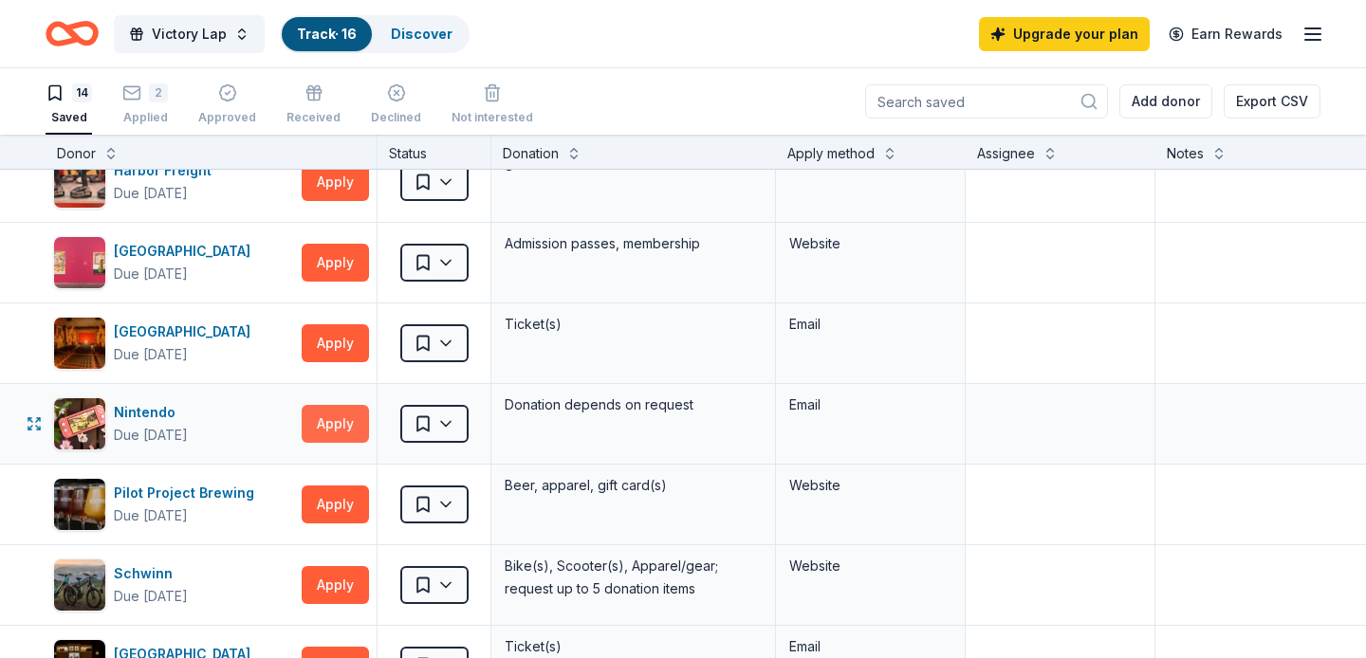
click at [313, 425] on button "Apply" at bounding box center [335, 424] width 67 height 38
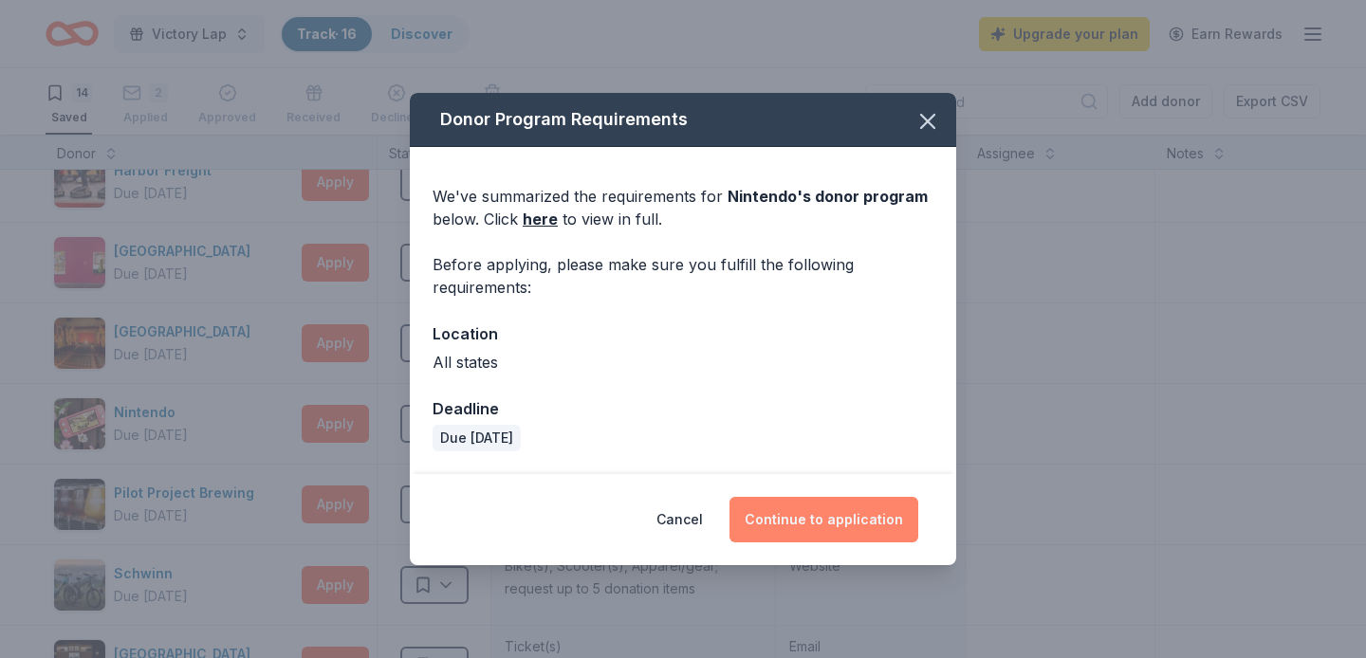
click at [768, 509] on button "Continue to application" at bounding box center [823, 520] width 189 height 46
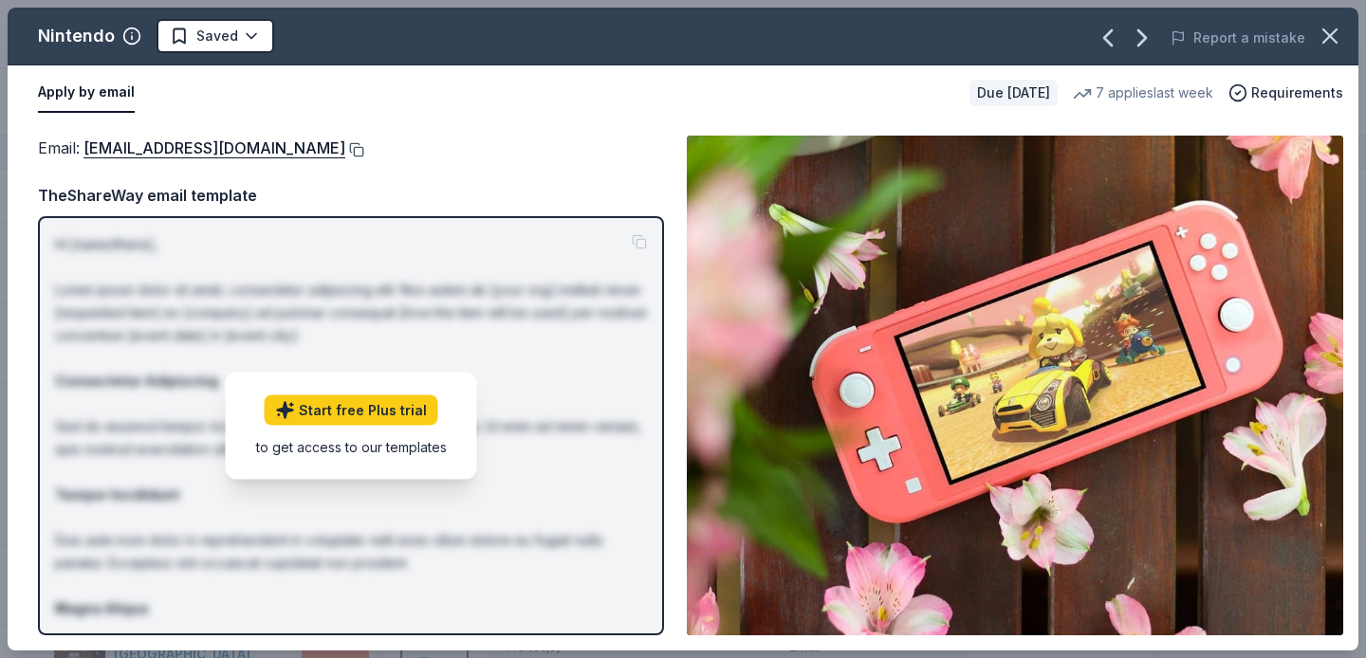
click at [364, 150] on button at bounding box center [354, 149] width 19 height 15
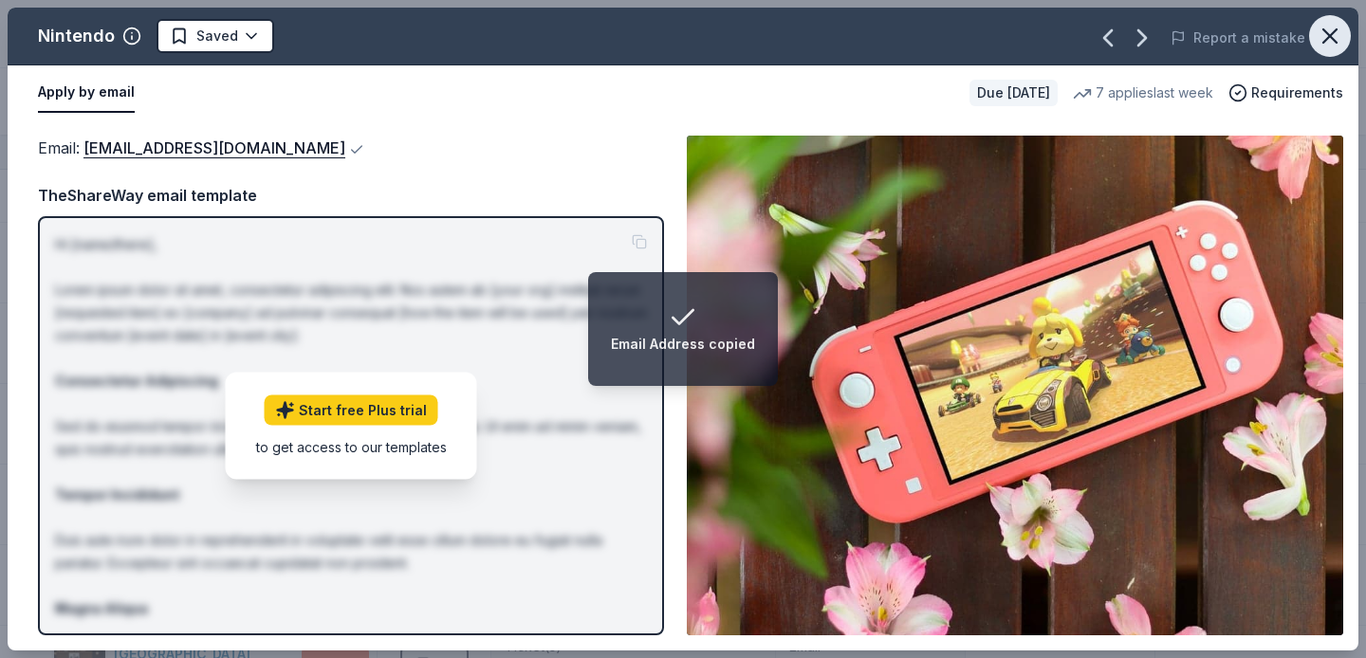
click at [1325, 39] on icon "button" at bounding box center [1330, 36] width 27 height 27
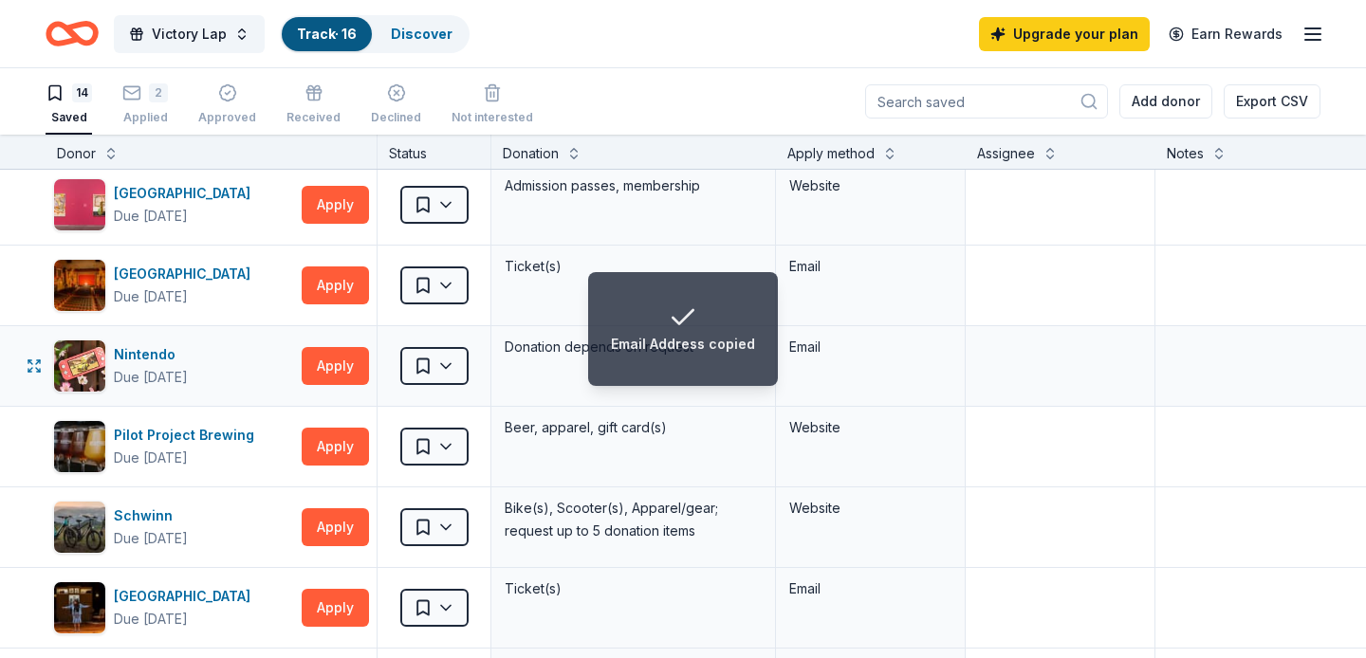
scroll to position [499, 0]
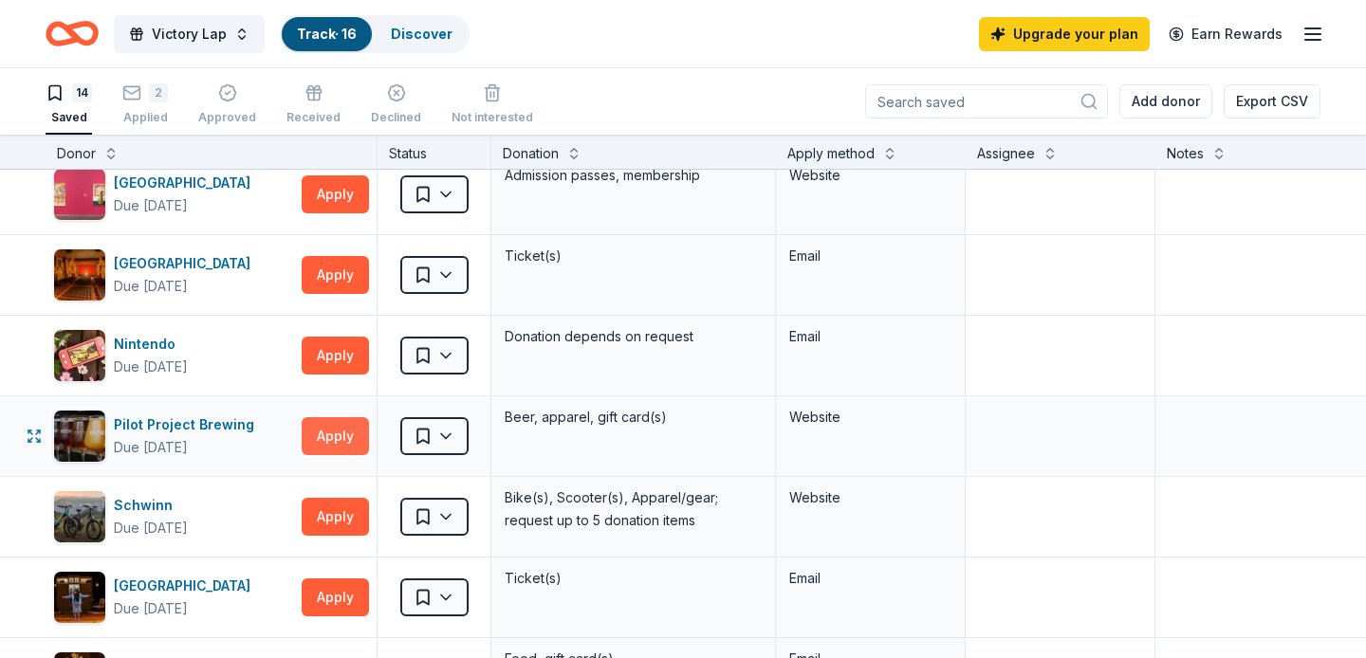
click at [335, 428] on button "Apply" at bounding box center [335, 436] width 67 height 38
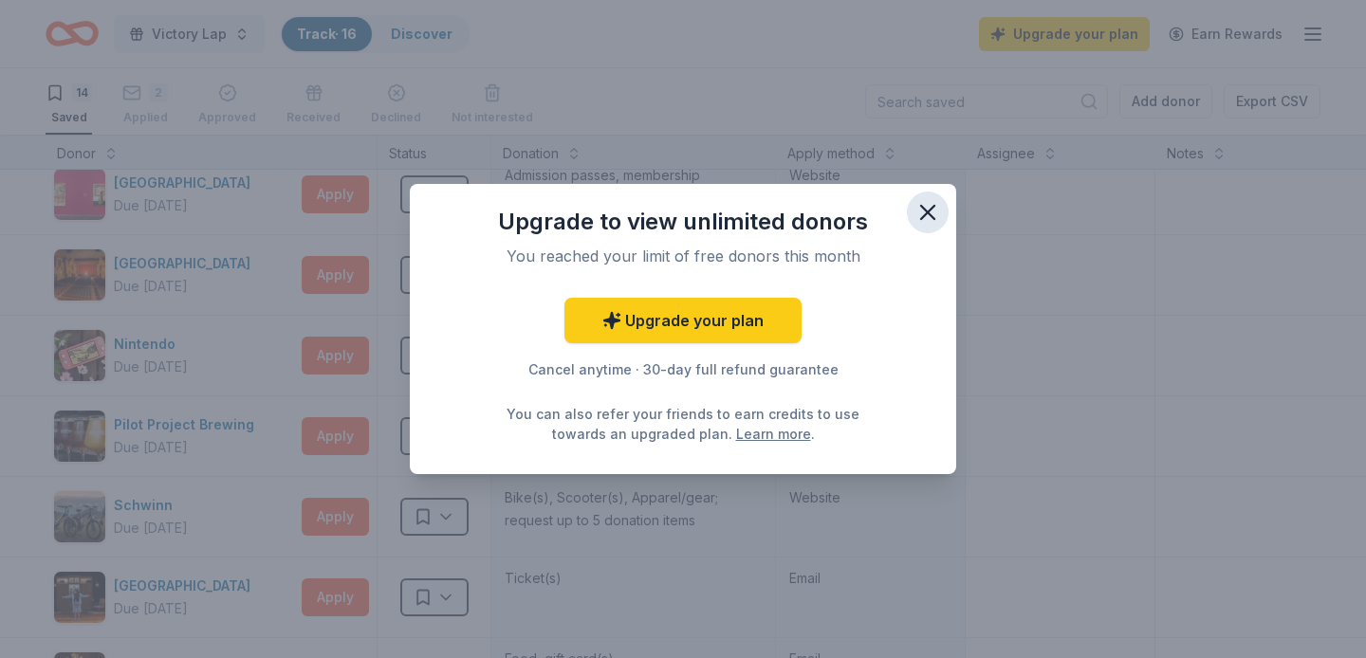
click at [930, 208] on icon "button" at bounding box center [927, 212] width 27 height 27
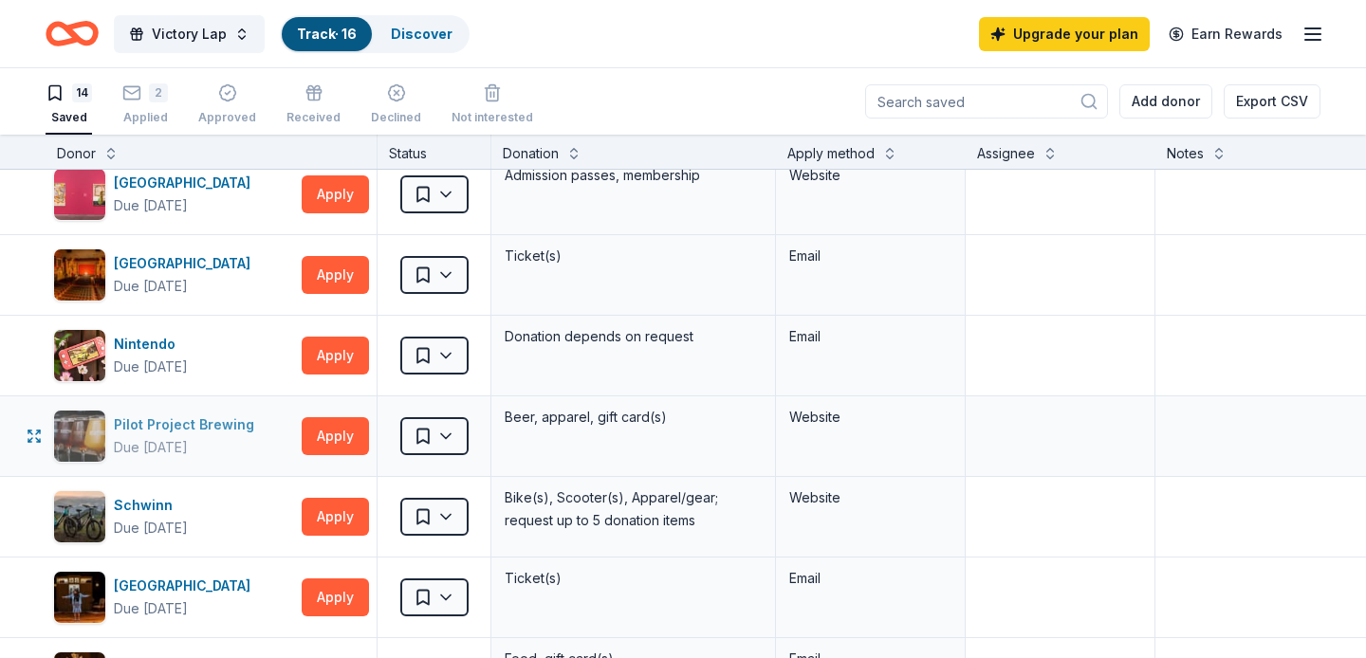
click at [189, 422] on div "Pilot Project Brewing" at bounding box center [188, 425] width 148 height 23
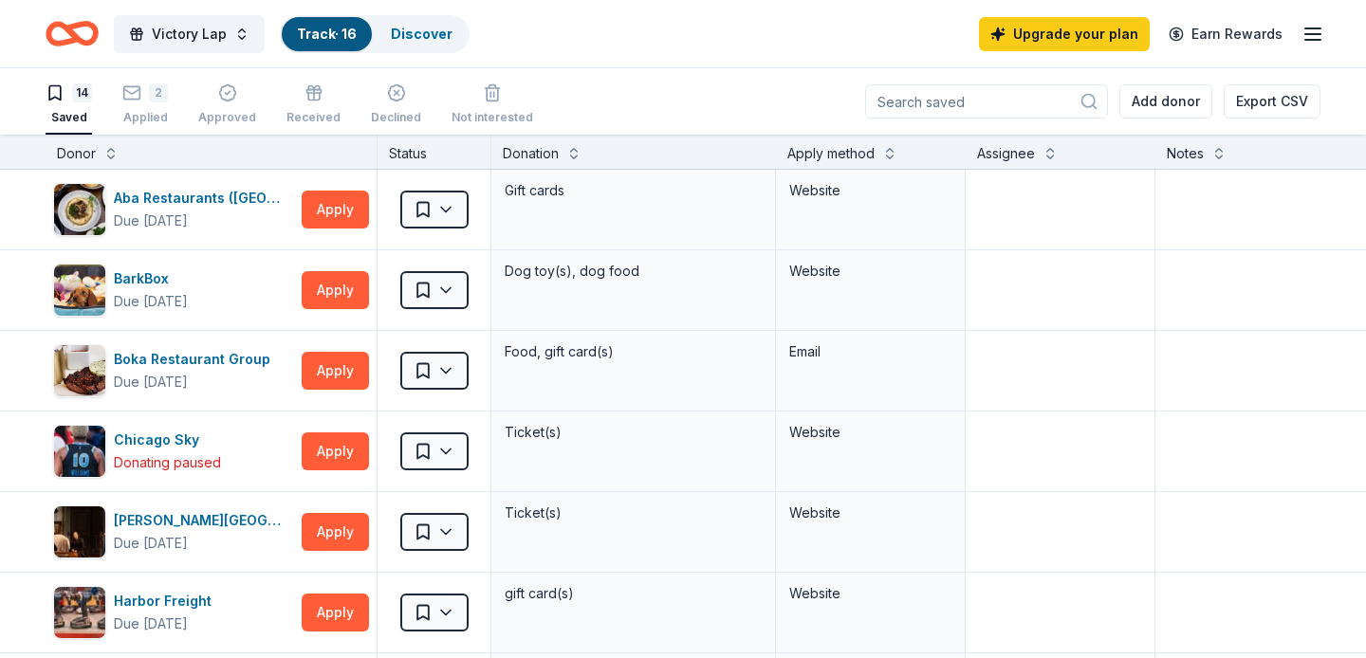
scroll to position [-1, 0]
click at [78, 30] on icon "Home" at bounding box center [72, 33] width 53 height 45
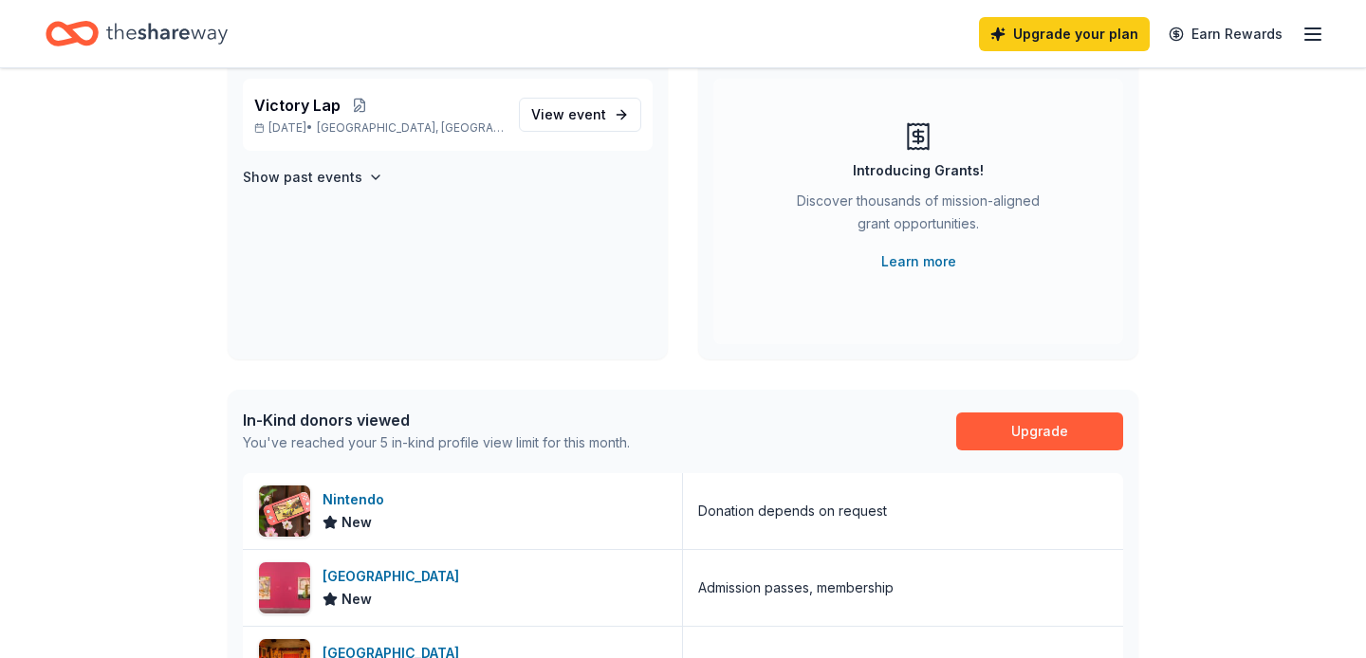
scroll to position [178, 0]
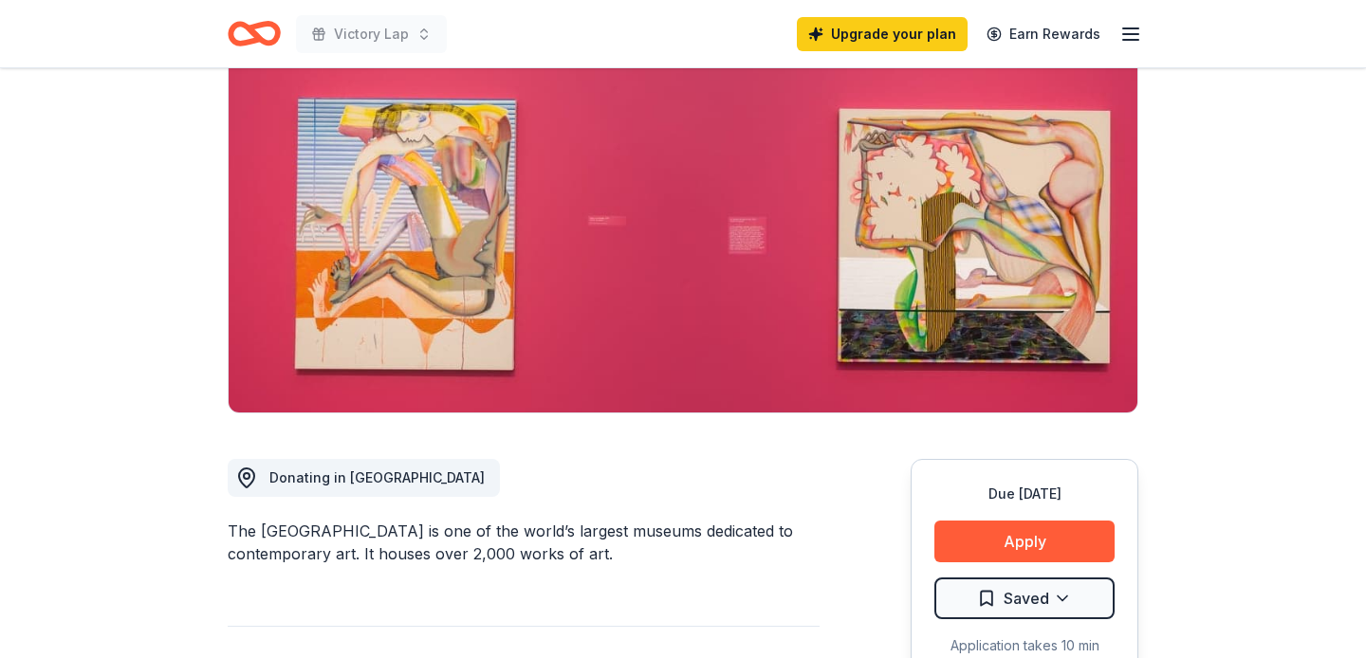
scroll to position [164, 0]
click at [1037, 544] on button "Apply" at bounding box center [1024, 541] width 180 height 42
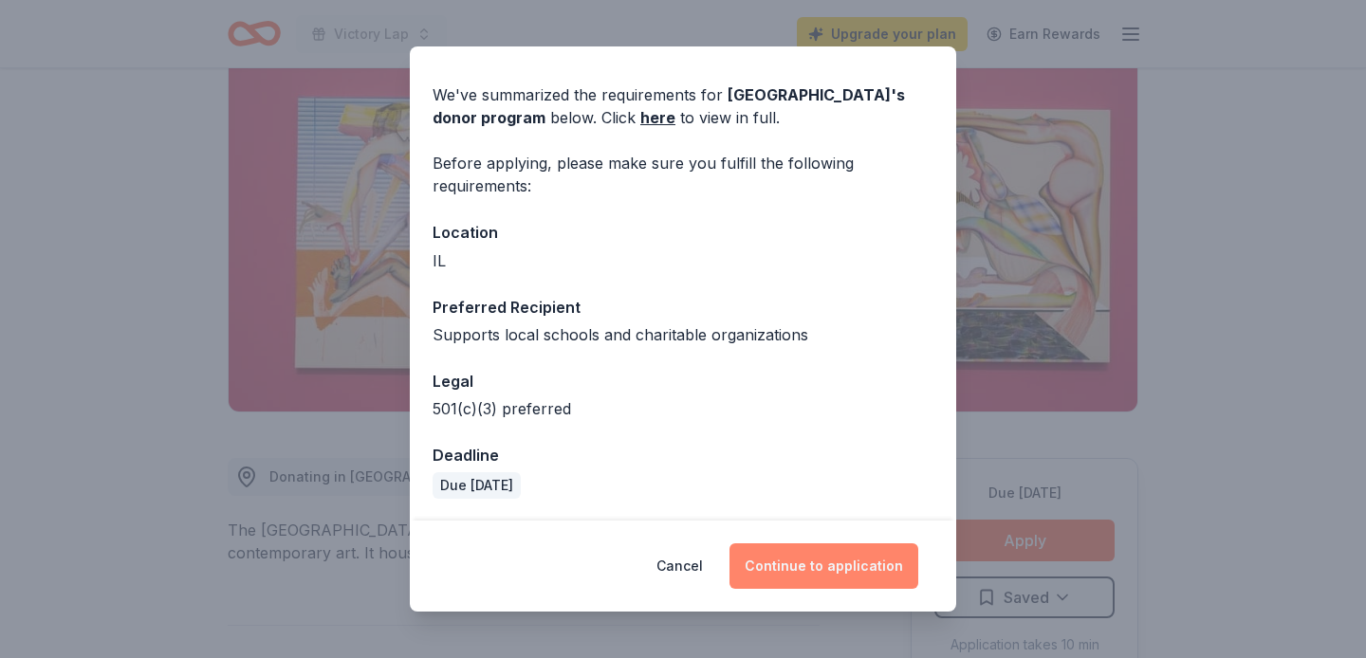
scroll to position [54, 0]
click at [775, 552] on button "Continue to application" at bounding box center [823, 567] width 189 height 46
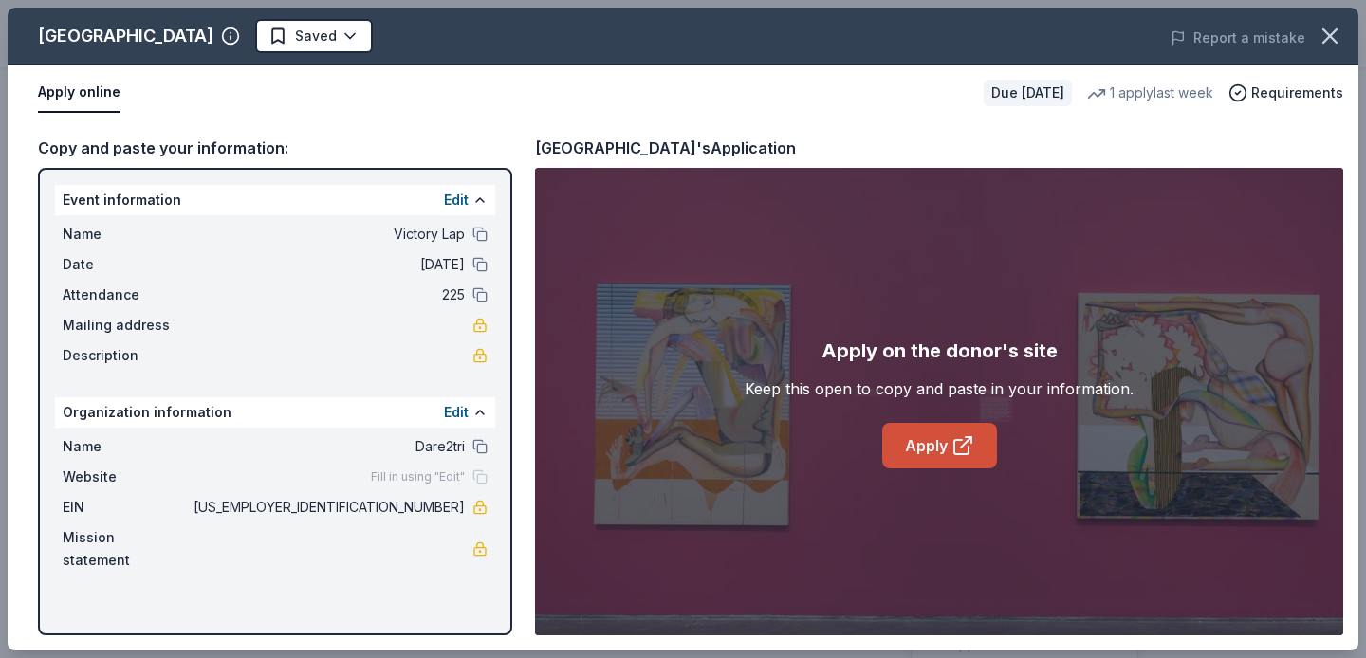
click at [948, 445] on link "Apply" at bounding box center [939, 446] width 115 height 46
click at [1327, 38] on icon "button" at bounding box center [1329, 35] width 13 height 13
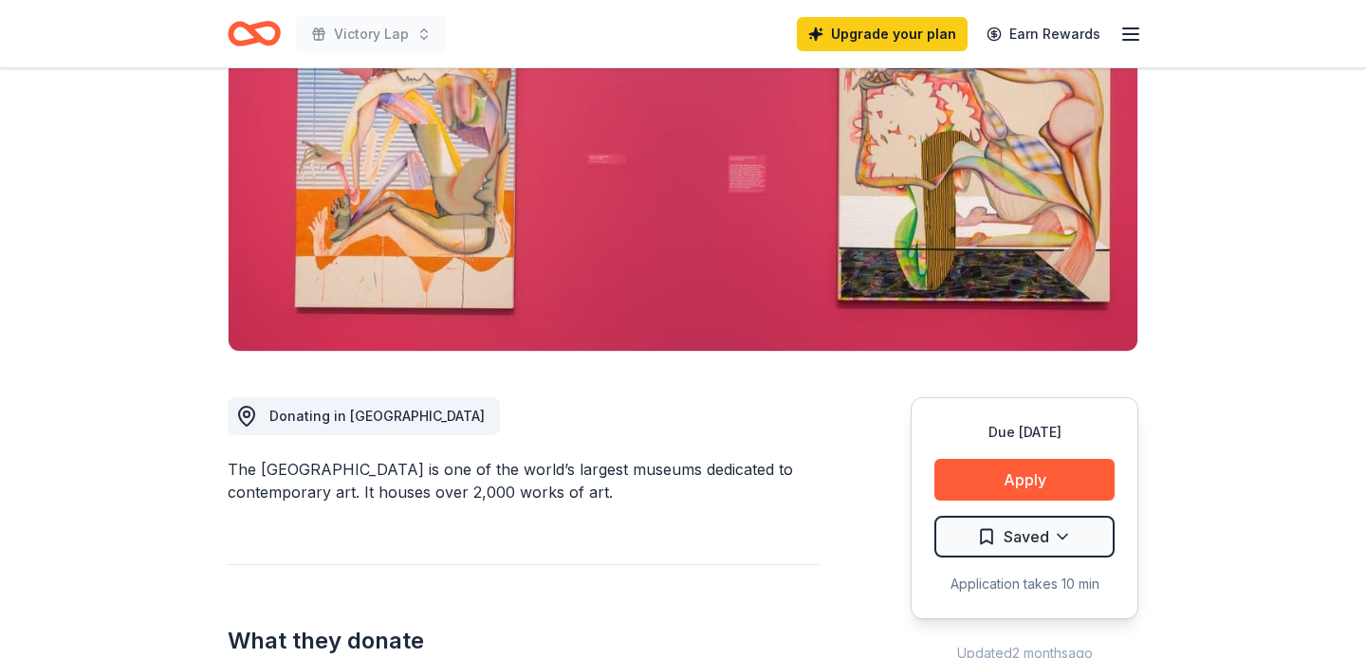
scroll to position [229, 0]
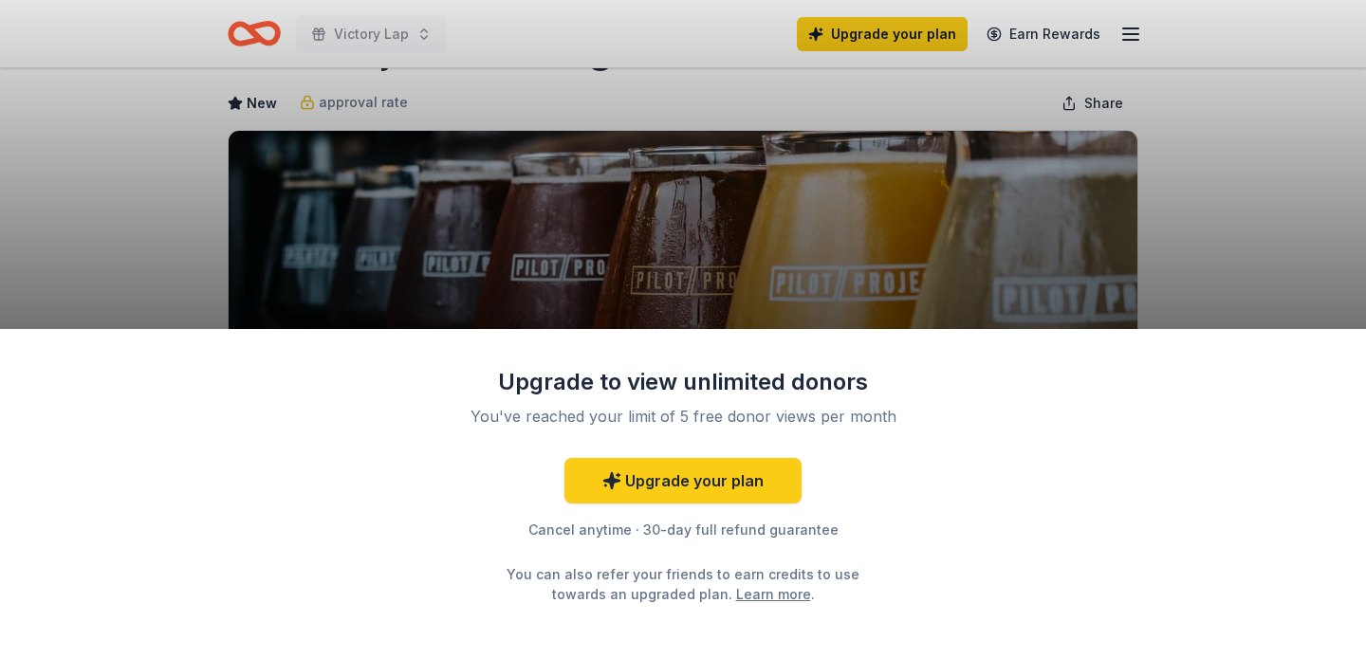
scroll to position [100, 0]
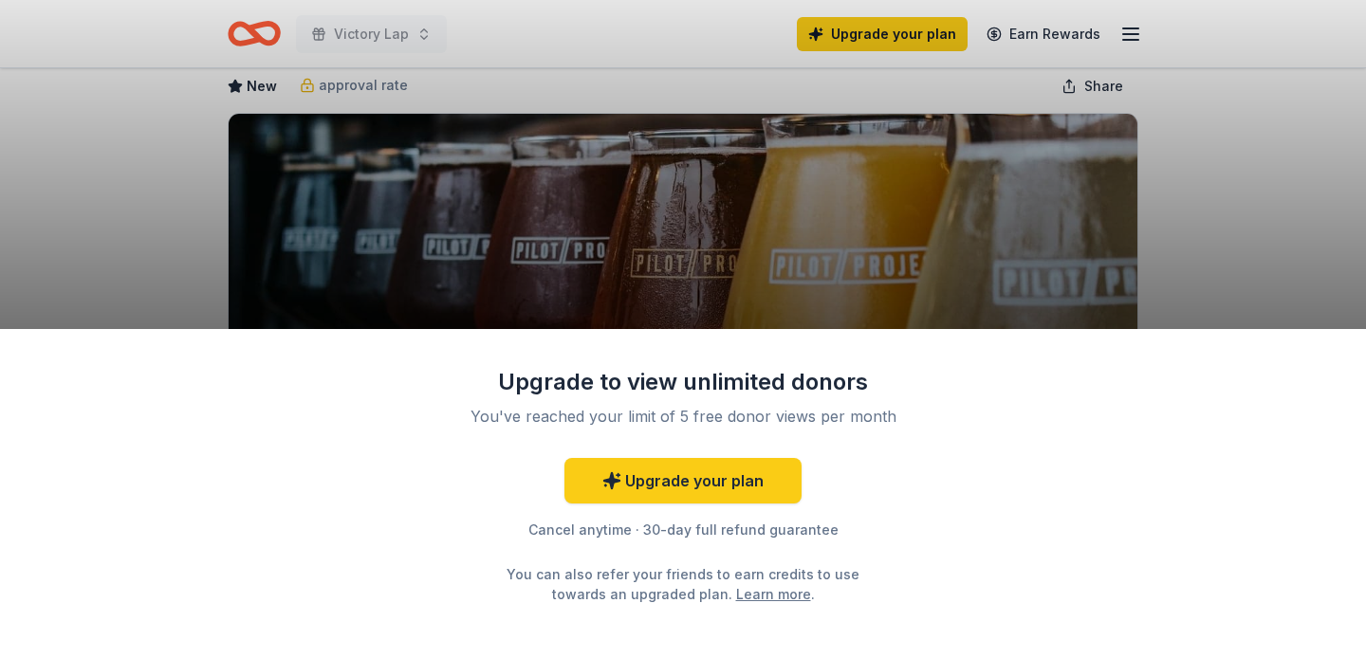
click at [821, 278] on div "Upgrade to view unlimited donors You've reached your limit of 5 free donor view…" at bounding box center [683, 329] width 1366 height 658
